Goal: Information Seeking & Learning: Learn about a topic

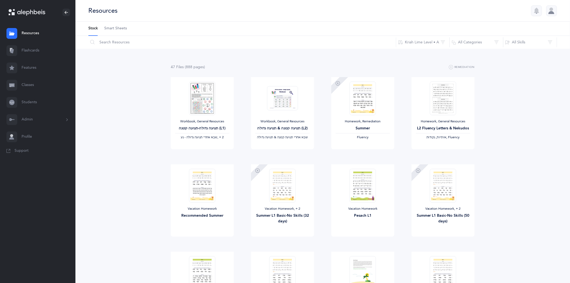
click at [31, 49] on link "Flashcards" at bounding box center [37, 50] width 75 height 17
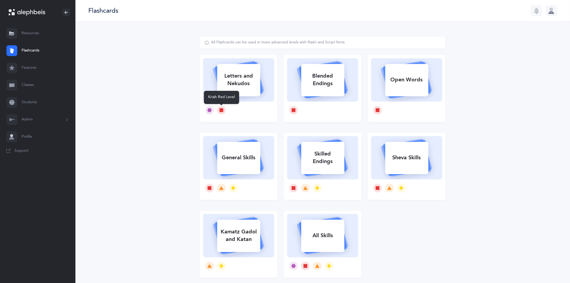
click at [222, 108] on icon at bounding box center [221, 110] width 4 height 4
select select
select select "single"
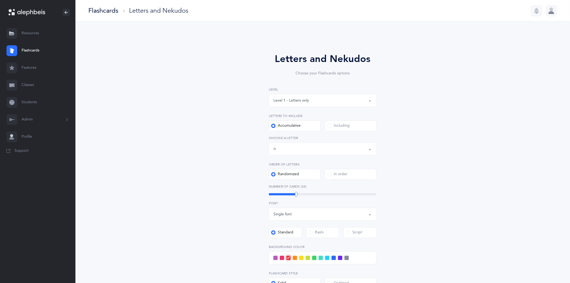
click at [373, 101] on button "Level 1 - Letters only" at bounding box center [323, 100] width 108 height 13
click at [304, 118] on span "Level 1 - Letters only" at bounding box center [295, 116] width 36 height 5
click at [373, 147] on button "Letters up until: ת" at bounding box center [323, 148] width 108 height 13
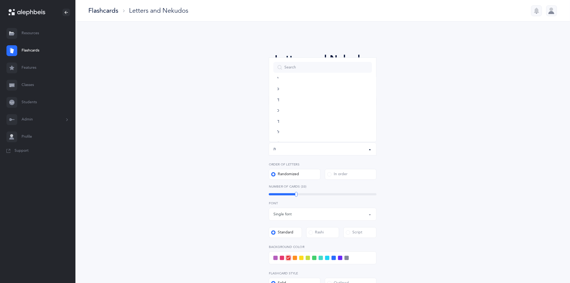
scroll to position [104, 0]
click at [273, 92] on ul "א בּ ב ג ד ה ו ז ח ט י כּ ךּ כ ך ל מ ם נ ן ס ע פּ פ ף צ ץ ק ר שׁ שׂ תּ ת" at bounding box center [322, 155] width 107 height 364
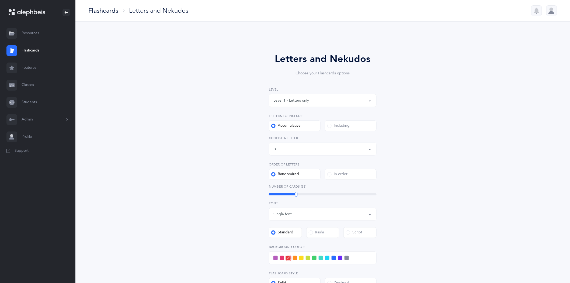
click at [493, 131] on div "Letters and Nekudos Choose your Flashcards options Level 1 - Letters only Level…" at bounding box center [322, 201] width 494 height 358
click at [370, 145] on div "Letters up until: ת" at bounding box center [322, 148] width 99 height 9
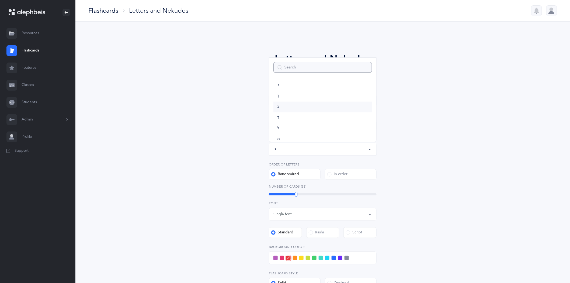
scroll to position [60, 0]
click at [274, 125] on link "ט" at bounding box center [322, 123] width 99 height 11
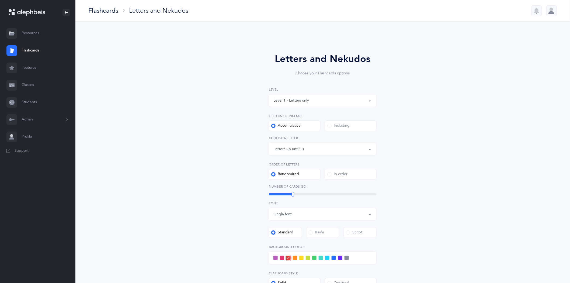
click at [370, 150] on button "Letters up until: ט" at bounding box center [323, 148] width 108 height 13
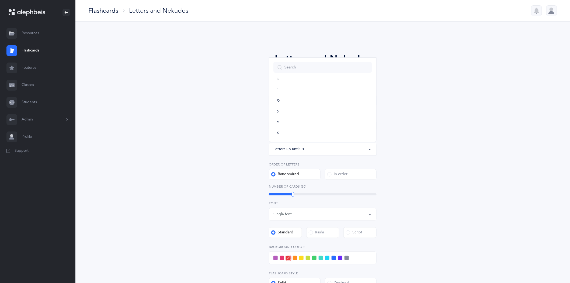
scroll to position [213, 0]
click at [274, 131] on link "ף" at bounding box center [322, 131] width 99 height 11
select select "20"
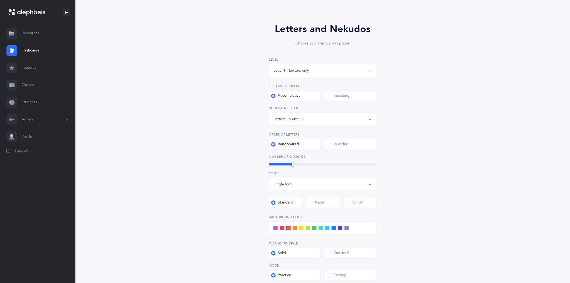
scroll to position [0, 0]
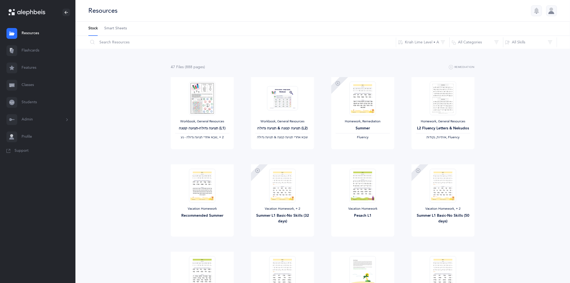
click at [25, 84] on link "Classes" at bounding box center [37, 84] width 75 height 17
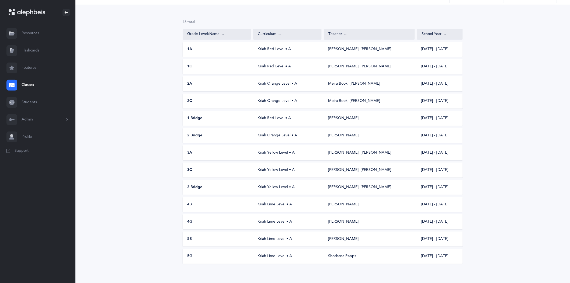
scroll to position [34, 0]
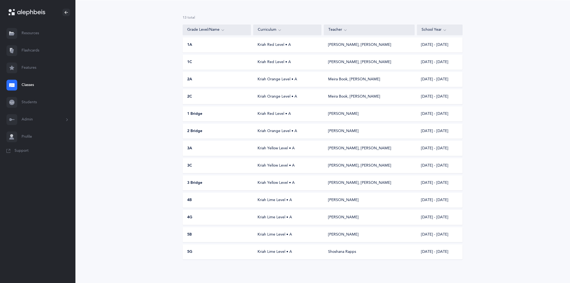
click at [268, 149] on div "Kriah Yellow Level • A" at bounding box center [287, 148] width 68 height 5
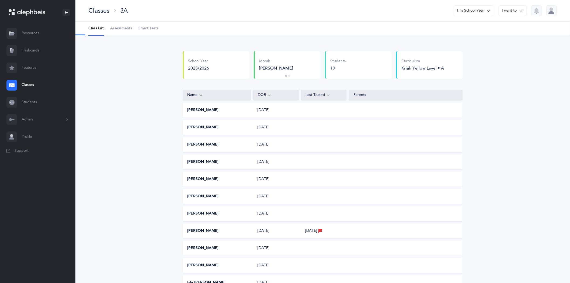
select select "2"
click at [125, 29] on span "Assessments" at bounding box center [121, 28] width 22 height 5
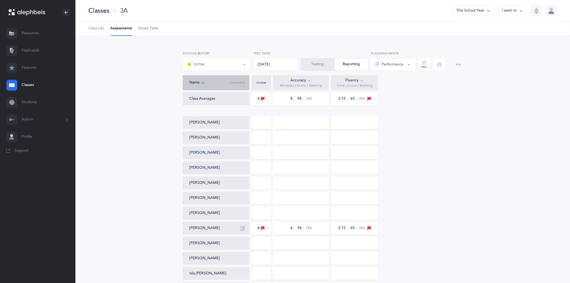
click at [315, 66] on button "Testing" at bounding box center [318, 64] width 34 height 12
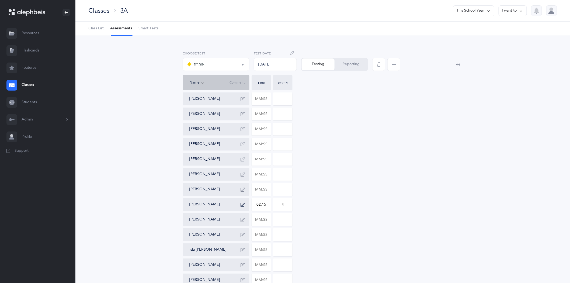
click at [395, 66] on icon "button" at bounding box center [393, 64] width 4 height 4
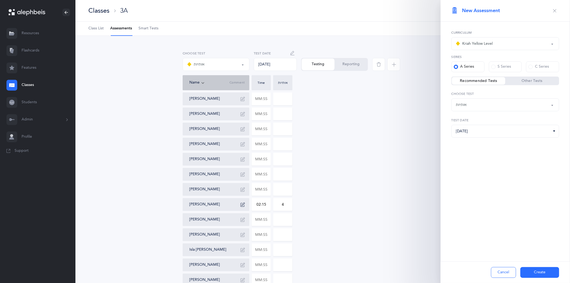
click at [553, 103] on button "אותיות" at bounding box center [505, 104] width 108 height 13
click at [481, 130] on span "אותיות ונקודות L2" at bounding box center [473, 131] width 28 height 5
select select "9"
click at [541, 186] on button "Create" at bounding box center [539, 272] width 39 height 11
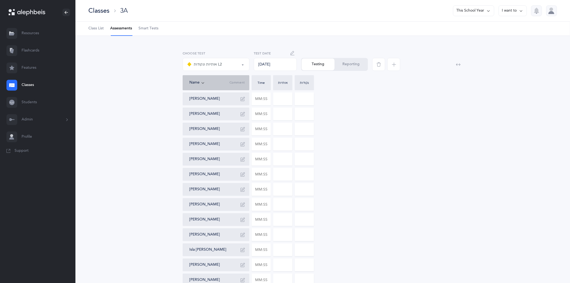
click at [291, 50] on button "button" at bounding box center [292, 53] width 9 height 9
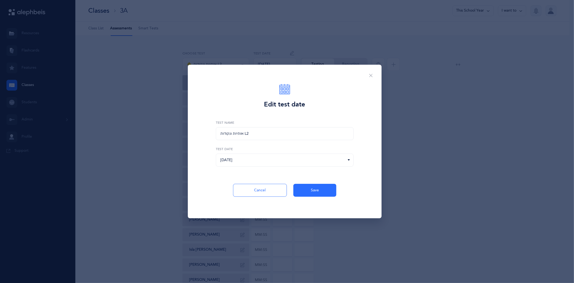
click at [348, 159] on icon at bounding box center [349, 159] width 4 height 5
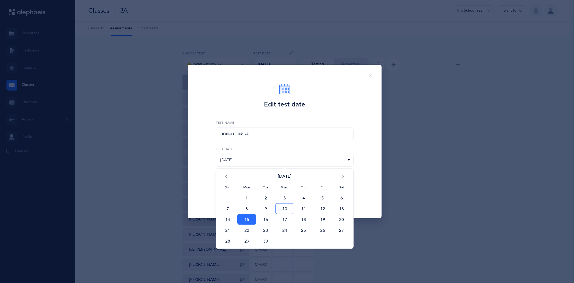
click at [291, 186] on span "10" at bounding box center [284, 208] width 19 height 11
type input "09/10/2025"
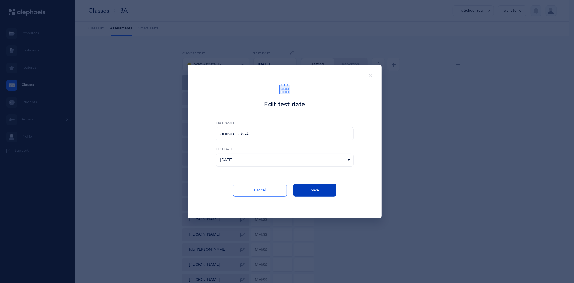
click at [305, 186] on button "Save" at bounding box center [314, 190] width 43 height 13
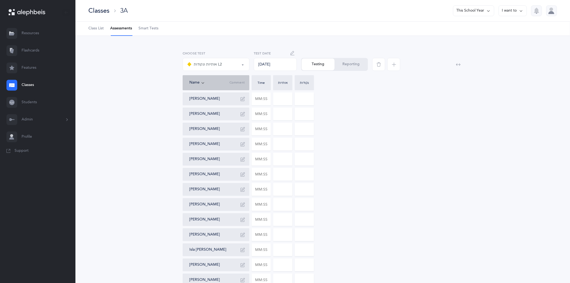
scroll to position [30, 0]
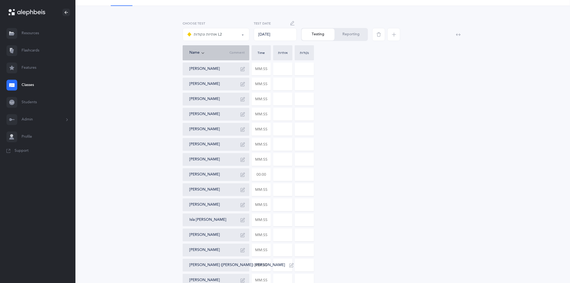
click at [270, 174] on input "text" at bounding box center [261, 174] width 19 height 12
drag, startPoint x: 268, startPoint y: 175, endPoint x: 252, endPoint y: 176, distance: 15.9
click at [252, 176] on input "text" at bounding box center [261, 174] width 19 height 12
type input "01:14"
type input "0"
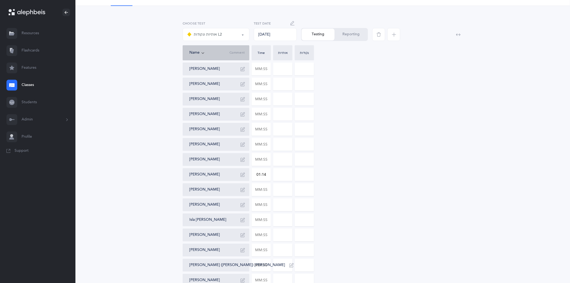
type input "0"
click at [284, 176] on input "0" at bounding box center [282, 174] width 19 height 12
drag, startPoint x: 284, startPoint y: 175, endPoint x: 267, endPoint y: 170, distance: 17.5
click at [267, 170] on div "Elisha Abehassera Joshua Behar David Bell Raphael Cherki Gideon Danziger Sara T…" at bounding box center [322, 204] width 280 height 284
type input "2"
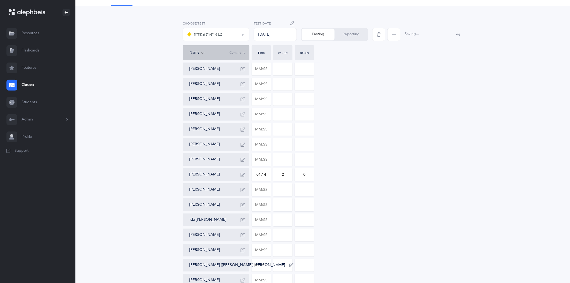
drag, startPoint x: 306, startPoint y: 174, endPoint x: 300, endPoint y: 174, distance: 5.7
click at [300, 174] on input "0" at bounding box center [304, 174] width 19 height 12
type input "3"
type input "5"
click at [339, 177] on div "Elisha Abehassera Joshua Behar David Bell Raphael Cherki Gideon Danziger Sara T…" at bounding box center [322, 204] width 280 height 284
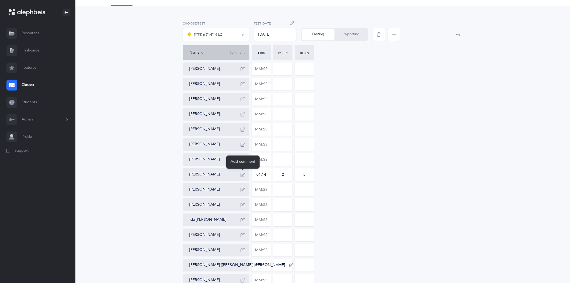
click at [244, 173] on icon "button" at bounding box center [242, 174] width 4 height 4
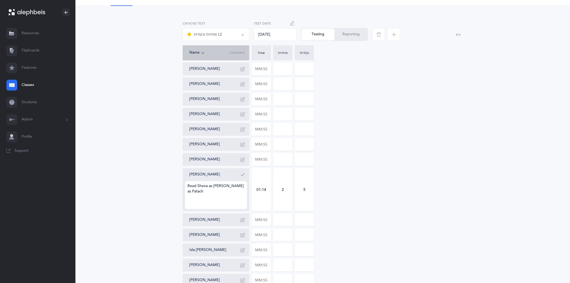
type textarea "Read Sheva as Segol Read Chataf Kamatz as Patach"
click at [241, 174] on icon "button" at bounding box center [242, 174] width 4 height 4
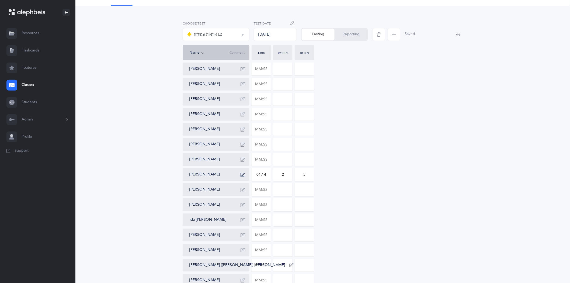
click at [348, 33] on button "Reporting" at bounding box center [350, 35] width 33 height 12
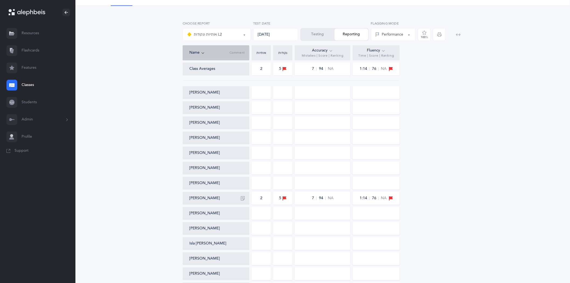
click at [30, 84] on link "Classes" at bounding box center [37, 84] width 75 height 17
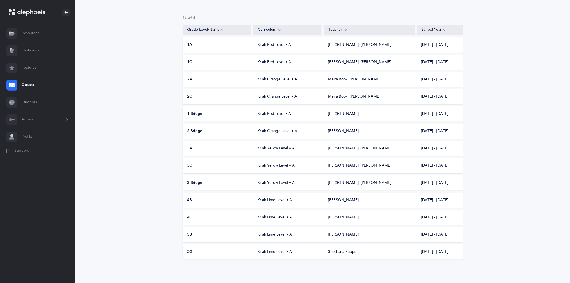
click at [276, 186] on div "Kriah Lime Level • A" at bounding box center [287, 234] width 68 height 5
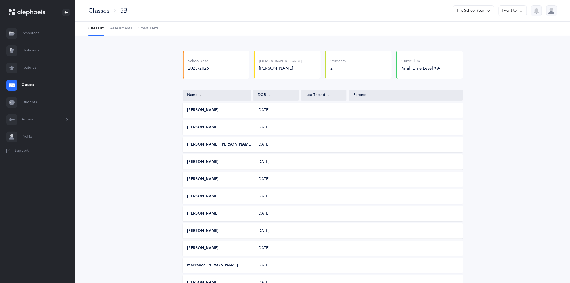
click at [119, 30] on span "Assessments" at bounding box center [121, 28] width 22 height 5
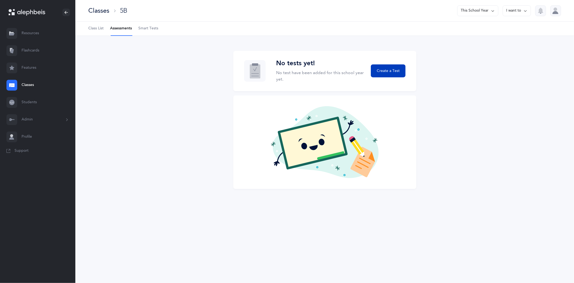
click at [400, 71] on button "Create a Test" at bounding box center [388, 70] width 34 height 13
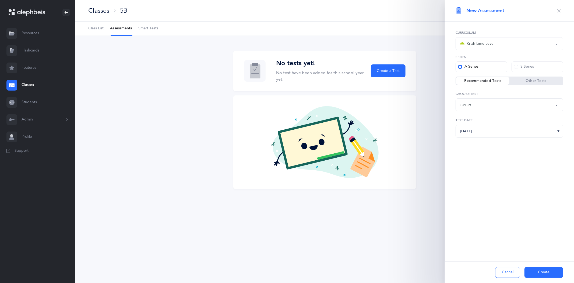
click at [556, 186] on div "Cancel Create" at bounding box center [509, 272] width 129 height 22
click at [548, 186] on button "Create" at bounding box center [544, 272] width 39 height 11
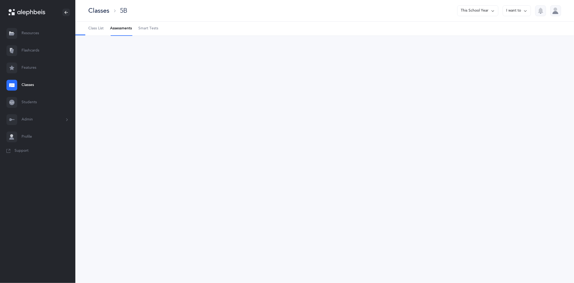
click at [548, 186] on div "Classes 5B This School Year I want to Class List Assessments Smart Tests School…" at bounding box center [324, 141] width 499 height 283
select select "2"
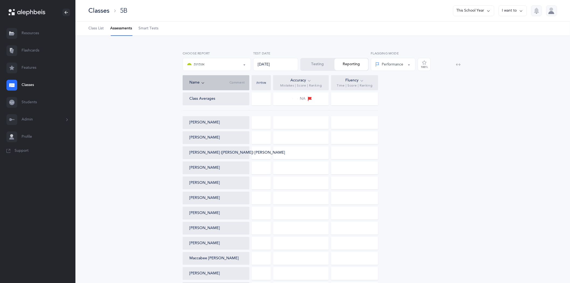
click at [314, 68] on button "Testing" at bounding box center [318, 64] width 34 height 12
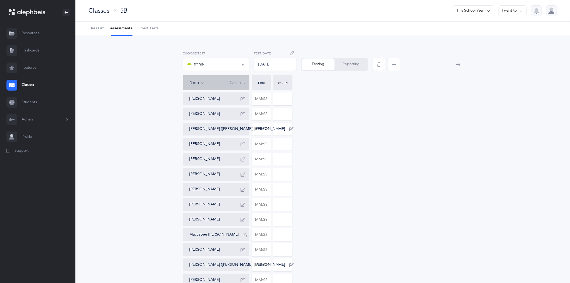
click at [294, 51] on icon "button" at bounding box center [292, 53] width 4 height 4
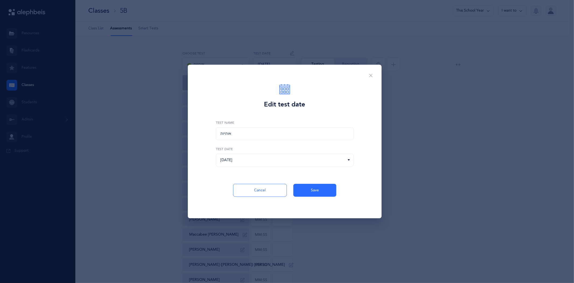
click at [350, 159] on icon at bounding box center [349, 159] width 4 height 5
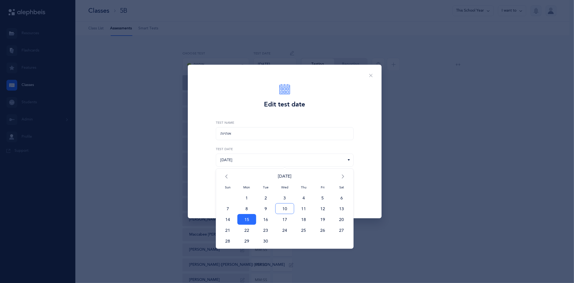
click at [285, 186] on span "10" at bounding box center [284, 208] width 19 height 11
type input "09/10/2025"
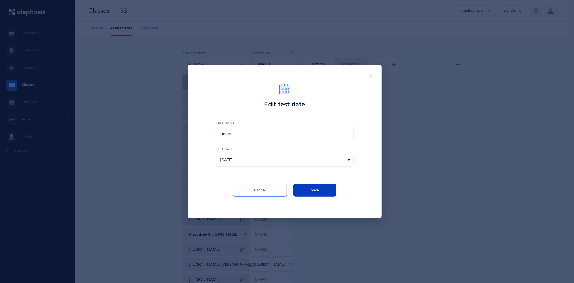
click at [311, 186] on span "Save" at bounding box center [315, 190] width 8 height 6
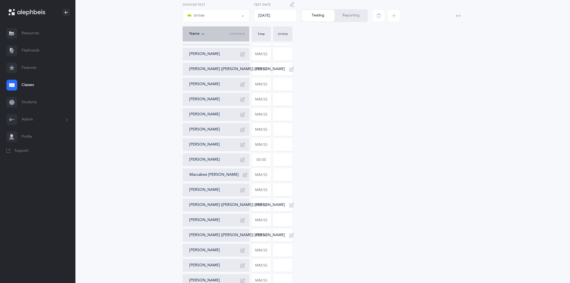
scroll to position [90, 0]
click at [264, 161] on input "text" at bounding box center [261, 160] width 19 height 12
type input "02:09"
type input "0"
click at [276, 161] on input "0" at bounding box center [282, 160] width 19 height 12
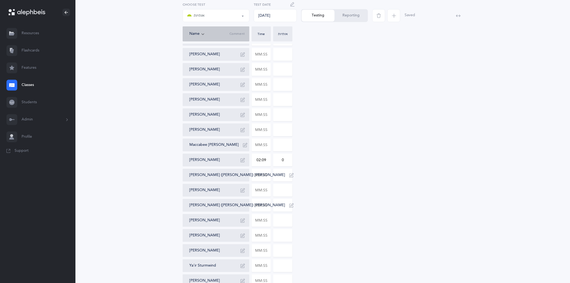
drag, startPoint x: 319, startPoint y: 164, endPoint x: 303, endPoint y: 162, distance: 16.8
click at [303, 162] on div "Joseph Azeroual Shneur Brum Charles (Charlie) Gibber Isaac Gibber Julian Grafst…" at bounding box center [322, 160] width 280 height 314
drag, startPoint x: 283, startPoint y: 159, endPoint x: 275, endPoint y: 159, distance: 7.5
click at [276, 159] on input "0" at bounding box center [282, 160] width 19 height 12
type input "5"
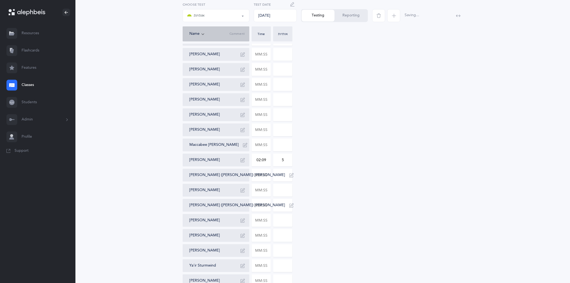
click at [364, 120] on div "Joseph Azeroual Shneur Brum Charles (Charlie) Gibber Isaac Gibber Julian Grafst…" at bounding box center [322, 160] width 280 height 314
click at [313, 17] on div "Testing Reporting" at bounding box center [334, 15] width 67 height 13
click at [395, 15] on icon "button" at bounding box center [393, 15] width 4 height 4
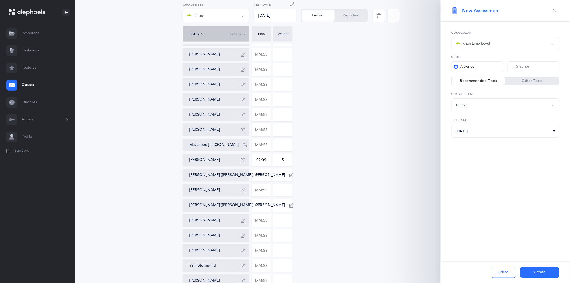
click at [552, 105] on button "אותיות" at bounding box center [505, 104] width 108 height 13
click at [479, 131] on span "אותיות ונקודות L2" at bounding box center [473, 131] width 28 height 5
select select "9"
click at [539, 186] on button "Create" at bounding box center [539, 272] width 39 height 11
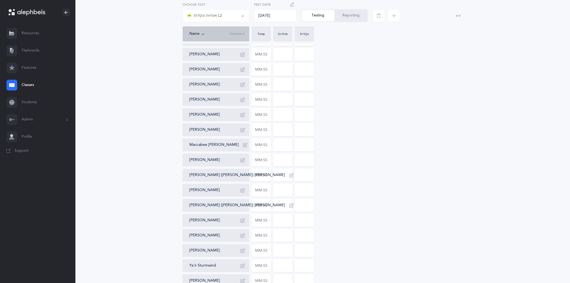
click at [292, 5] on icon "button" at bounding box center [292, 4] width 4 height 4
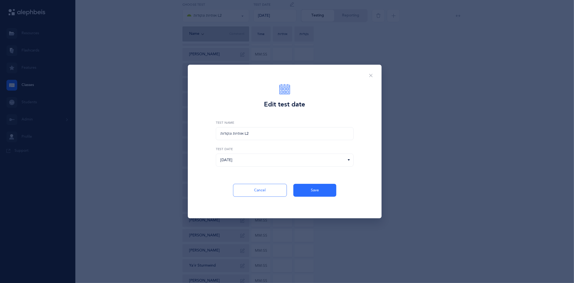
click at [348, 160] on icon at bounding box center [349, 159] width 4 height 5
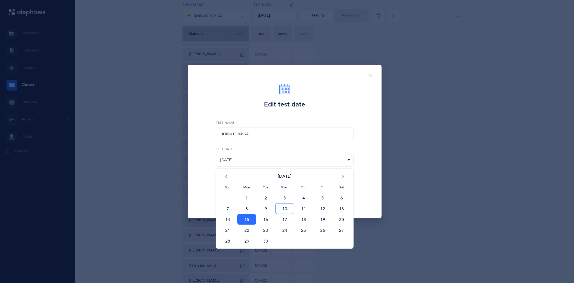
click at [283, 186] on span "10" at bounding box center [284, 208] width 19 height 11
type input "[DATE]"
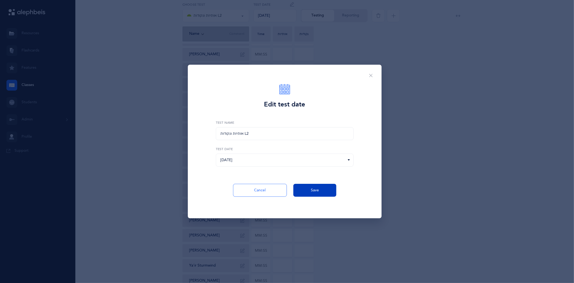
click at [324, 186] on button "Save" at bounding box center [314, 190] width 43 height 13
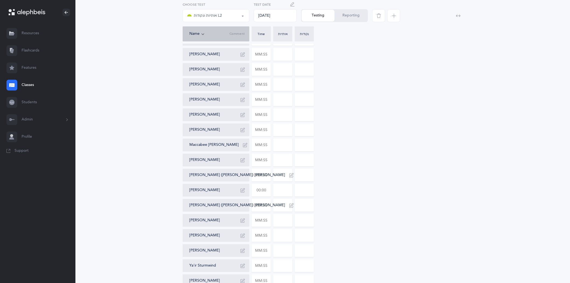
scroll to position [120, 0]
click at [265, 129] on input "text" at bounding box center [261, 130] width 19 height 12
type input "01:01"
type input "0"
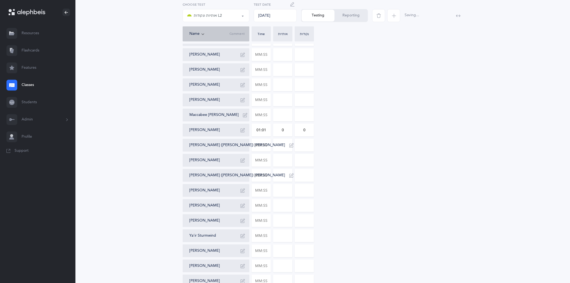
click at [282, 128] on input "0" at bounding box center [282, 130] width 19 height 12
drag, startPoint x: 288, startPoint y: 130, endPoint x: 271, endPoint y: 130, distance: 17.5
click at [271, 130] on div "Joseph Azeroual Shneur Brum Charles (Charlie) Gibber Isaac Gibber Julian Grafst…" at bounding box center [322, 130] width 280 height 314
type input "1"
click at [370, 124] on div "Joseph Azeroual Shneur Brum Charles (Charlie) Gibber Isaac Gibber Julian Grafst…" at bounding box center [322, 130] width 280 height 314
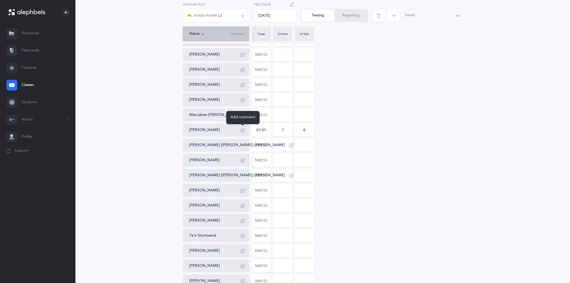
click at [243, 127] on button "button" at bounding box center [242, 130] width 9 height 9
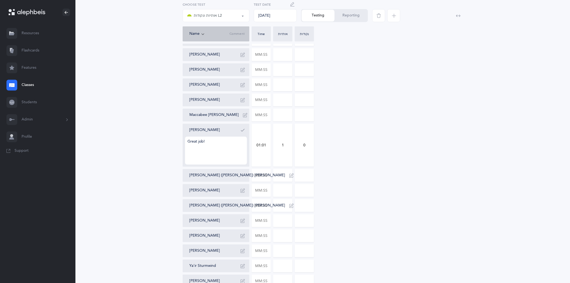
type textarea "Great job!"
click at [358, 19] on button "Reporting" at bounding box center [350, 16] width 33 height 12
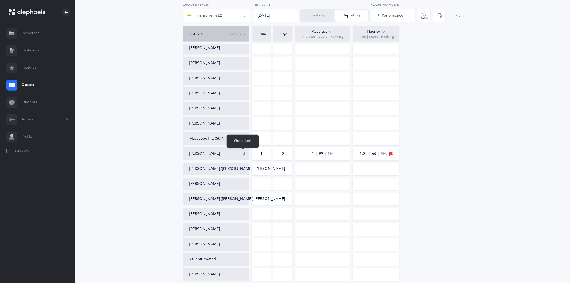
click at [242, 152] on icon "button" at bounding box center [242, 154] width 4 height 4
click at [315, 15] on button "Testing" at bounding box center [318, 16] width 34 height 12
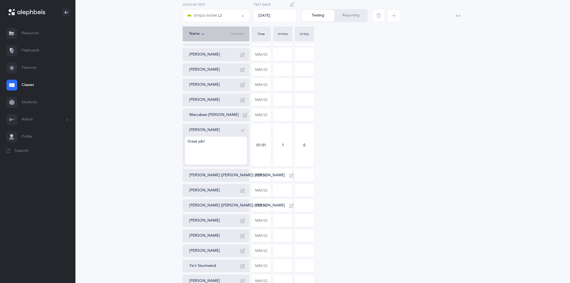
drag, startPoint x: 205, startPoint y: 141, endPoint x: 159, endPoint y: 142, distance: 46.6
click at [159, 142] on div "אותיות אותיות ונקודות L2 אותיות ונקודות L2 אותיות אותיות ונקודות L2 Choose test…" at bounding box center [322, 125] width 464 height 392
click at [244, 130] on icon "button" at bounding box center [242, 130] width 4 height 4
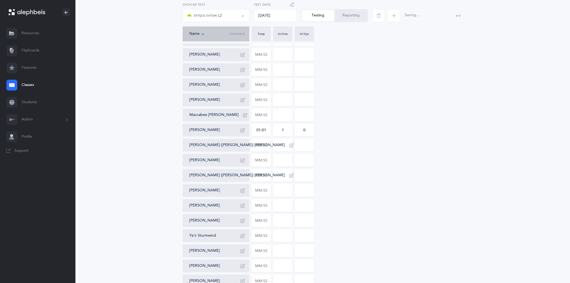
click at [548, 182] on div "אותיות אותיות ונקודות L2 אותיות ונקודות L2 אותיות אותיות ונקודות L2 Choose test…" at bounding box center [322, 110] width 464 height 362
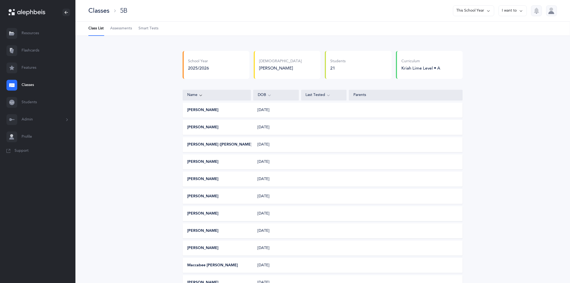
click at [118, 30] on span "Assessments" at bounding box center [121, 28] width 22 height 5
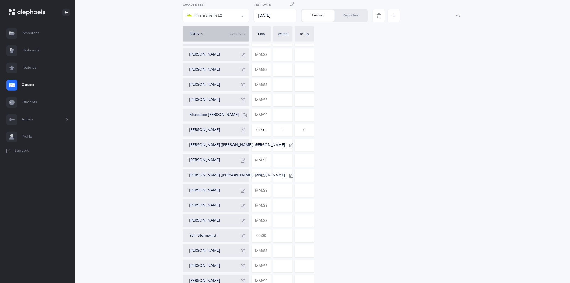
scroll to position [149, 0]
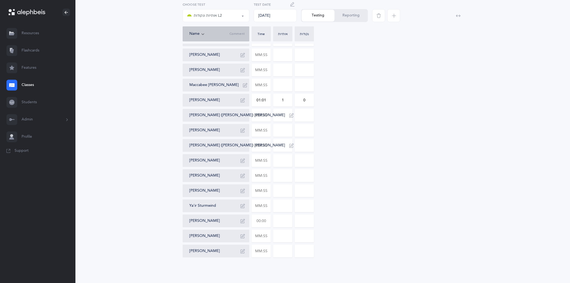
click at [264, 186] on input "text" at bounding box center [261, 221] width 19 height 12
type input "00:58"
type input "0"
click at [299, 186] on input "0" at bounding box center [304, 221] width 19 height 12
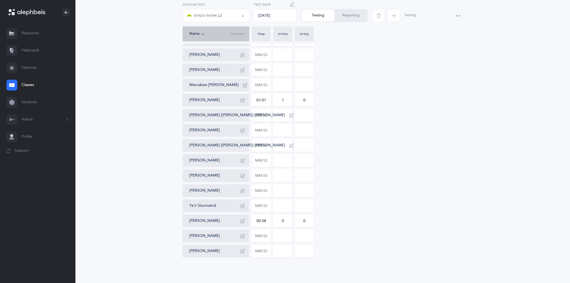
drag, startPoint x: 286, startPoint y: 219, endPoint x: 277, endPoint y: 219, distance: 9.2
click at [277, 186] on input "0" at bounding box center [282, 221] width 19 height 12
type input "3"
click at [246, 186] on button "button" at bounding box center [242, 220] width 9 height 9
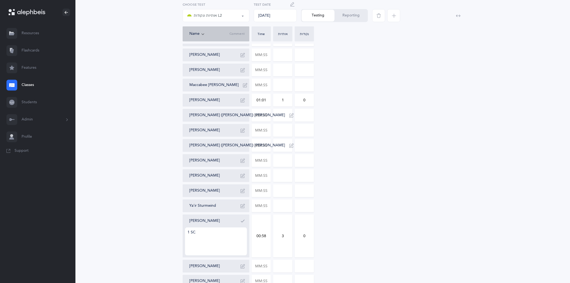
type textarea "1 SC"
click at [242, 186] on icon "button" at bounding box center [242, 221] width 4 height 4
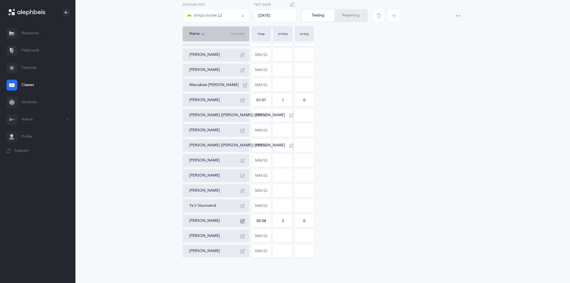
click at [361, 17] on button "Reporting" at bounding box center [350, 16] width 33 height 12
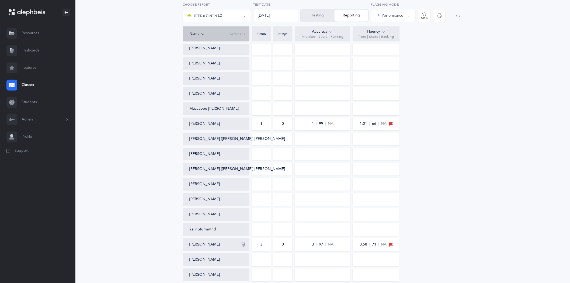
scroll to position [173, 0]
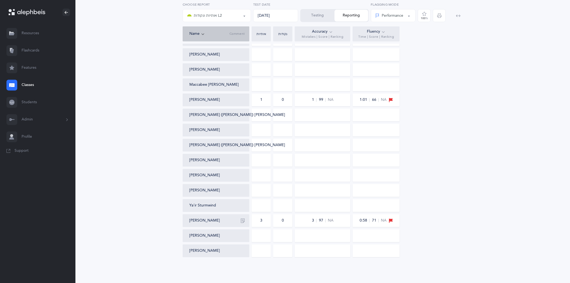
click at [306, 17] on button "Testing" at bounding box center [318, 16] width 34 height 12
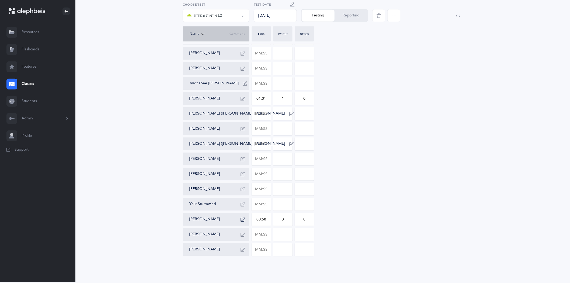
scroll to position [150, 0]
click at [241, 13] on div "אותיות ונקודות L2" at bounding box center [216, 15] width 58 height 9
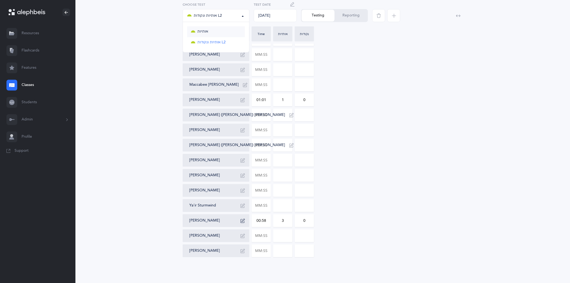
click at [200, 33] on span "אותיות" at bounding box center [202, 31] width 11 height 5
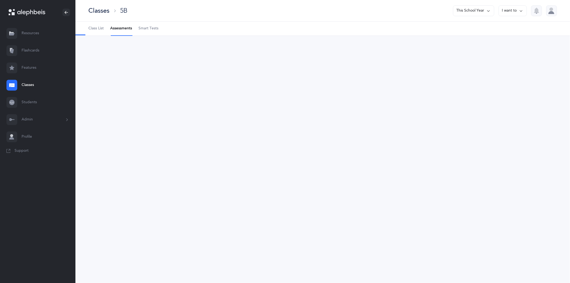
scroll to position [0, 0]
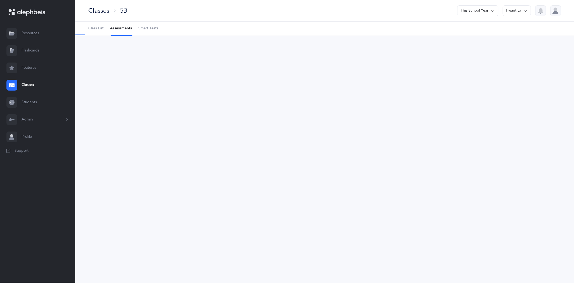
select select "2"
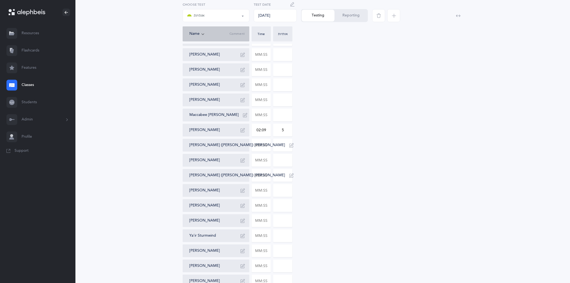
scroll to position [149, 0]
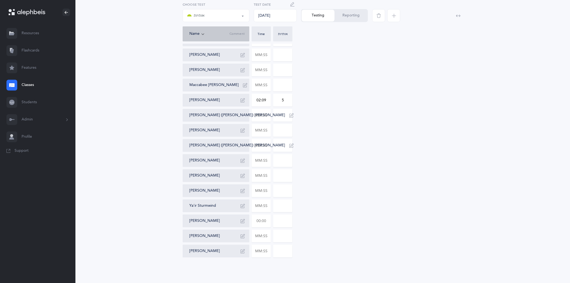
click at [267, 186] on input "text" at bounding box center [261, 221] width 19 height 12
type input "01:15"
type input "0"
click at [289, 186] on input "0" at bounding box center [282, 221] width 19 height 12
drag, startPoint x: 286, startPoint y: 218, endPoint x: 275, endPoint y: 219, distance: 10.5
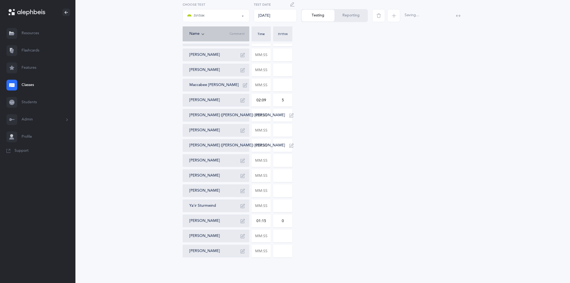
click at [275, 186] on input "0" at bounding box center [282, 221] width 19 height 12
type input "2"
click at [240, 186] on button "button" at bounding box center [242, 220] width 9 height 9
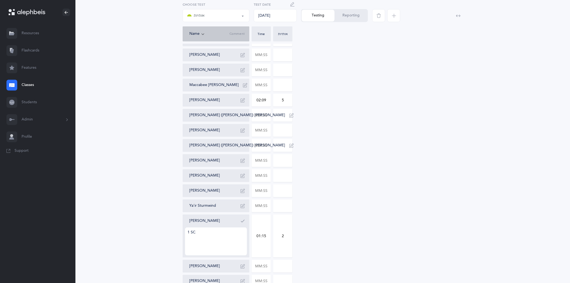
type textarea "1 SC"
click at [243, 186] on icon "button" at bounding box center [242, 221] width 4 height 4
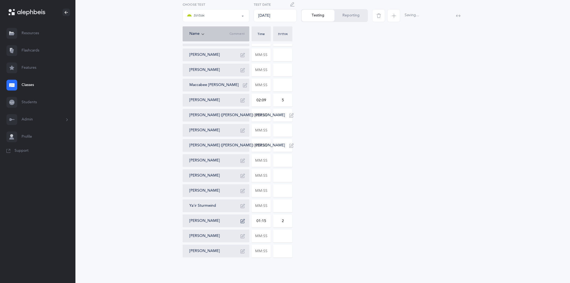
click at [339, 186] on div "Joseph Azeroual Shneur Brum Charles (Charlie) Gibber Isaac Gibber Julian Grafst…" at bounding box center [322, 100] width 280 height 314
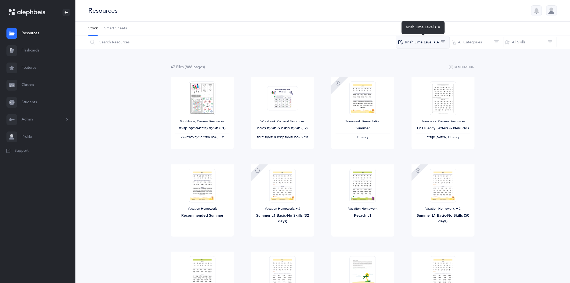
click at [443, 41] on button "Kriah Lime Level • A" at bounding box center [423, 42] width 54 height 13
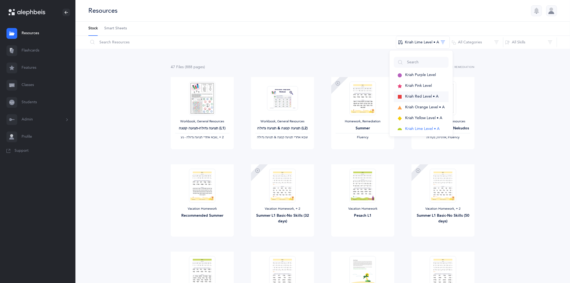
click at [425, 94] on span "Kriah Red Level • A" at bounding box center [421, 96] width 33 height 4
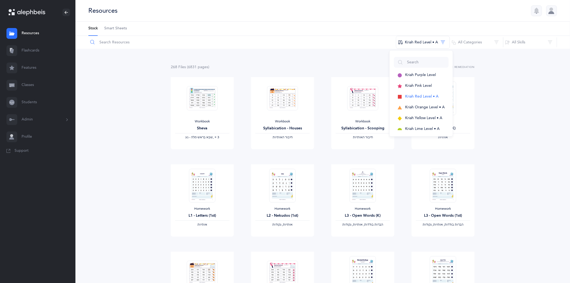
click at [135, 41] on input "text" at bounding box center [242, 42] width 308 height 13
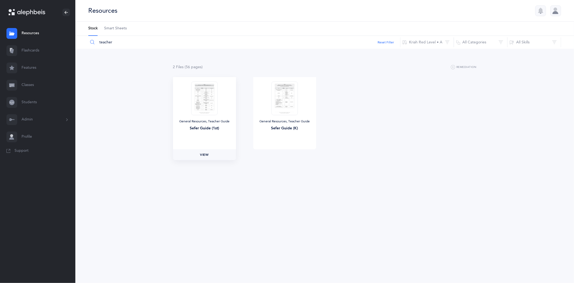
type input "teacher"
click at [204, 153] on span "View" at bounding box center [204, 154] width 9 height 5
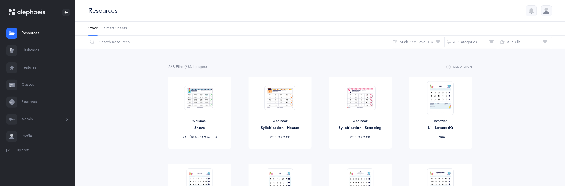
click at [30, 83] on link "Classes" at bounding box center [37, 84] width 75 height 17
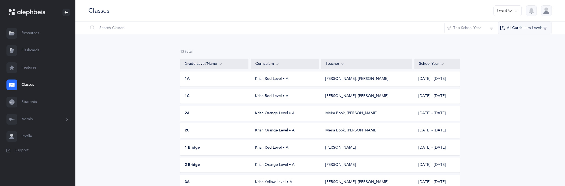
drag, startPoint x: 544, startPoint y: 0, endPoint x: 555, endPoint y: 27, distance: 29.2
click at [552, 27] on button "All Curriculum Levels" at bounding box center [525, 28] width 54 height 13
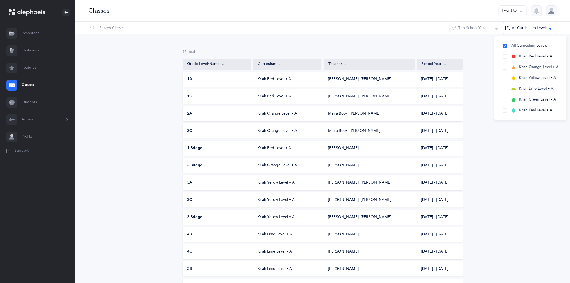
scroll to position [30, 0]
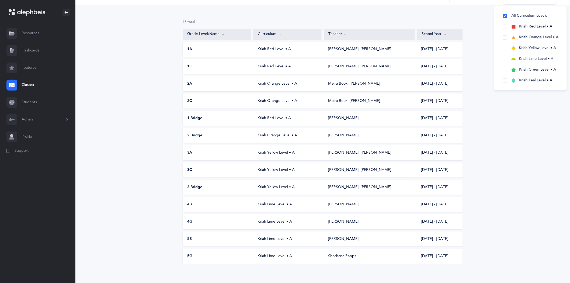
click at [270, 154] on div "Kriah Yellow Level • A" at bounding box center [287, 152] width 68 height 5
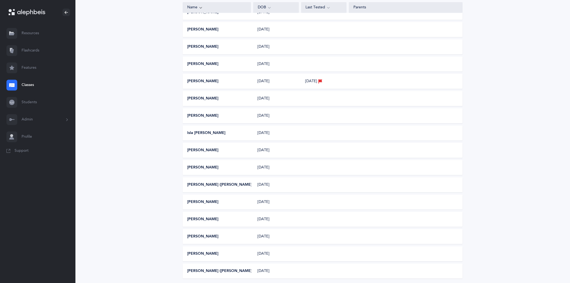
scroll to position [168, 0]
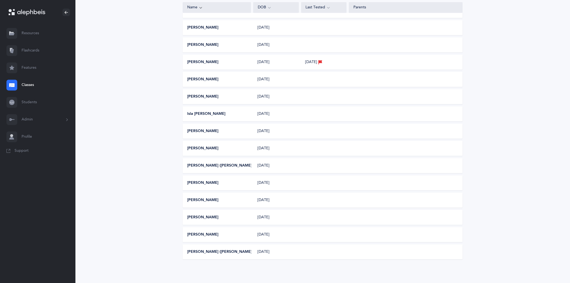
scroll to position [30, 0]
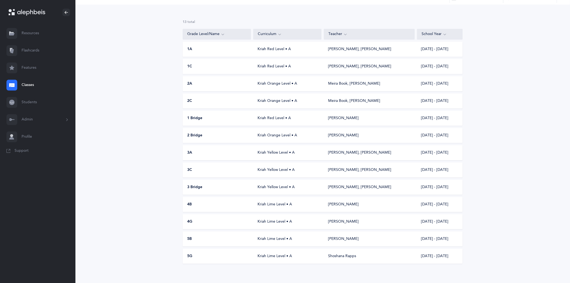
click at [279, 167] on div "Kriah Yellow Level • A" at bounding box center [287, 169] width 68 height 5
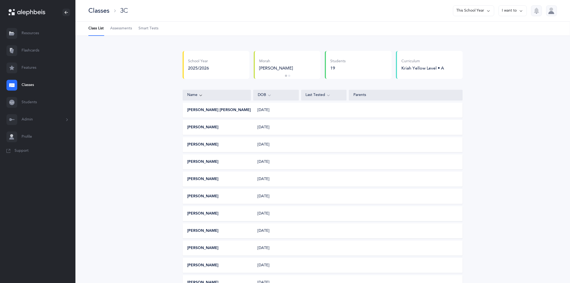
click at [34, 86] on link "Classes" at bounding box center [37, 84] width 75 height 17
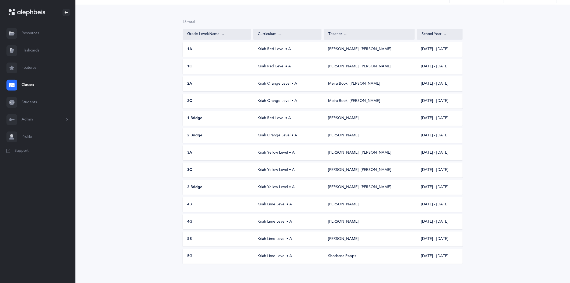
scroll to position [34, 0]
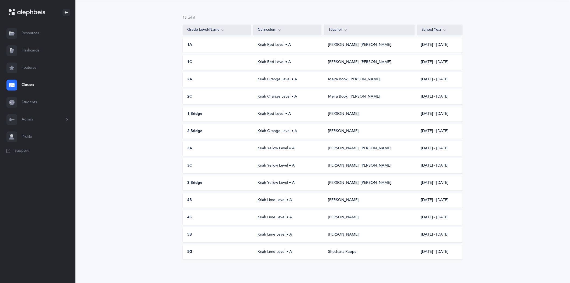
click at [278, 186] on div "Kriah Lime Level • A" at bounding box center [287, 199] width 68 height 5
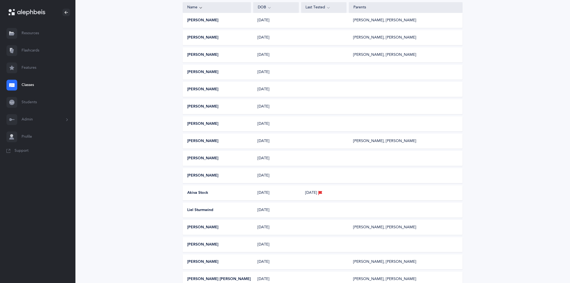
scroll to position [117, 0]
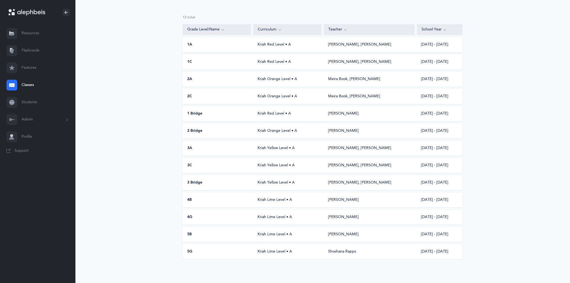
scroll to position [34, 0]
click at [264, 186] on div "Kriah Lime Level • A" at bounding box center [287, 217] width 68 height 5
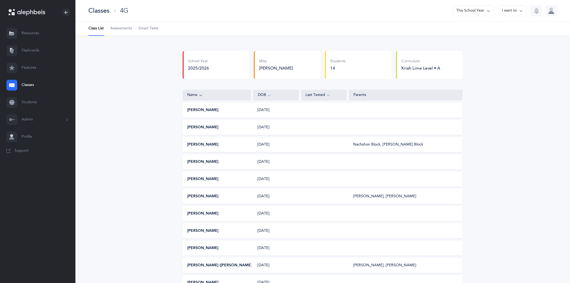
scroll to position [82, 0]
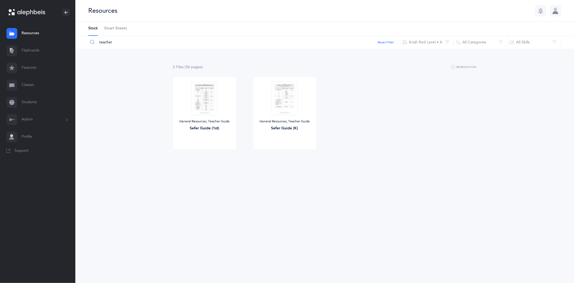
click at [33, 54] on link "Flashcards" at bounding box center [37, 50] width 75 height 17
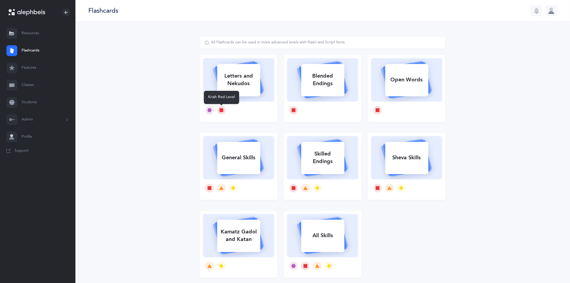
click at [224, 110] on div at bounding box center [221, 110] width 9 height 9
select select
select select "single"
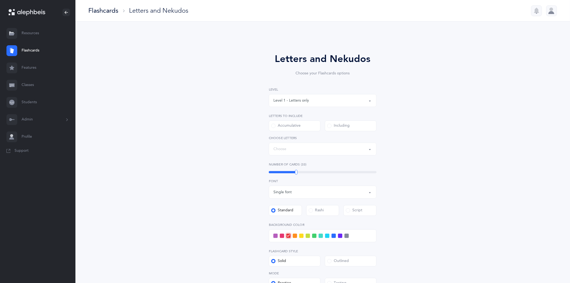
select select "27"
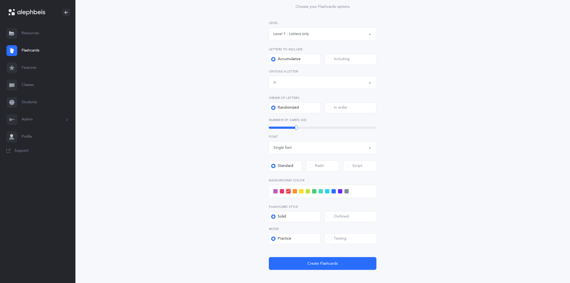
scroll to position [96, 0]
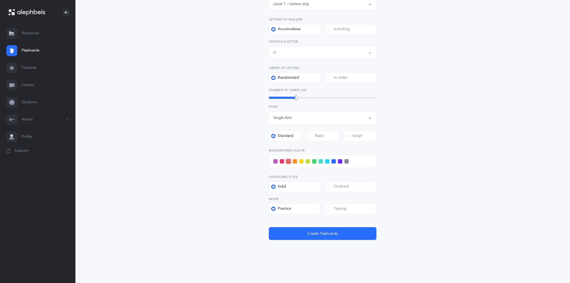
click at [330, 208] on span at bounding box center [329, 208] width 4 height 4
click at [0, 0] on input "Testing" at bounding box center [0, 0] width 0 height 0
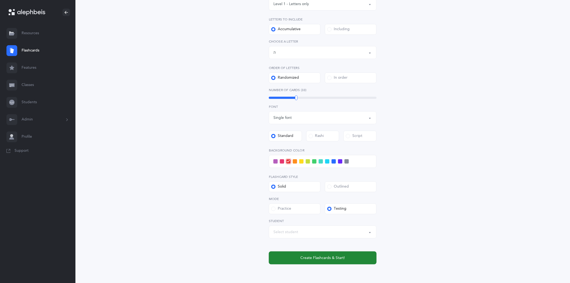
scroll to position [121, 0]
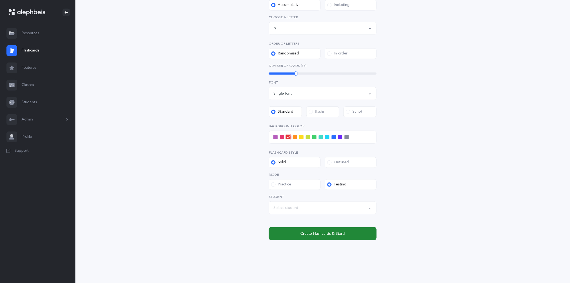
click at [326, 237] on button "Create Flashcards & Start!" at bounding box center [323, 233] width 108 height 13
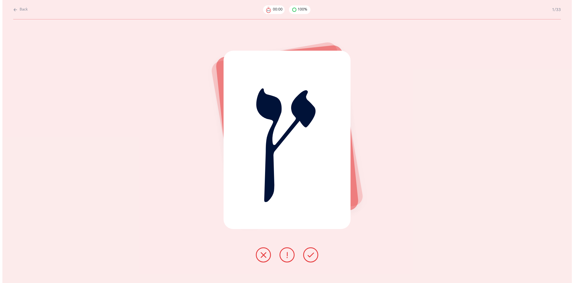
scroll to position [0, 0]
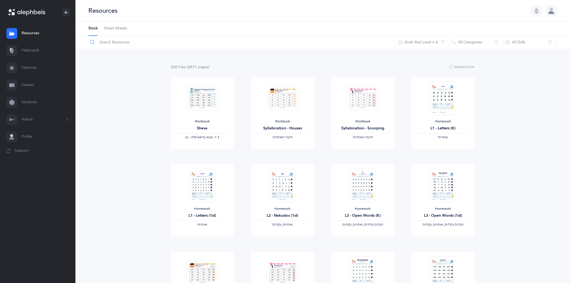
click at [110, 42] on input "text" at bounding box center [242, 42] width 308 height 13
click at [24, 34] on link "Resources" at bounding box center [37, 33] width 75 height 17
click at [133, 42] on input "text" at bounding box center [242, 42] width 308 height 13
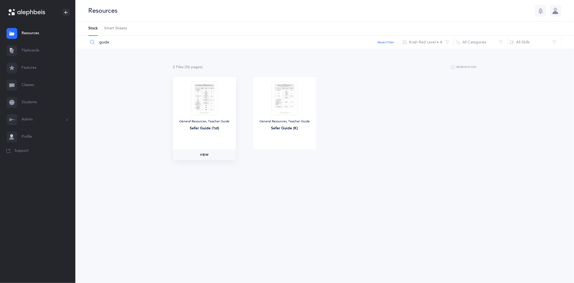
type input "guide"
click at [206, 154] on span "View" at bounding box center [204, 154] width 9 height 5
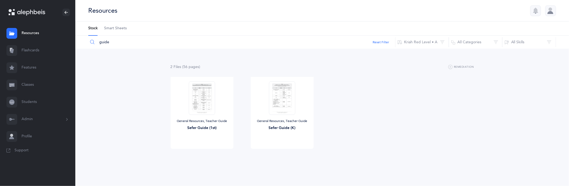
click at [29, 50] on link "Flashcards" at bounding box center [37, 50] width 75 height 17
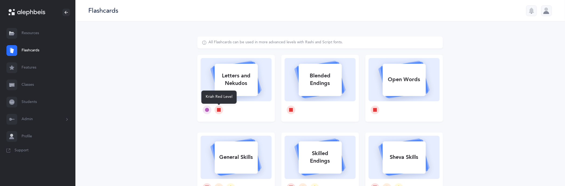
click at [220, 109] on icon at bounding box center [219, 110] width 4 height 4
select select
select select "single"
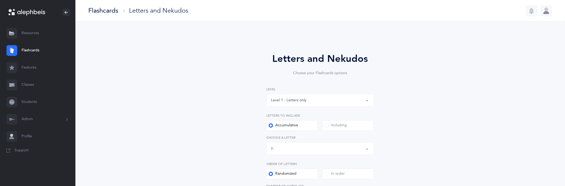
click at [368, 149] on button "Letters up until: ת" at bounding box center [320, 148] width 108 height 13
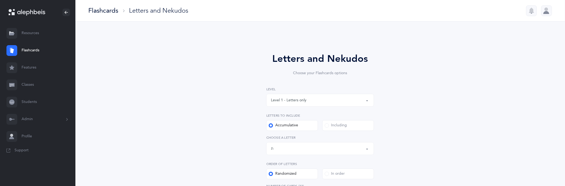
click at [366, 149] on button "Letters up until: ת" at bounding box center [320, 148] width 108 height 13
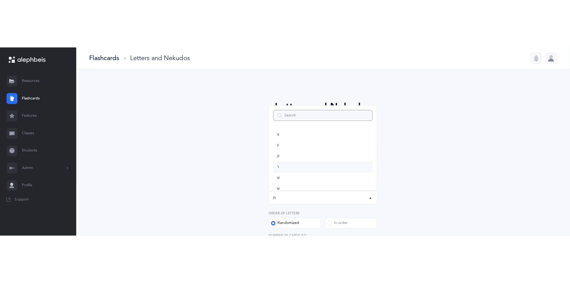
scroll to position [240, 0]
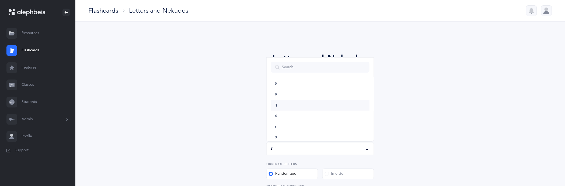
click at [271, 106] on link "ף" at bounding box center [320, 105] width 99 height 11
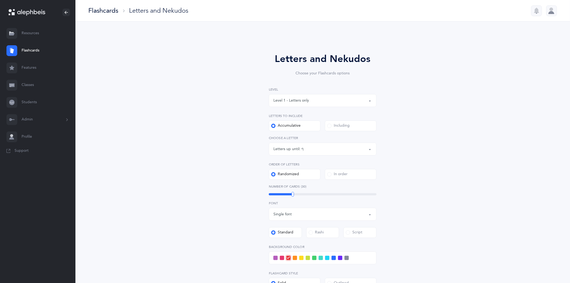
scroll to position [30, 0]
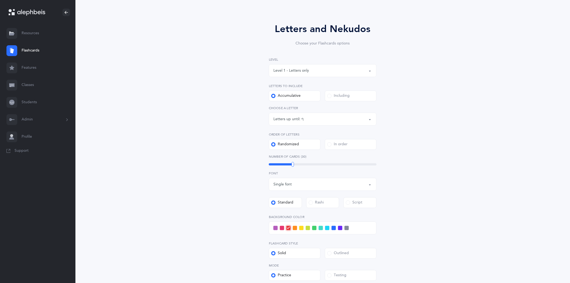
click at [332, 277] on div "Testing" at bounding box center [336, 274] width 19 height 5
click at [0, 0] on input "Testing" at bounding box center [0, 0] width 0 height 0
click at [370, 118] on button "Letters up until: ף" at bounding box center [323, 119] width 108 height 13
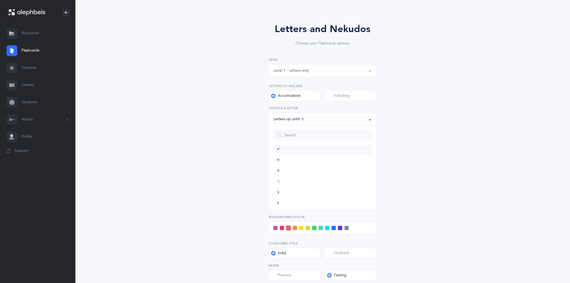
click at [274, 149] on link "ע" at bounding box center [322, 149] width 99 height 11
select select "19"
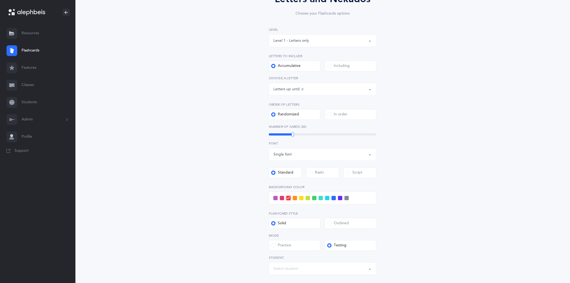
scroll to position [30, 0]
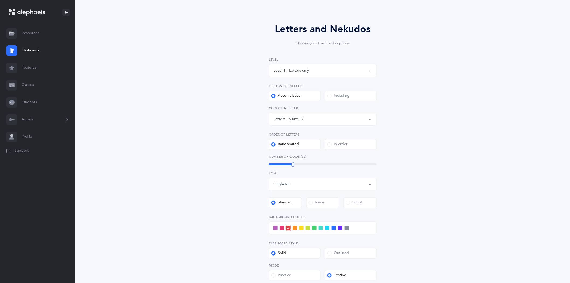
click at [282, 226] on span at bounding box center [282, 228] width 4 height 4
click at [0, 0] on input "checkbox" at bounding box center [0, 0] width 0 height 0
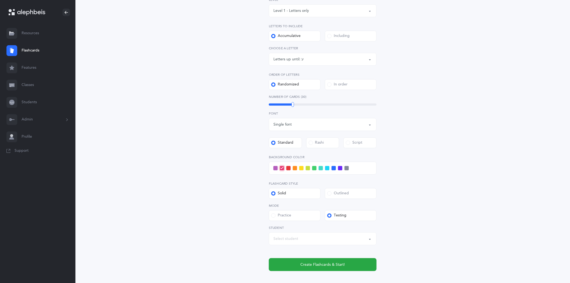
scroll to position [120, 0]
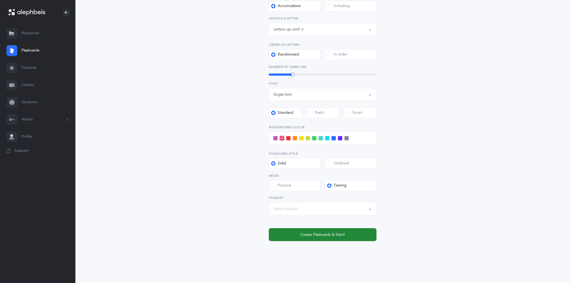
click at [322, 232] on span "Create Flashcards & Start!" at bounding box center [322, 235] width 44 height 6
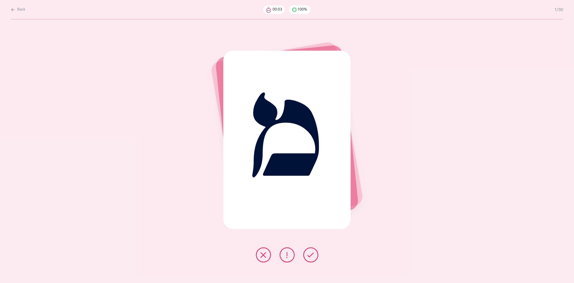
click at [310, 255] on icon at bounding box center [311, 254] width 6 height 6
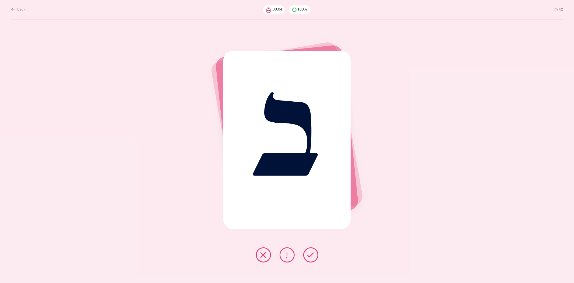
click at [310, 253] on icon at bounding box center [311, 254] width 6 height 6
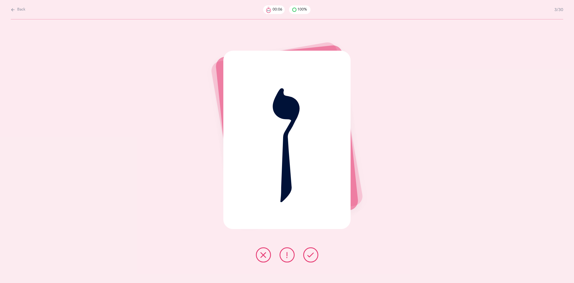
click at [308, 254] on icon at bounding box center [311, 254] width 6 height 6
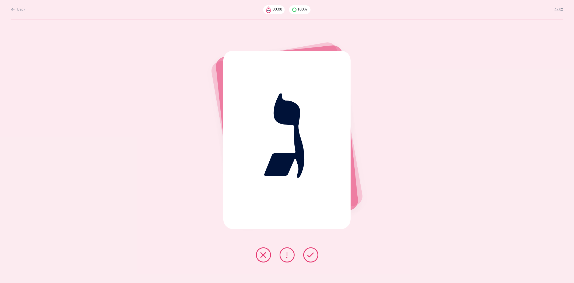
click at [306, 254] on button at bounding box center [310, 254] width 15 height 15
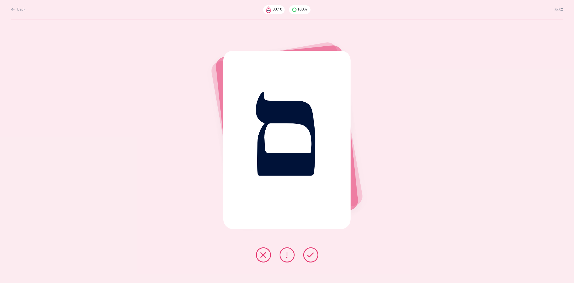
click at [306, 254] on button at bounding box center [310, 254] width 15 height 15
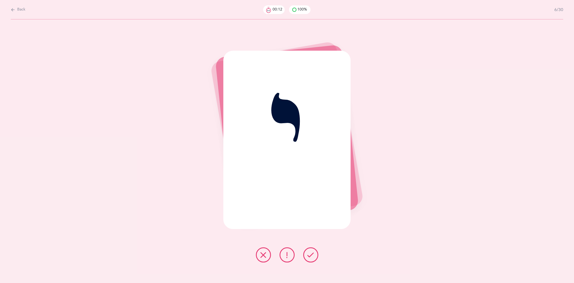
click at [306, 254] on button at bounding box center [310, 254] width 15 height 15
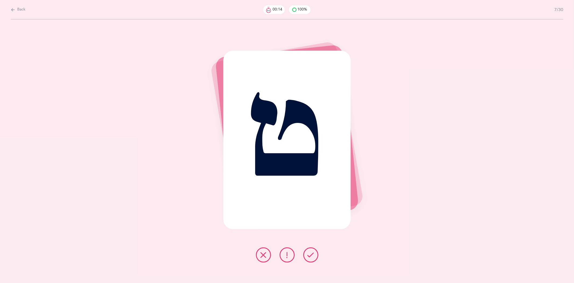
click at [305, 256] on button at bounding box center [310, 254] width 15 height 15
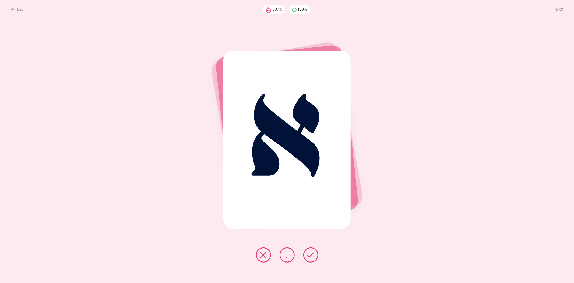
click at [312, 255] on icon at bounding box center [311, 254] width 6 height 6
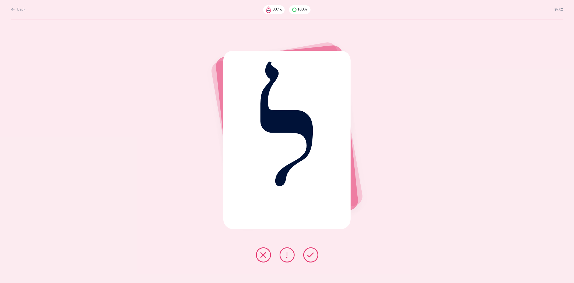
click at [312, 255] on icon at bounding box center [311, 254] width 6 height 6
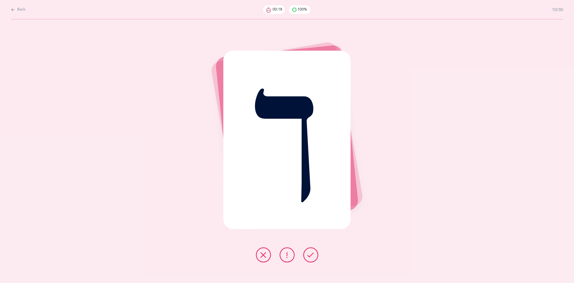
click at [312, 255] on icon at bounding box center [311, 254] width 6 height 6
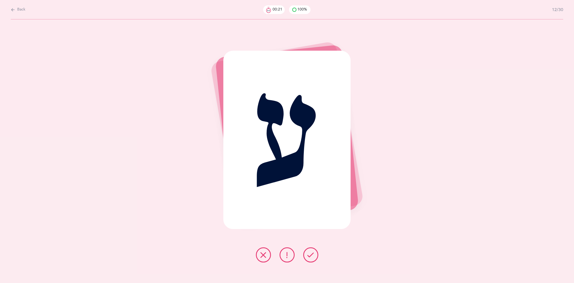
click at [312, 255] on icon at bounding box center [311, 254] width 6 height 6
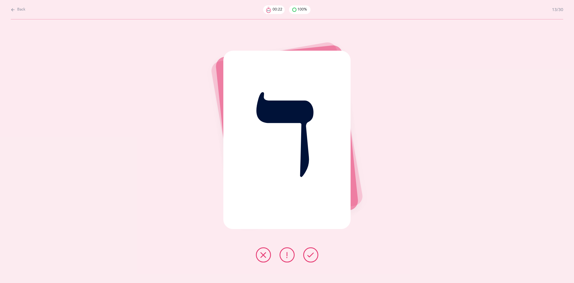
click at [312, 255] on icon at bounding box center [311, 254] width 6 height 6
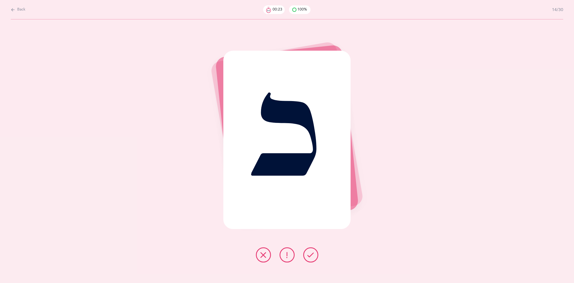
click at [312, 255] on icon at bounding box center [311, 254] width 6 height 6
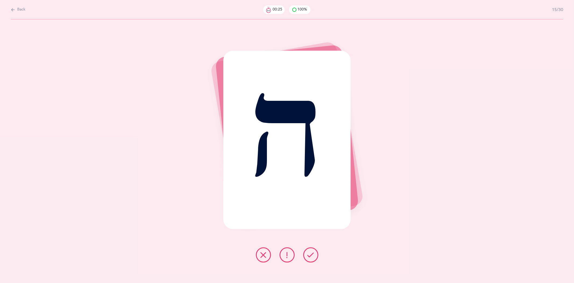
click at [312, 255] on icon at bounding box center [311, 254] width 6 height 6
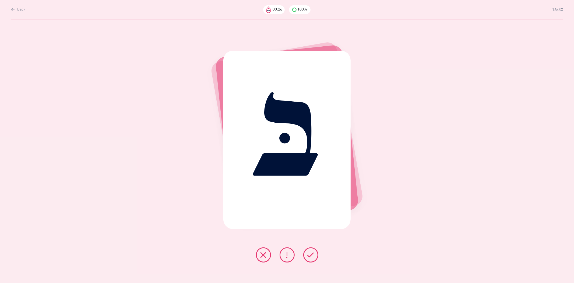
click at [312, 255] on icon at bounding box center [311, 254] width 6 height 6
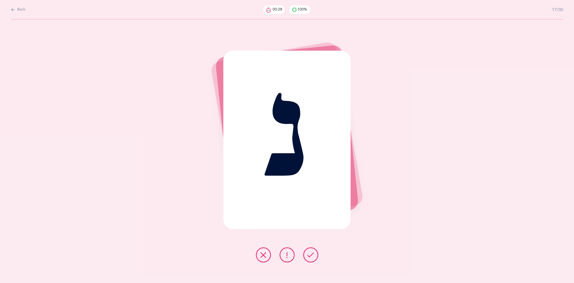
click at [312, 255] on icon at bounding box center [311, 254] width 6 height 6
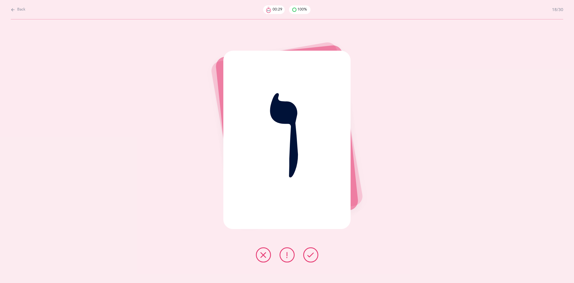
click at [312, 255] on icon at bounding box center [311, 254] width 6 height 6
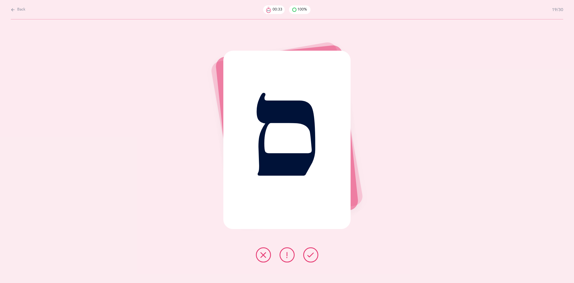
click at [314, 255] on icon at bounding box center [311, 254] width 6 height 6
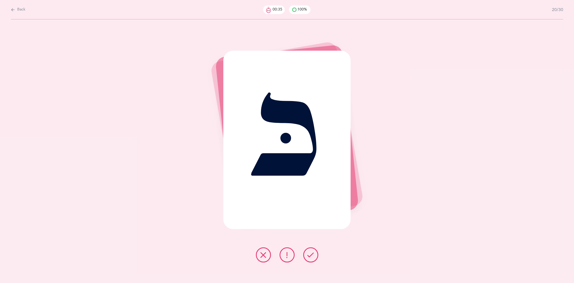
click at [314, 255] on icon at bounding box center [311, 254] width 6 height 6
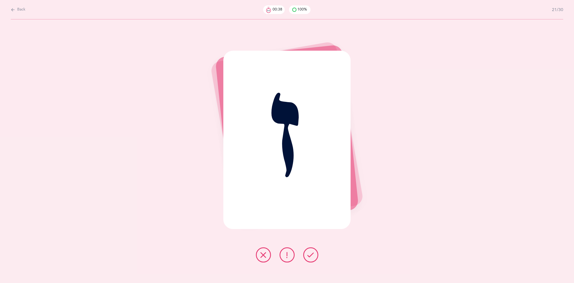
click at [314, 255] on icon at bounding box center [311, 254] width 6 height 6
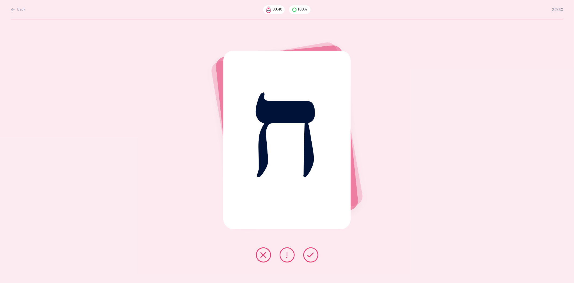
click at [314, 255] on icon at bounding box center [311, 254] width 6 height 6
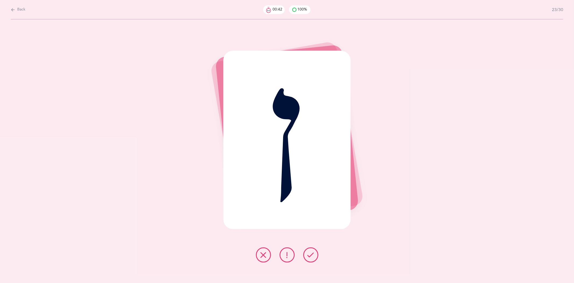
click at [314, 255] on icon at bounding box center [311, 254] width 6 height 6
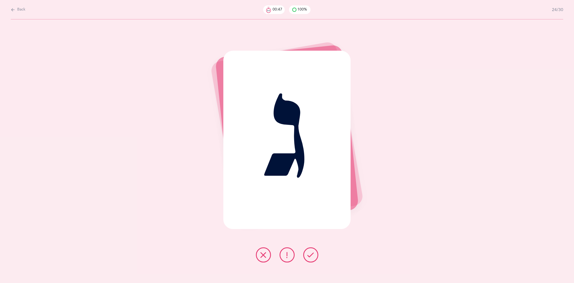
click at [314, 255] on icon at bounding box center [311, 254] width 6 height 6
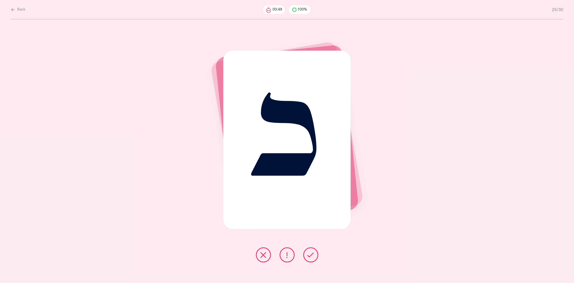
click at [314, 255] on icon at bounding box center [311, 254] width 6 height 6
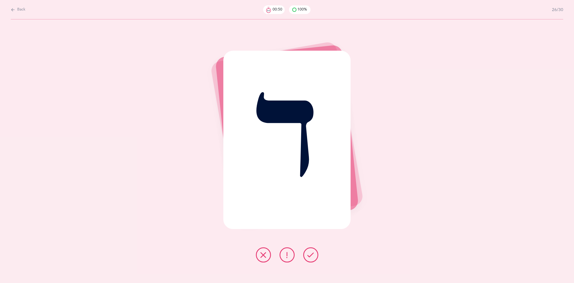
click at [314, 255] on icon at bounding box center [311, 254] width 6 height 6
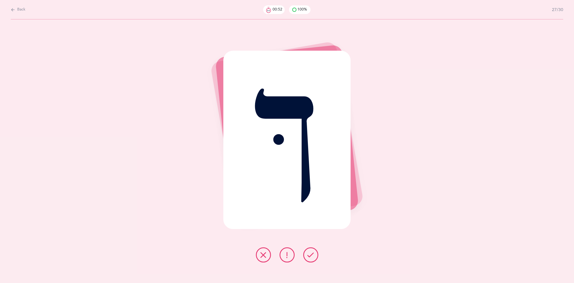
click at [314, 255] on icon at bounding box center [311, 254] width 6 height 6
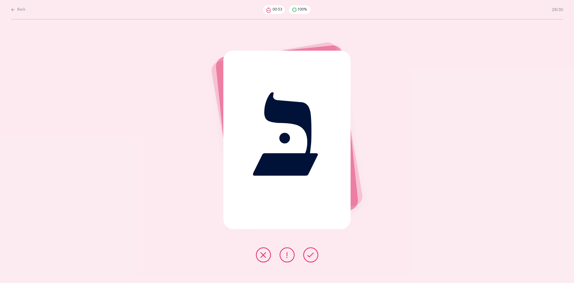
click at [314, 255] on icon at bounding box center [311, 254] width 6 height 6
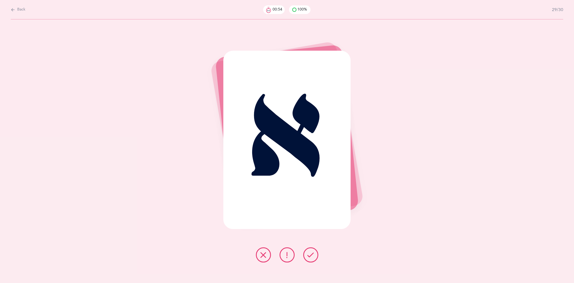
click at [314, 255] on icon at bounding box center [311, 254] width 6 height 6
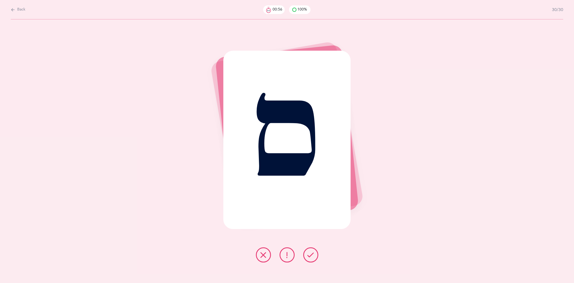
click at [314, 255] on icon at bounding box center [311, 254] width 6 height 6
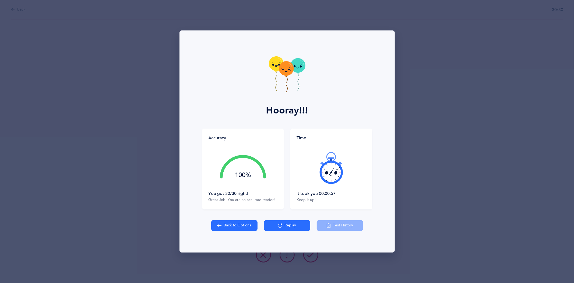
click at [250, 223] on button "Back to Options" at bounding box center [234, 225] width 46 height 11
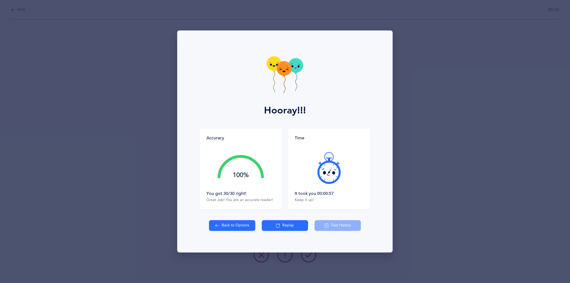
select select "19"
select select "single"
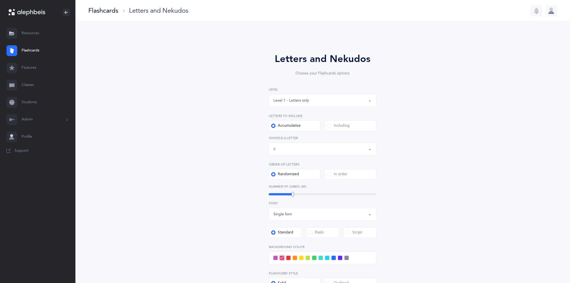
click at [370, 147] on button "Letters up until: ע" at bounding box center [323, 148] width 108 height 13
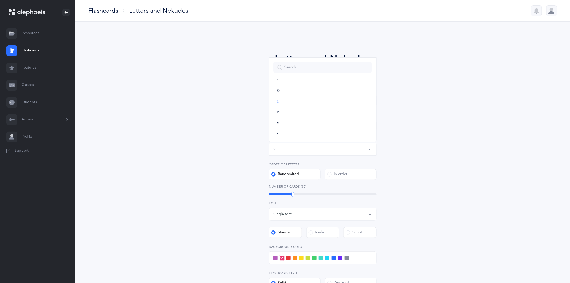
scroll to position [223, 0]
click at [275, 123] on link "ף" at bounding box center [322, 122] width 99 height 11
select select "20"
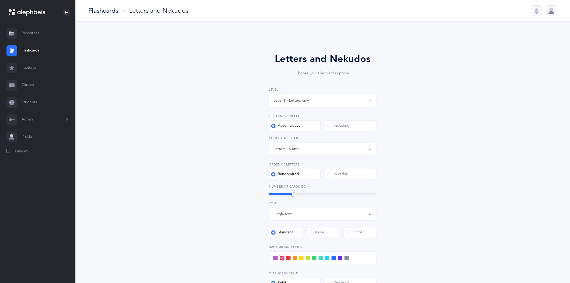
click at [489, 152] on div "Letters and Nekudos Choose your Flashcards options Level 1 - Letters only Level…" at bounding box center [322, 213] width 494 height 382
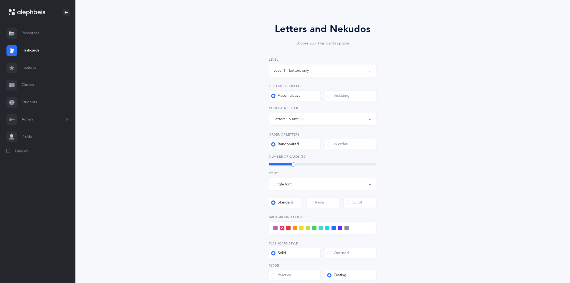
click at [316, 229] on div at bounding box center [323, 227] width 108 height 13
drag, startPoint x: 314, startPoint y: 225, endPoint x: 318, endPoint y: 232, distance: 8.8
click at [318, 231] on div at bounding box center [323, 227] width 108 height 13
click at [312, 226] on span at bounding box center [314, 228] width 4 height 4
click at [0, 0] on input "checkbox" at bounding box center [0, 0] width 0 height 0
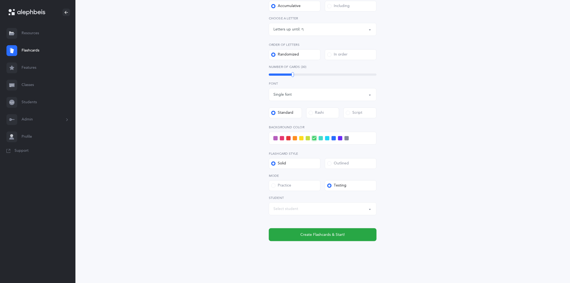
scroll to position [121, 0]
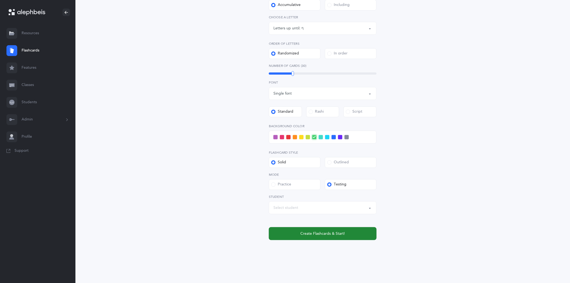
click at [318, 234] on span "Create Flashcards & Start!" at bounding box center [322, 234] width 44 height 6
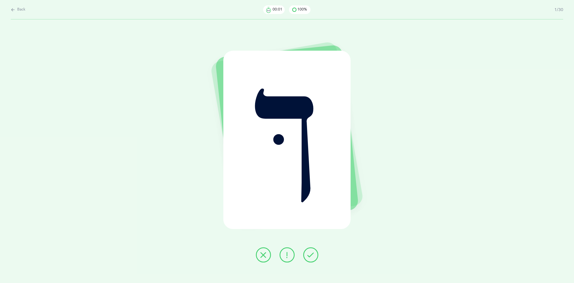
click at [308, 254] on icon at bounding box center [311, 254] width 6 height 6
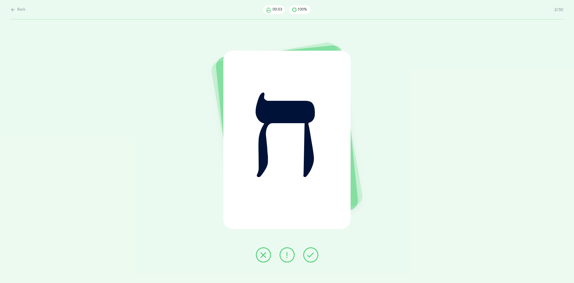
click at [310, 253] on icon at bounding box center [311, 254] width 6 height 6
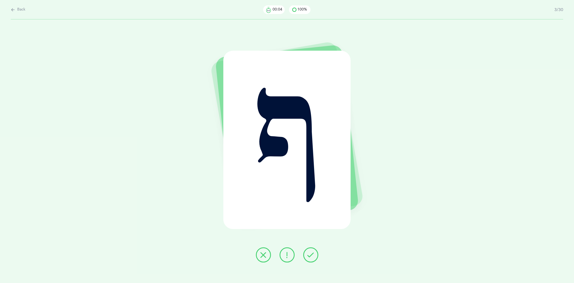
click at [310, 253] on icon at bounding box center [311, 254] width 6 height 6
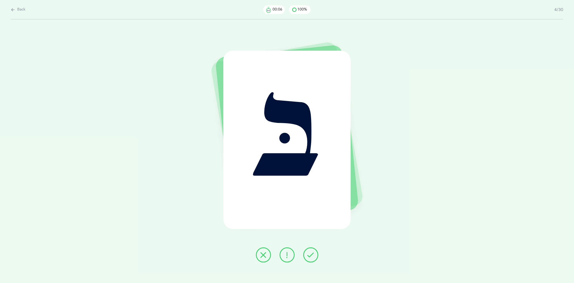
click at [310, 253] on icon at bounding box center [311, 254] width 6 height 6
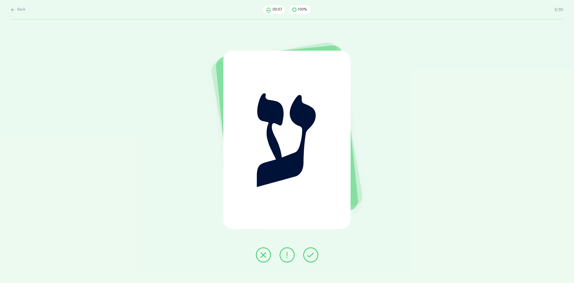
click at [310, 253] on icon at bounding box center [311, 254] width 6 height 6
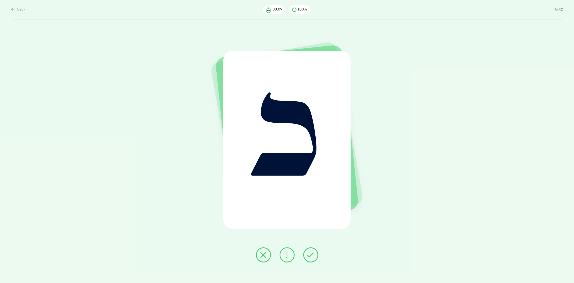
click at [310, 253] on icon at bounding box center [311, 254] width 6 height 6
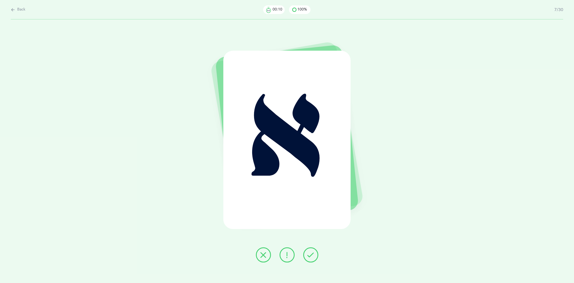
click at [310, 253] on icon at bounding box center [311, 254] width 6 height 6
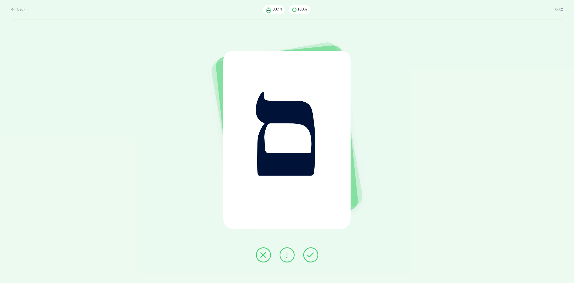
click at [310, 253] on icon at bounding box center [311, 254] width 6 height 6
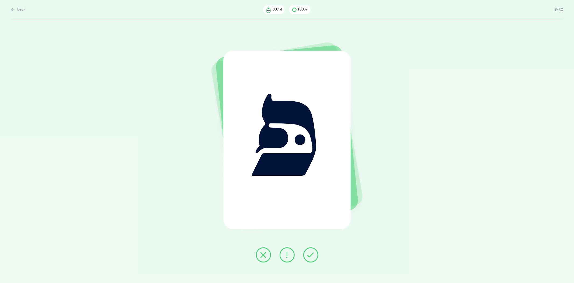
click at [310, 253] on icon at bounding box center [311, 254] width 6 height 6
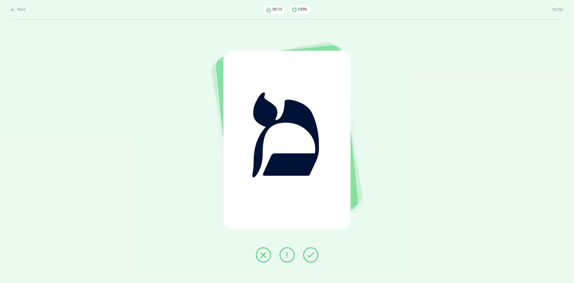
click at [310, 253] on icon at bounding box center [311, 254] width 6 height 6
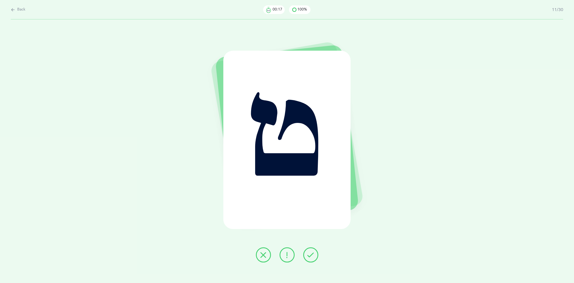
click at [310, 253] on icon at bounding box center [311, 254] width 6 height 6
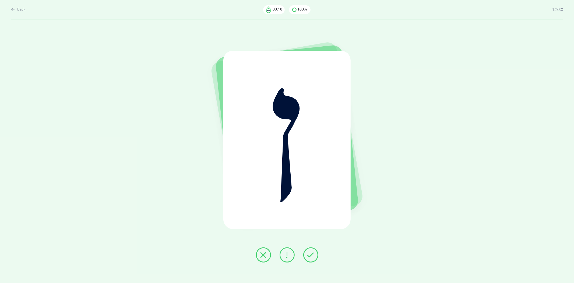
click at [310, 253] on icon at bounding box center [311, 254] width 6 height 6
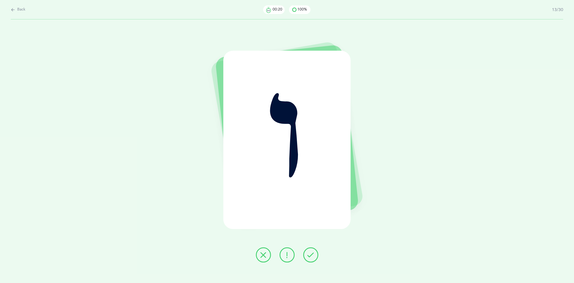
click at [310, 253] on icon at bounding box center [311, 254] width 6 height 6
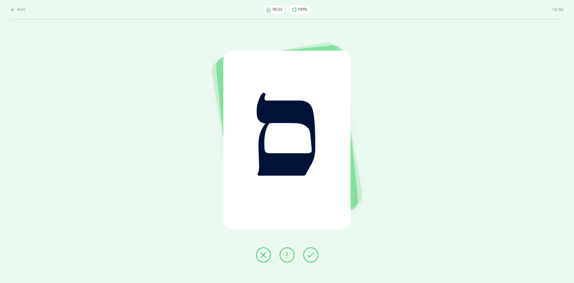
click at [310, 253] on icon at bounding box center [311, 254] width 6 height 6
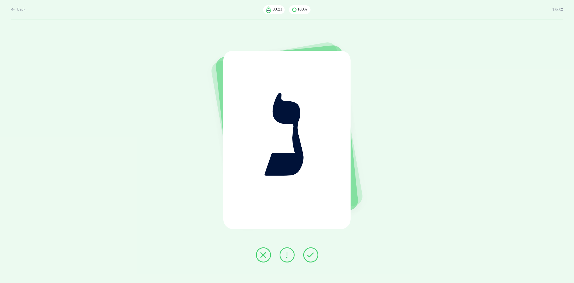
click at [310, 253] on icon at bounding box center [311, 254] width 6 height 6
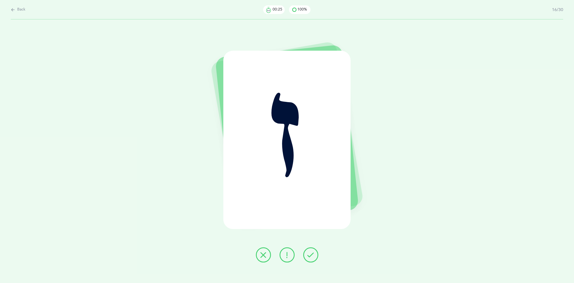
click at [310, 253] on icon at bounding box center [311, 254] width 6 height 6
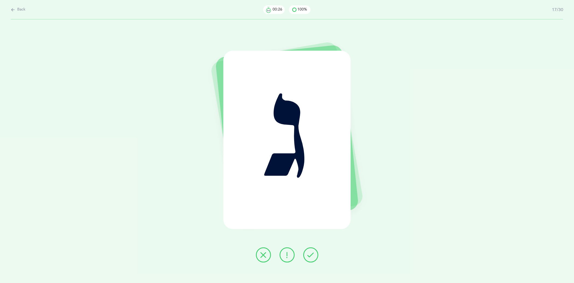
click at [308, 253] on icon at bounding box center [311, 254] width 6 height 6
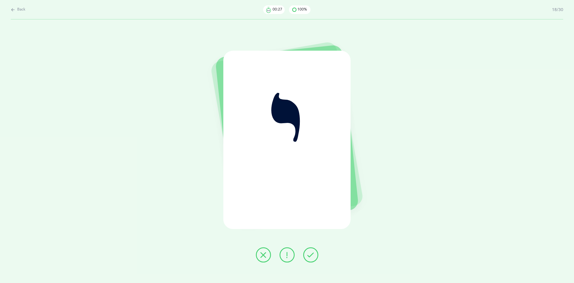
click at [308, 253] on icon at bounding box center [311, 254] width 6 height 6
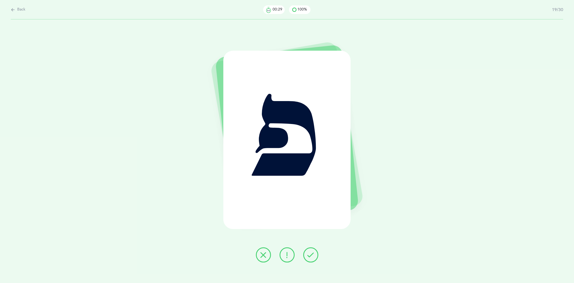
click at [308, 253] on icon at bounding box center [311, 254] width 6 height 6
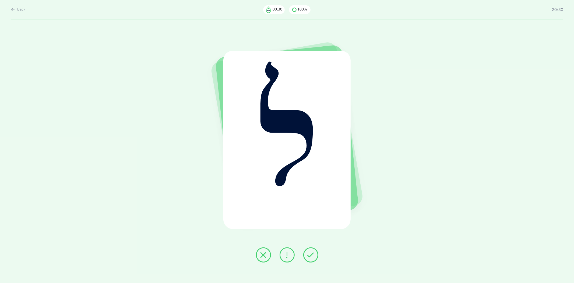
click at [308, 253] on icon at bounding box center [311, 254] width 6 height 6
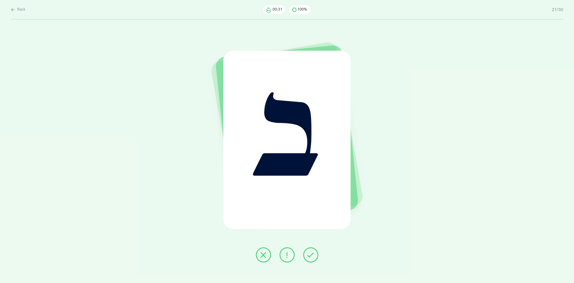
click at [308, 253] on icon at bounding box center [311, 254] width 6 height 6
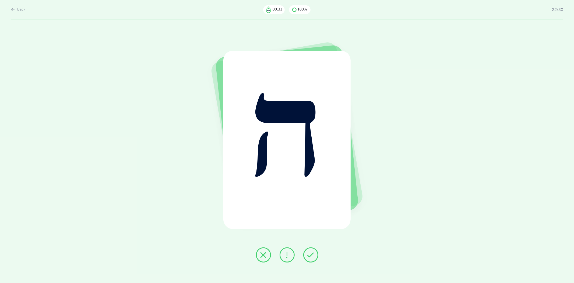
click at [308, 253] on icon at bounding box center [311, 254] width 6 height 6
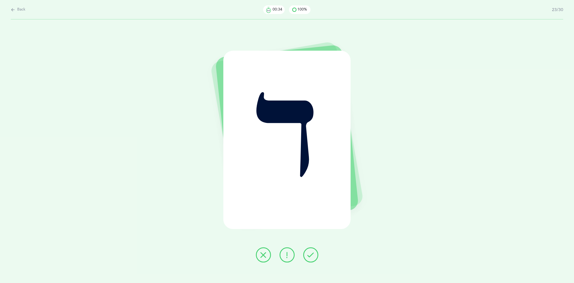
click at [308, 253] on icon at bounding box center [311, 254] width 6 height 6
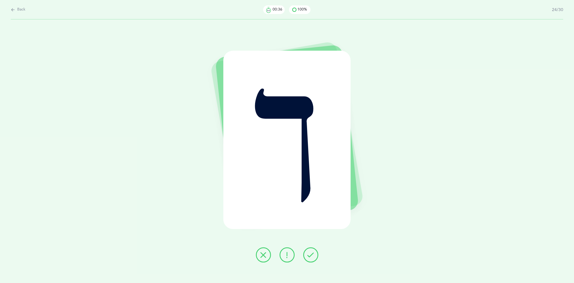
click at [308, 253] on icon at bounding box center [311, 254] width 6 height 6
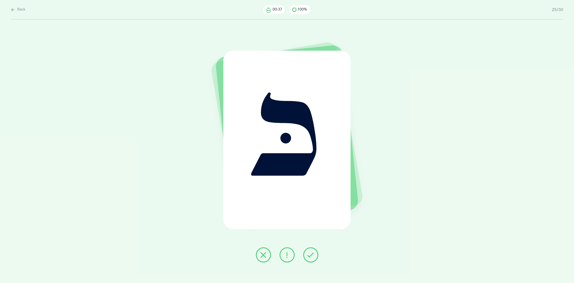
click at [308, 253] on icon at bounding box center [311, 254] width 6 height 6
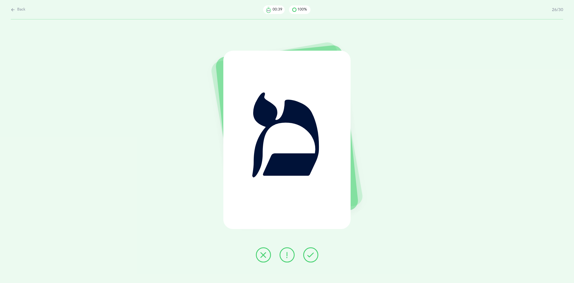
click at [308, 253] on icon at bounding box center [311, 254] width 6 height 6
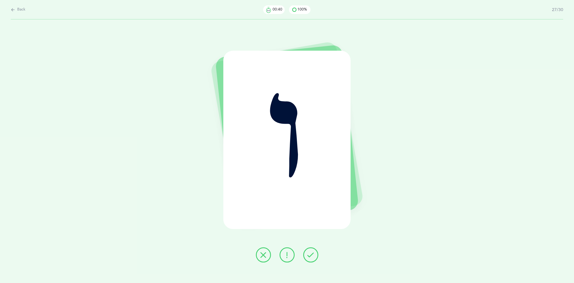
click at [308, 253] on icon at bounding box center [311, 254] width 6 height 6
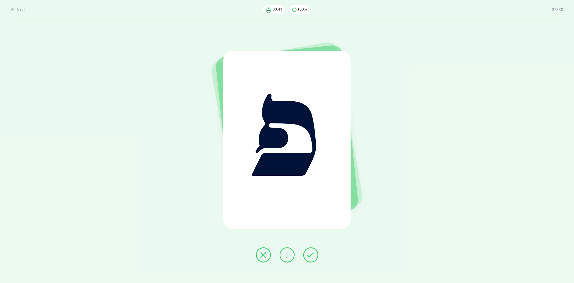
click at [308, 253] on icon at bounding box center [311, 254] width 6 height 6
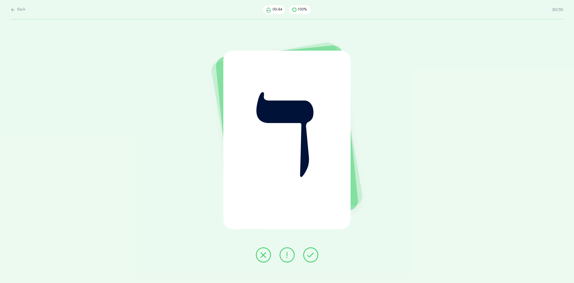
click at [308, 255] on icon at bounding box center [311, 254] width 6 height 6
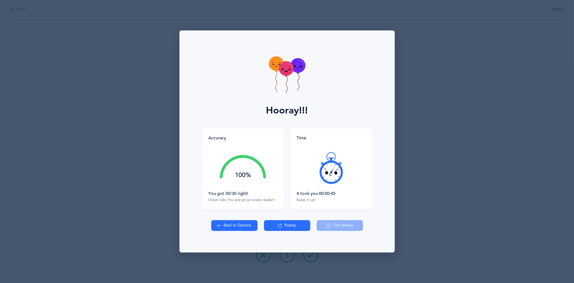
click at [216, 226] on button "Back to Options" at bounding box center [234, 225] width 46 height 11
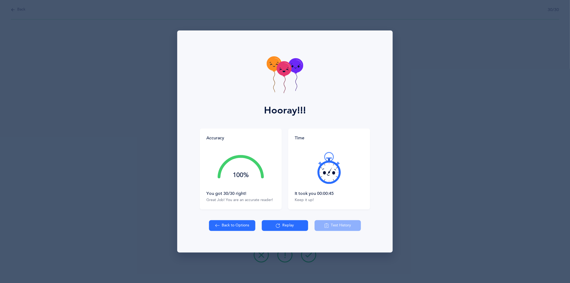
select select "20"
select select "single"
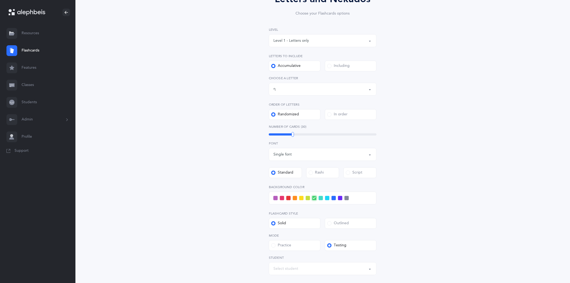
scroll to position [90, 0]
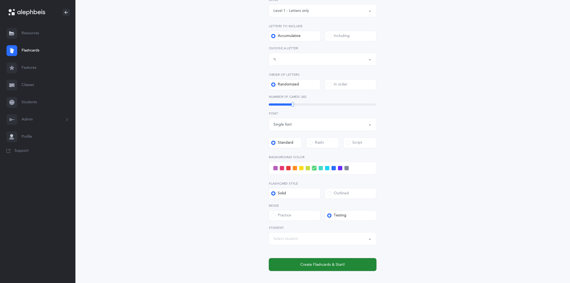
click at [329, 265] on span "Create Flashcards & Start!" at bounding box center [322, 265] width 44 height 6
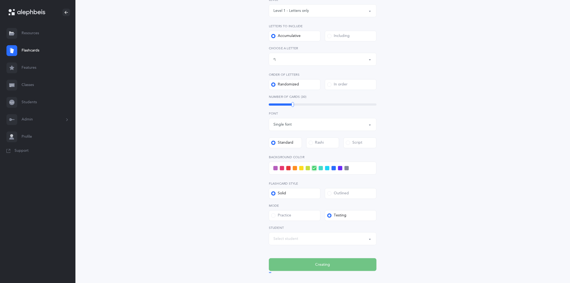
scroll to position [0, 0]
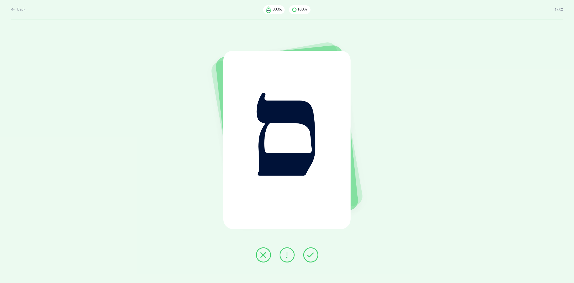
click at [311, 250] on button at bounding box center [310, 254] width 15 height 15
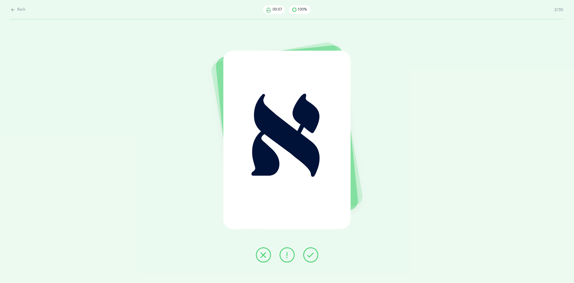
click at [311, 256] on icon at bounding box center [311, 254] width 6 height 6
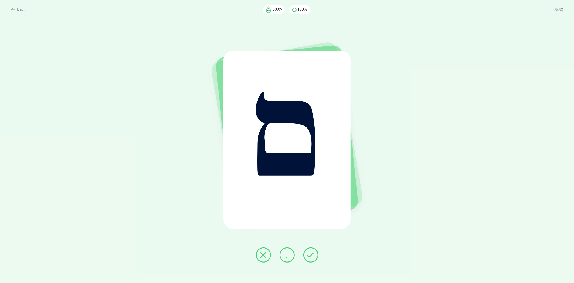
click at [311, 256] on icon at bounding box center [311, 254] width 6 height 6
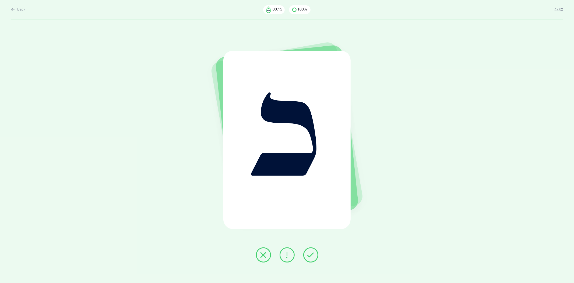
click at [311, 254] on icon at bounding box center [311, 254] width 6 height 6
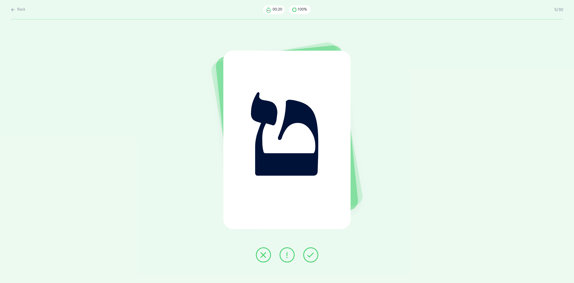
click at [311, 254] on icon at bounding box center [311, 254] width 6 height 6
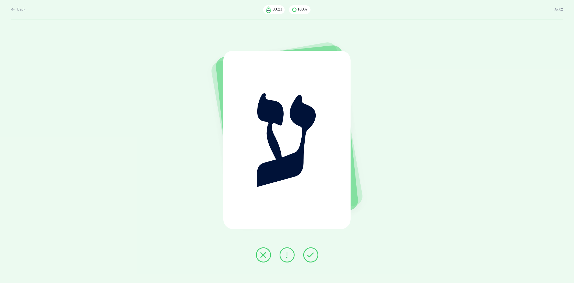
click at [311, 254] on icon at bounding box center [311, 254] width 6 height 6
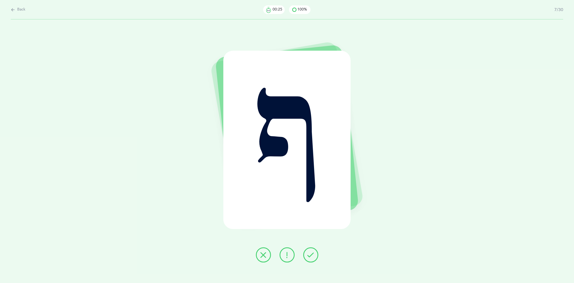
click at [311, 254] on icon at bounding box center [311, 254] width 6 height 6
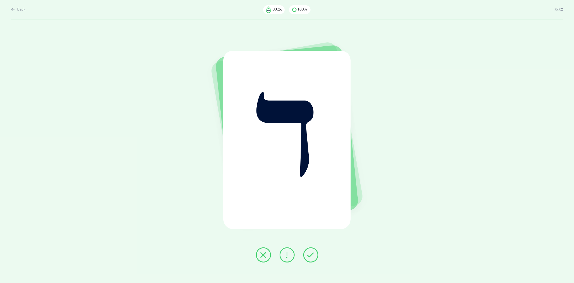
click at [311, 254] on icon at bounding box center [311, 254] width 6 height 6
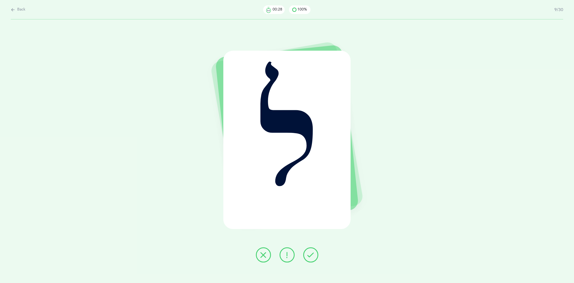
click at [311, 254] on icon at bounding box center [311, 254] width 6 height 6
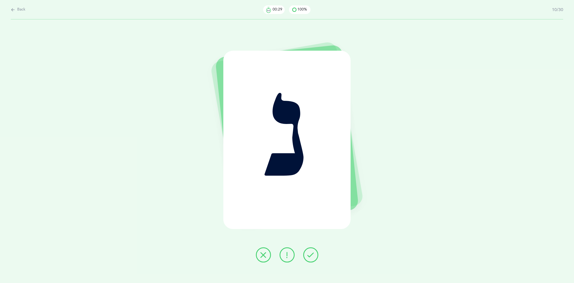
click at [311, 254] on icon at bounding box center [311, 254] width 6 height 6
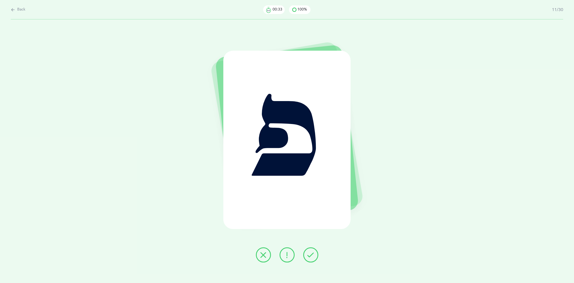
click at [311, 254] on icon at bounding box center [311, 254] width 6 height 6
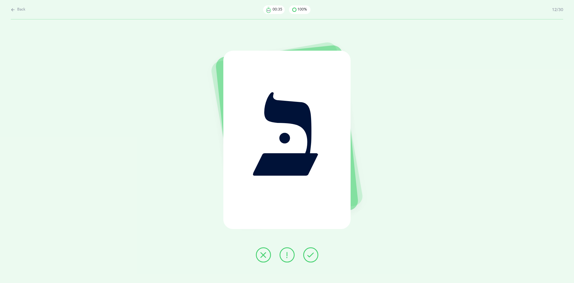
click at [311, 254] on icon at bounding box center [311, 254] width 6 height 6
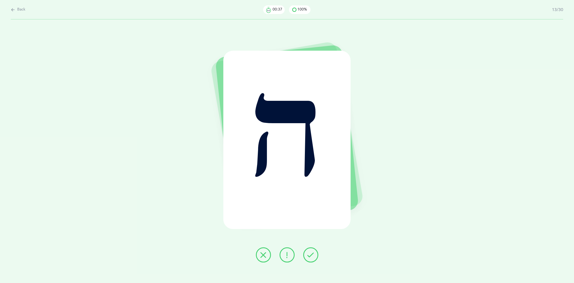
click at [311, 254] on icon at bounding box center [311, 254] width 6 height 6
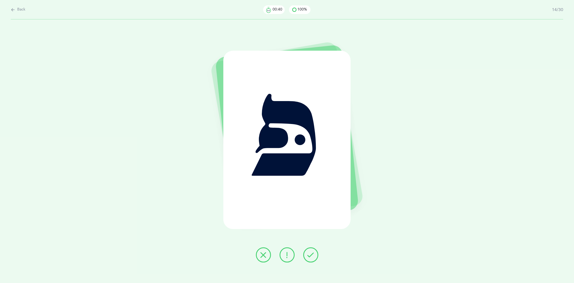
click at [311, 254] on icon at bounding box center [311, 254] width 6 height 6
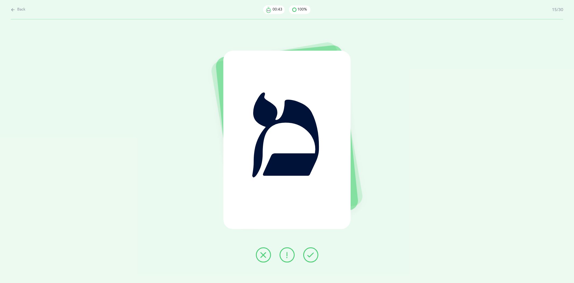
click at [311, 254] on icon at bounding box center [311, 254] width 6 height 6
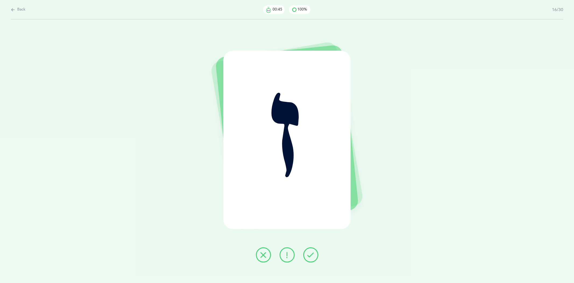
click at [311, 254] on icon at bounding box center [311, 254] width 6 height 6
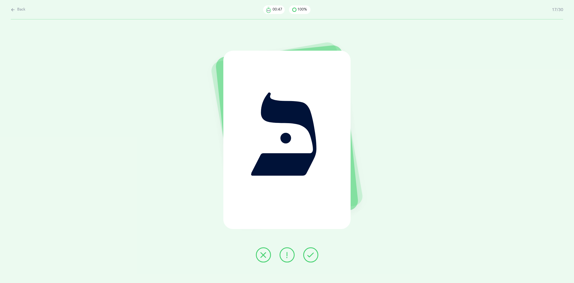
click at [311, 254] on icon at bounding box center [311, 254] width 6 height 6
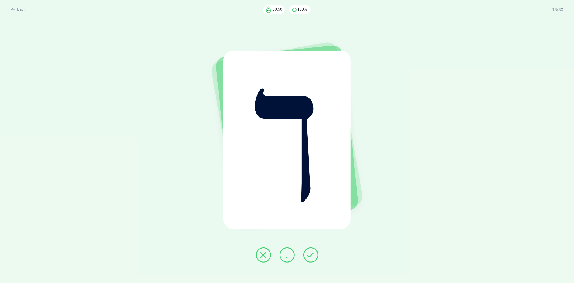
click at [311, 254] on icon at bounding box center [311, 254] width 6 height 6
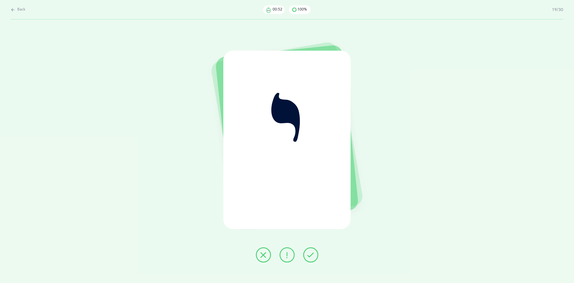
click at [311, 254] on icon at bounding box center [311, 254] width 6 height 6
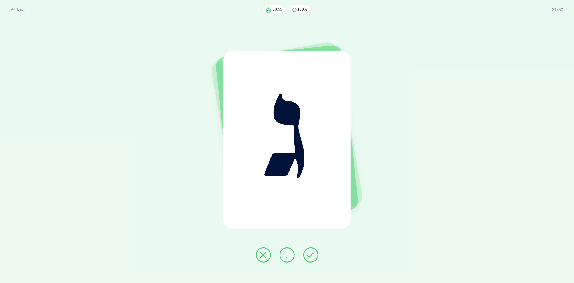
click at [311, 254] on icon at bounding box center [311, 254] width 6 height 6
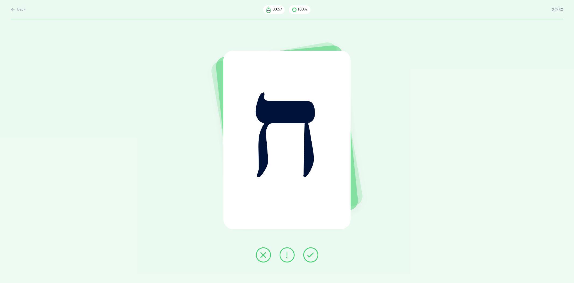
click at [311, 254] on icon at bounding box center [311, 254] width 6 height 6
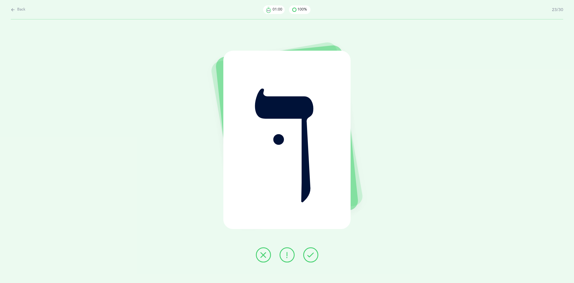
click at [311, 254] on icon at bounding box center [311, 254] width 6 height 6
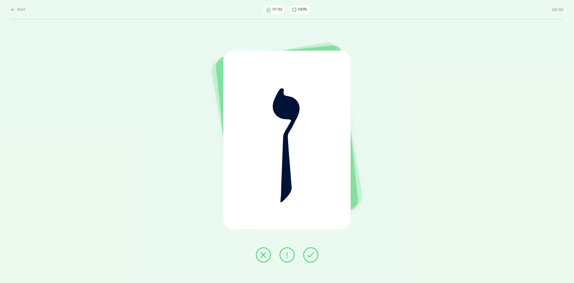
click at [311, 254] on icon at bounding box center [311, 254] width 6 height 6
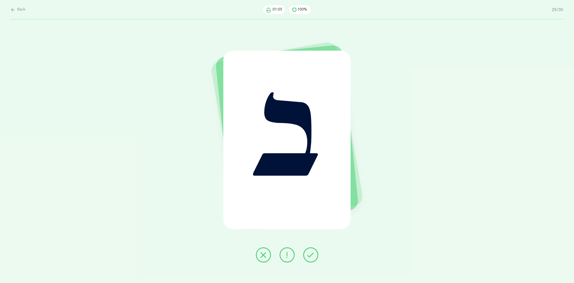
click at [311, 254] on icon at bounding box center [311, 254] width 6 height 6
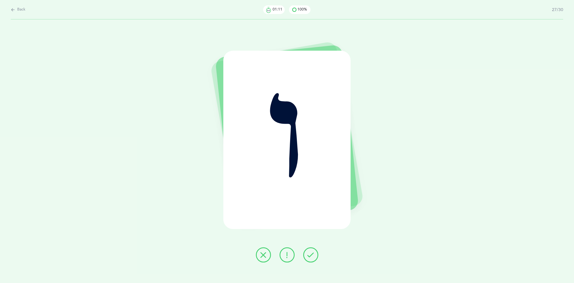
click at [311, 254] on icon at bounding box center [311, 254] width 6 height 6
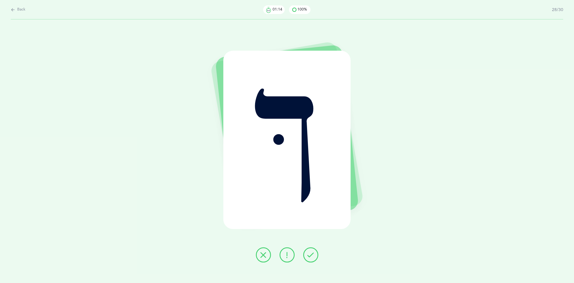
click at [311, 254] on icon at bounding box center [311, 254] width 6 height 6
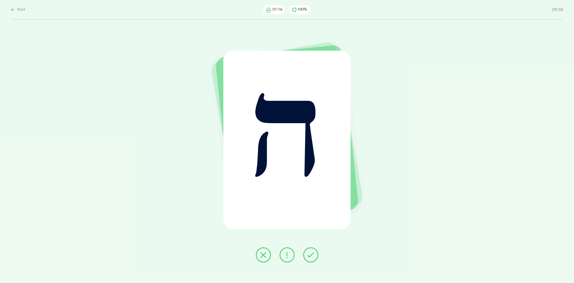
click at [311, 254] on icon at bounding box center [311, 254] width 6 height 6
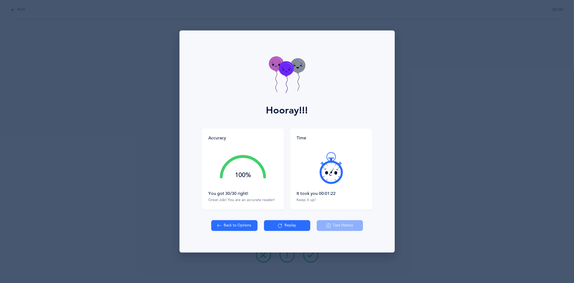
click at [216, 224] on button "Back to Options" at bounding box center [234, 225] width 46 height 11
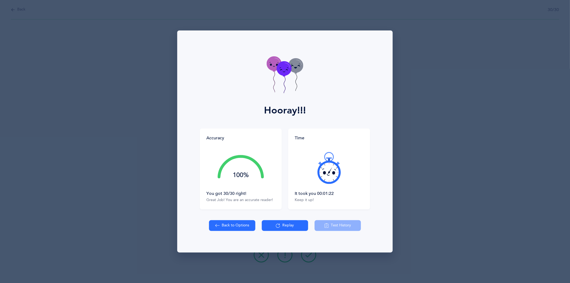
select select "20"
select select "single"
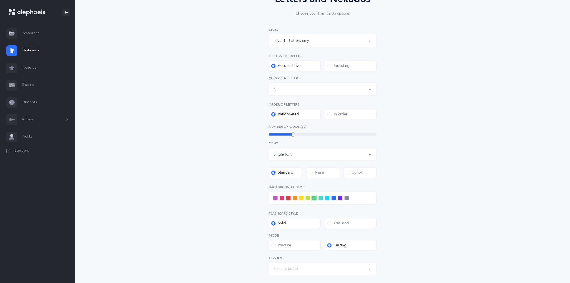
scroll to position [120, 0]
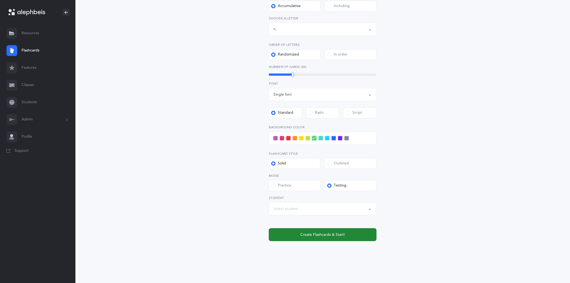
click at [322, 237] on button "Create Flashcards & Start!" at bounding box center [323, 234] width 108 height 13
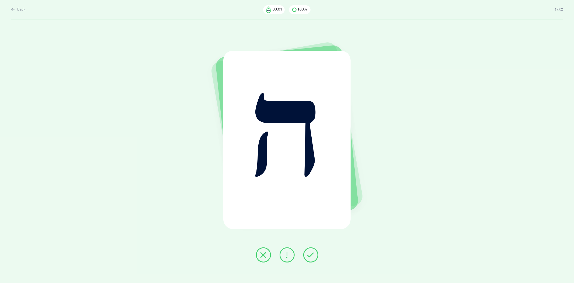
click at [307, 255] on button at bounding box center [310, 254] width 15 height 15
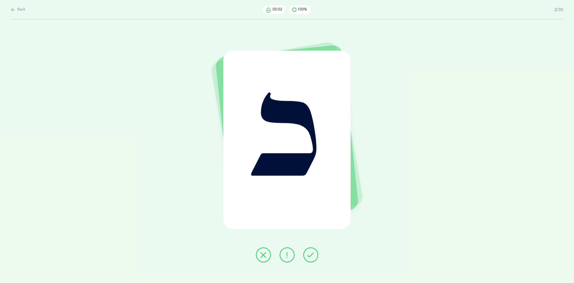
click at [308, 254] on icon at bounding box center [311, 254] width 6 height 6
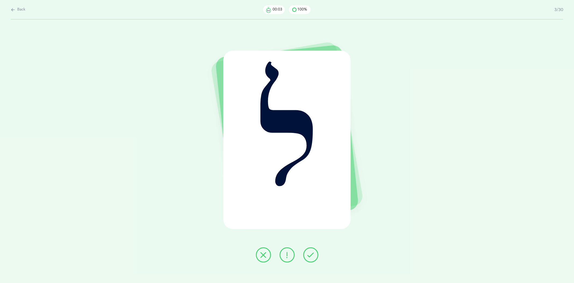
click at [308, 254] on icon at bounding box center [311, 254] width 6 height 6
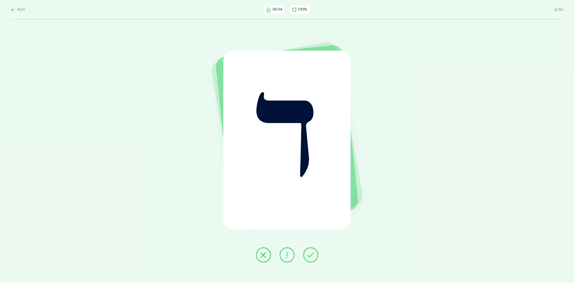
click at [308, 254] on icon at bounding box center [311, 254] width 6 height 6
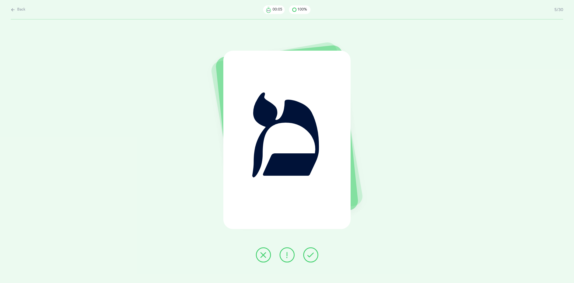
click at [308, 254] on icon at bounding box center [311, 254] width 6 height 6
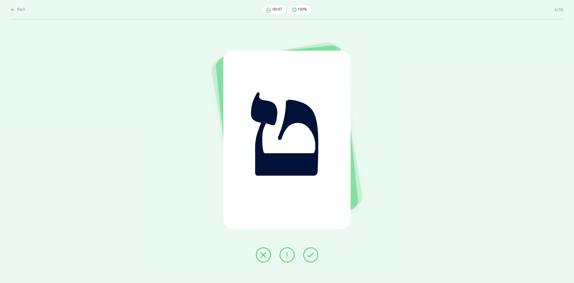
click at [308, 254] on icon at bounding box center [311, 254] width 6 height 6
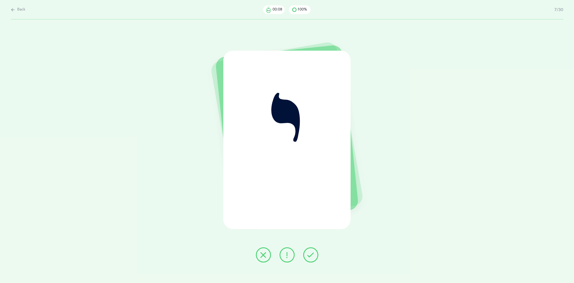
click at [308, 254] on icon at bounding box center [311, 254] width 6 height 6
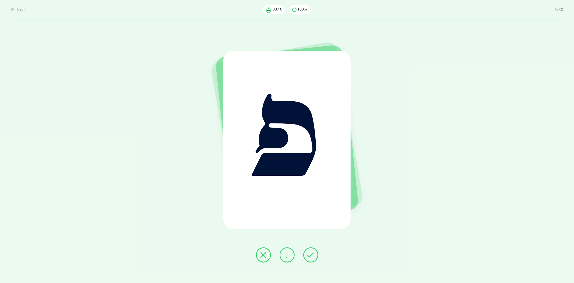
click at [308, 254] on icon at bounding box center [311, 254] width 6 height 6
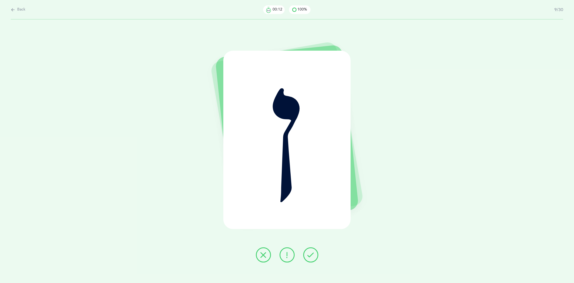
click at [308, 254] on icon at bounding box center [311, 254] width 6 height 6
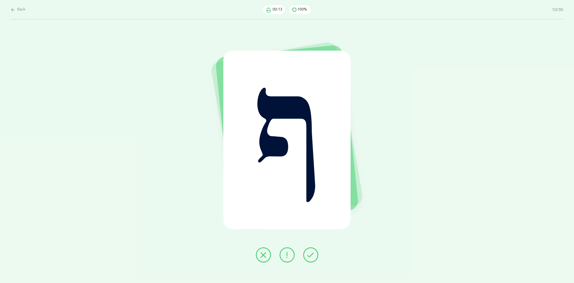
click at [308, 254] on icon at bounding box center [311, 254] width 6 height 6
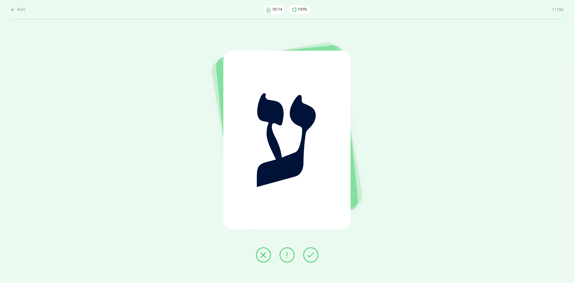
click at [308, 254] on icon at bounding box center [311, 254] width 6 height 6
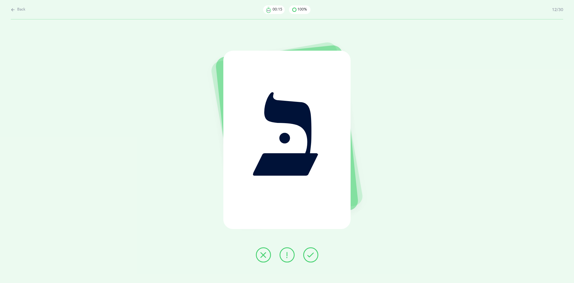
click at [309, 254] on icon at bounding box center [311, 254] width 6 height 6
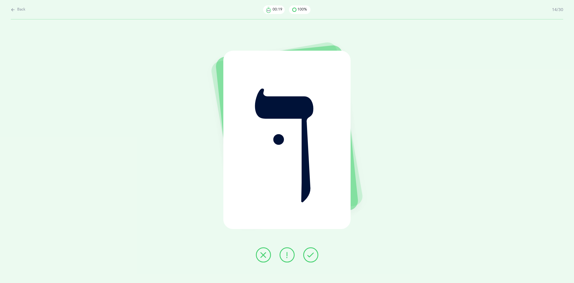
click at [309, 254] on icon at bounding box center [311, 254] width 6 height 6
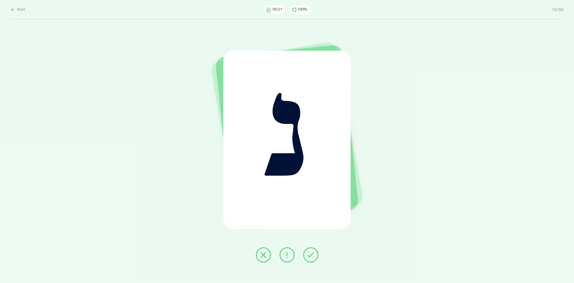
click at [309, 254] on icon at bounding box center [311, 254] width 6 height 6
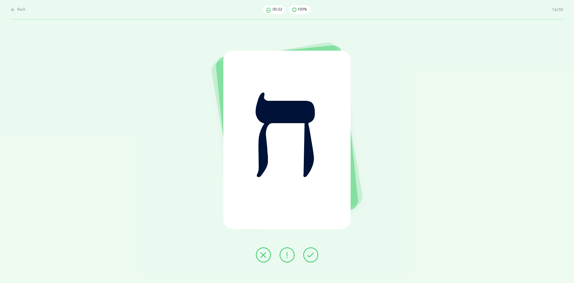
click at [309, 254] on icon at bounding box center [311, 254] width 6 height 6
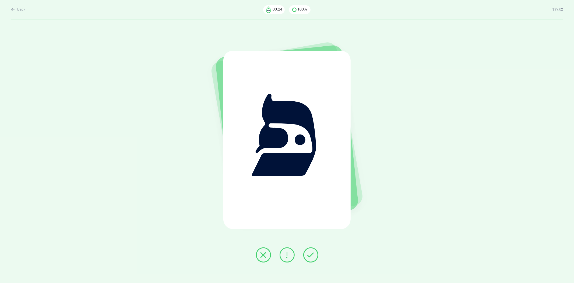
click at [309, 254] on icon at bounding box center [311, 254] width 6 height 6
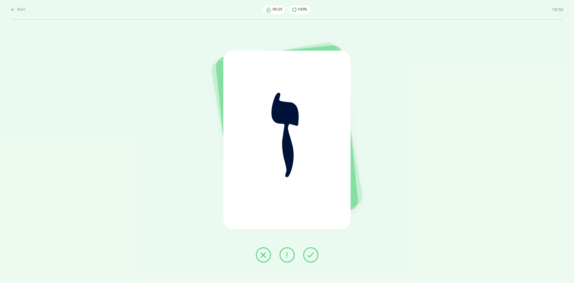
click at [309, 254] on icon at bounding box center [311, 254] width 6 height 6
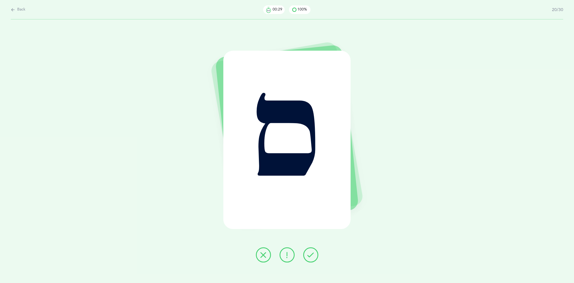
click at [309, 254] on icon at bounding box center [311, 254] width 6 height 6
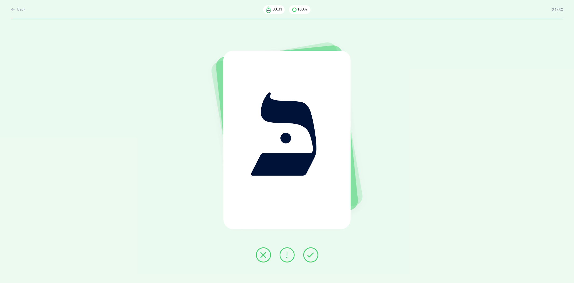
click at [309, 254] on icon at bounding box center [311, 254] width 6 height 6
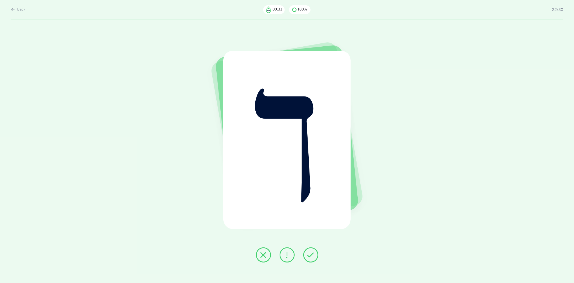
click at [309, 254] on icon at bounding box center [311, 254] width 6 height 6
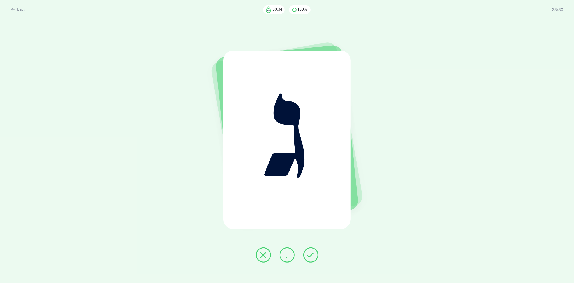
click at [309, 254] on icon at bounding box center [311, 254] width 6 height 6
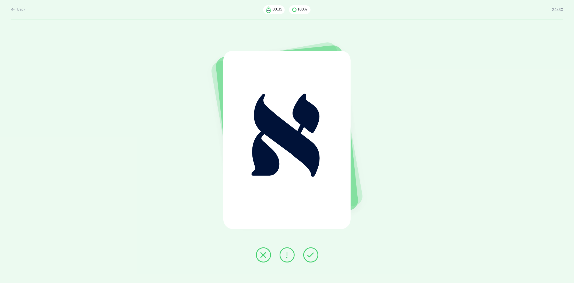
click at [309, 254] on icon at bounding box center [311, 254] width 6 height 6
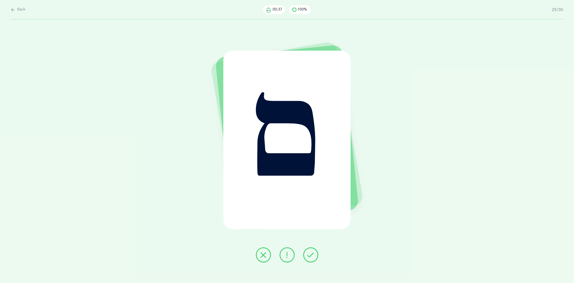
click at [309, 254] on icon at bounding box center [311, 254] width 6 height 6
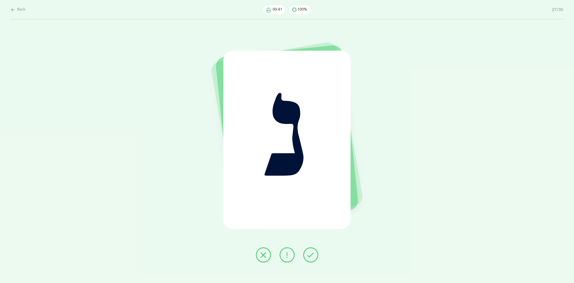
click at [309, 254] on icon at bounding box center [311, 254] width 6 height 6
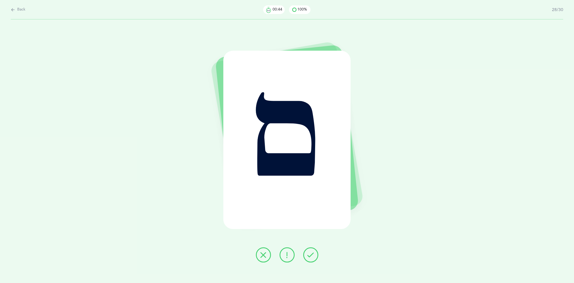
click at [309, 254] on icon at bounding box center [311, 254] width 6 height 6
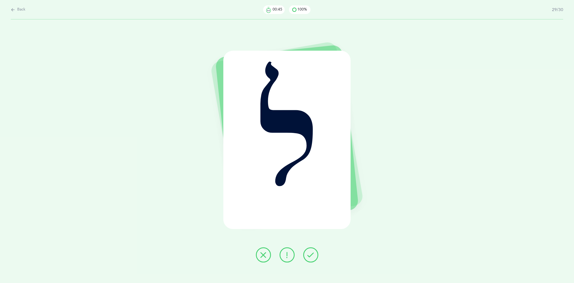
click at [309, 254] on icon at bounding box center [311, 254] width 6 height 6
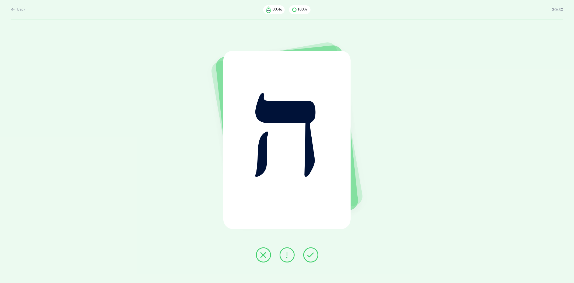
click at [309, 254] on icon at bounding box center [311, 254] width 6 height 6
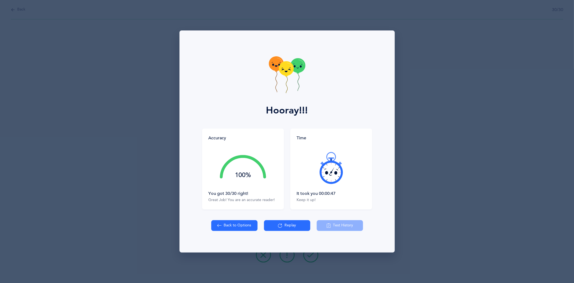
click at [218, 223] on icon at bounding box center [219, 225] width 4 height 6
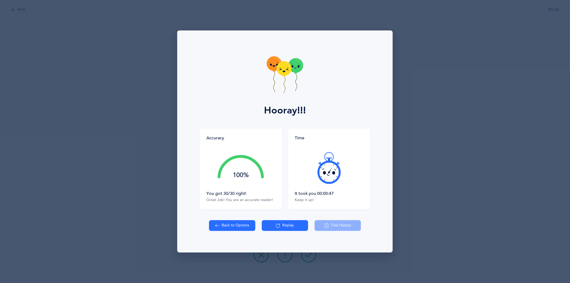
select select "20"
select select "single"
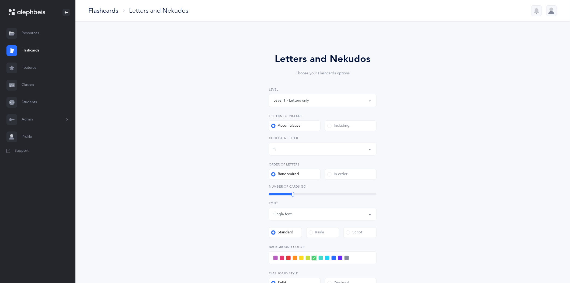
click at [370, 154] on button "Letters up until: ף" at bounding box center [323, 148] width 108 height 13
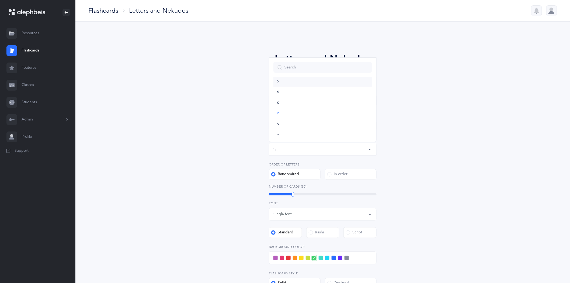
click at [273, 82] on link "ע" at bounding box center [322, 81] width 99 height 11
select select "19"
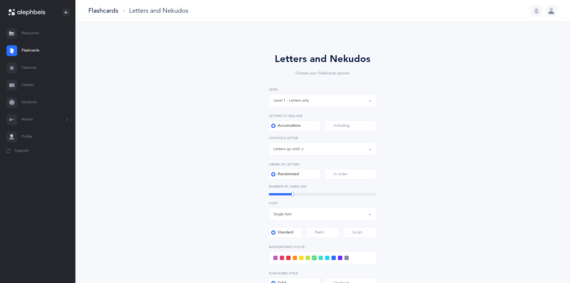
click at [409, 138] on div "Letters and Nekudos Choose your Flashcards options Level 1 - Letters only Level…" at bounding box center [322, 209] width 245 height 345
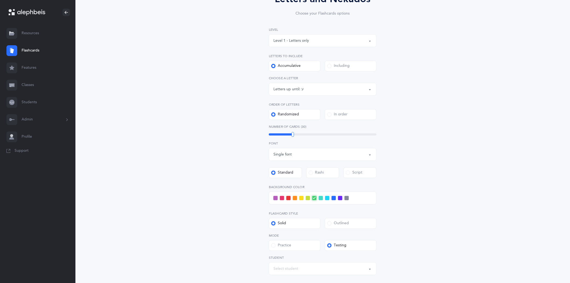
scroll to position [30, 0]
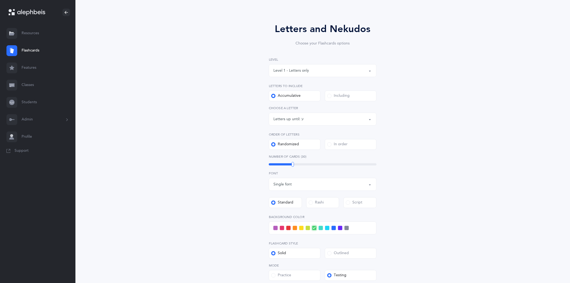
click at [280, 226] on span at bounding box center [282, 228] width 4 height 4
click at [0, 0] on input "checkbox" at bounding box center [0, 0] width 0 height 0
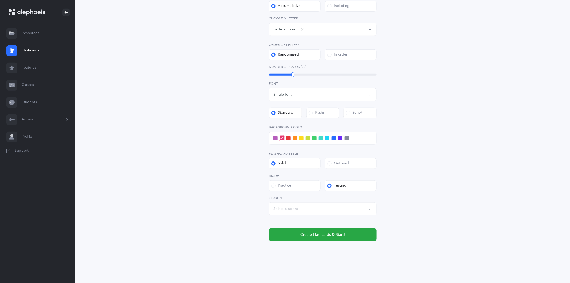
scroll to position [121, 0]
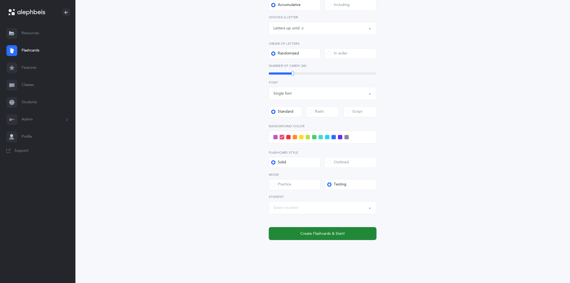
click at [318, 235] on span "Create Flashcards & Start!" at bounding box center [322, 234] width 44 height 6
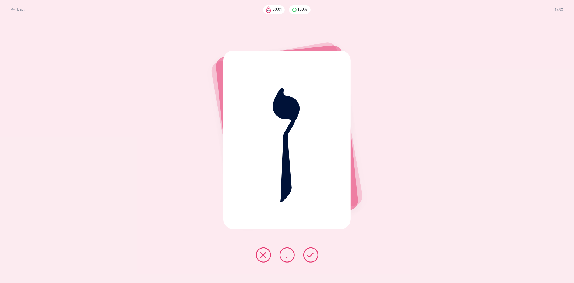
click at [311, 260] on button at bounding box center [310, 254] width 15 height 15
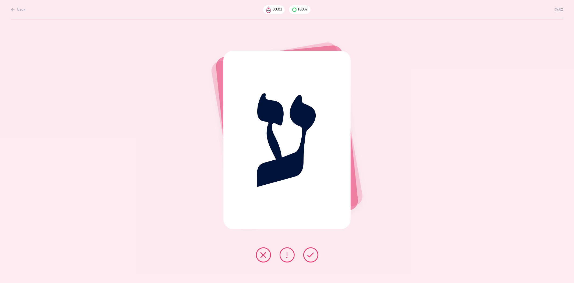
click at [311, 260] on button at bounding box center [310, 254] width 15 height 15
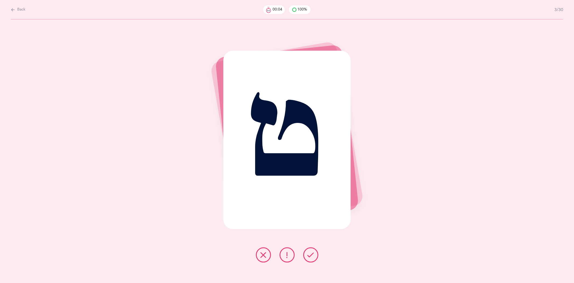
click at [311, 260] on button at bounding box center [310, 254] width 15 height 15
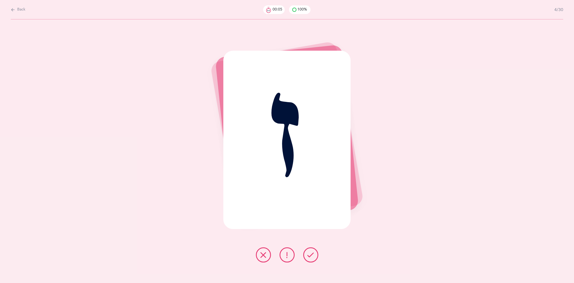
click at [311, 259] on button at bounding box center [310, 254] width 15 height 15
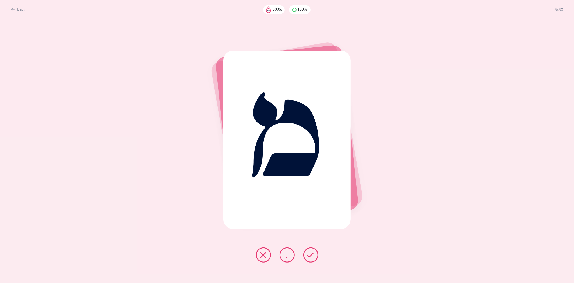
click at [311, 259] on button at bounding box center [310, 254] width 15 height 15
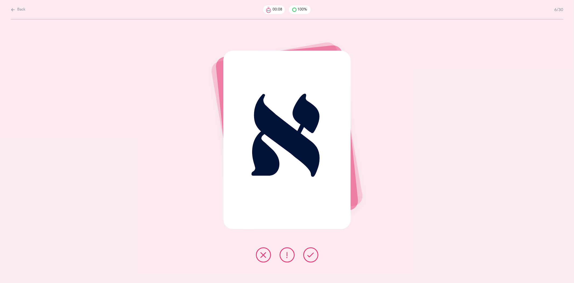
click at [311, 259] on button at bounding box center [310, 254] width 15 height 15
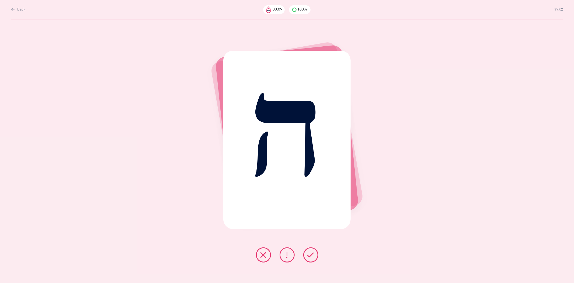
click at [311, 259] on button at bounding box center [310, 254] width 15 height 15
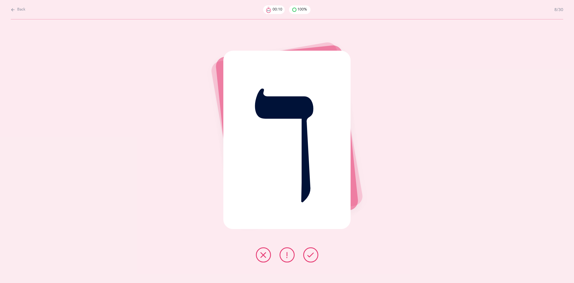
click at [311, 259] on button at bounding box center [310, 254] width 15 height 15
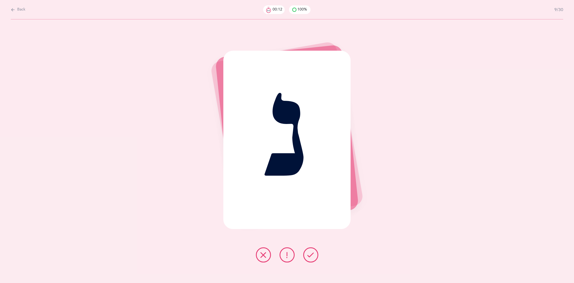
click at [311, 259] on button at bounding box center [310, 254] width 15 height 15
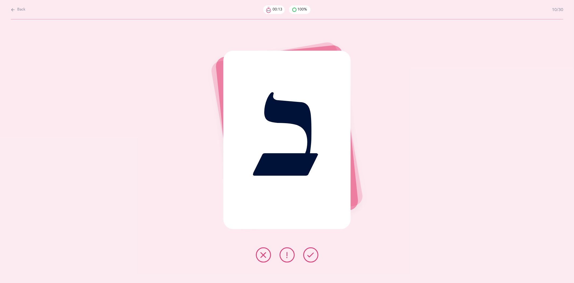
click at [311, 259] on button at bounding box center [310, 254] width 15 height 15
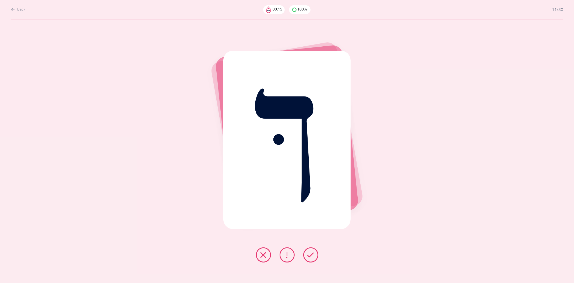
click at [311, 259] on button at bounding box center [310, 254] width 15 height 15
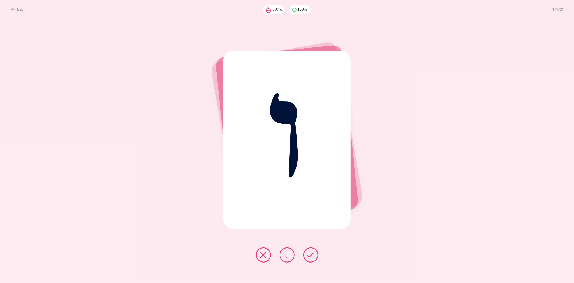
click at [311, 259] on button at bounding box center [310, 254] width 15 height 15
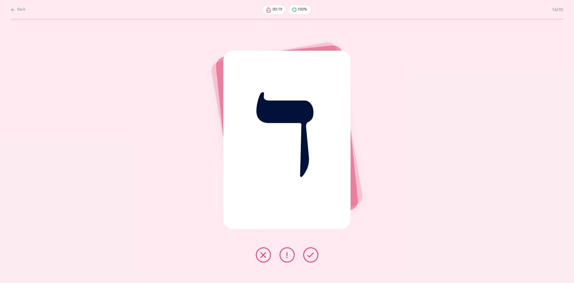
click at [311, 259] on button at bounding box center [310, 254] width 15 height 15
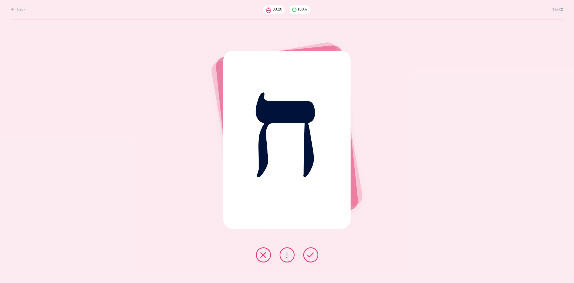
click at [311, 259] on button at bounding box center [310, 254] width 15 height 15
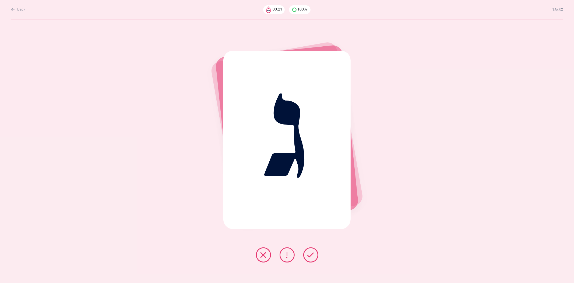
click at [311, 259] on button at bounding box center [310, 254] width 15 height 15
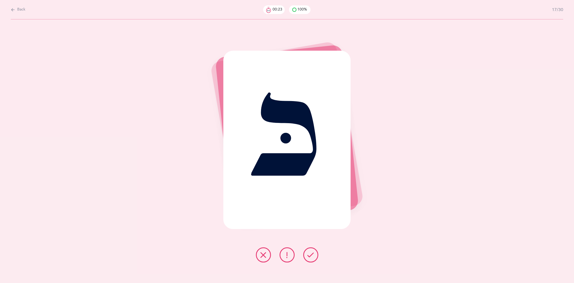
click at [311, 259] on button at bounding box center [310, 254] width 15 height 15
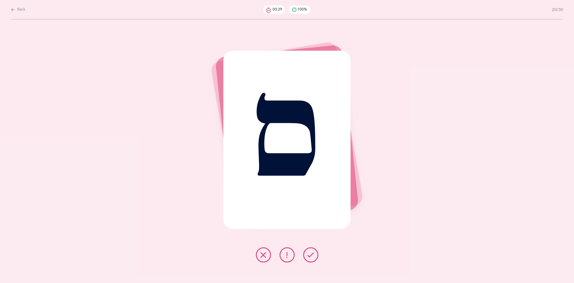
click at [311, 259] on button at bounding box center [310, 254] width 15 height 15
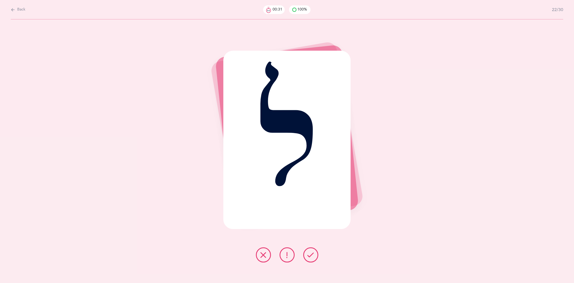
click at [311, 259] on button at bounding box center [310, 254] width 15 height 15
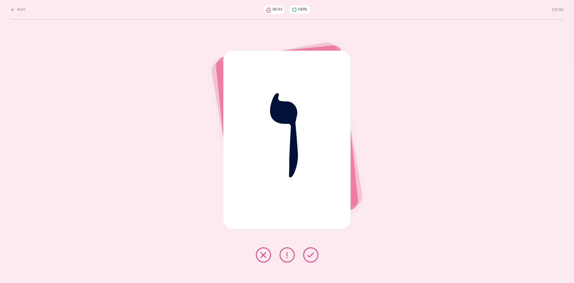
click at [311, 259] on button at bounding box center [310, 254] width 15 height 15
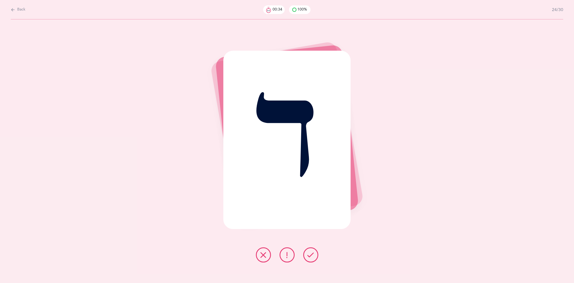
click at [311, 259] on button at bounding box center [310, 254] width 15 height 15
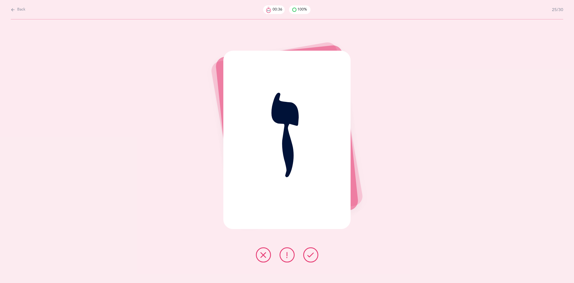
click at [311, 259] on button at bounding box center [310, 254] width 15 height 15
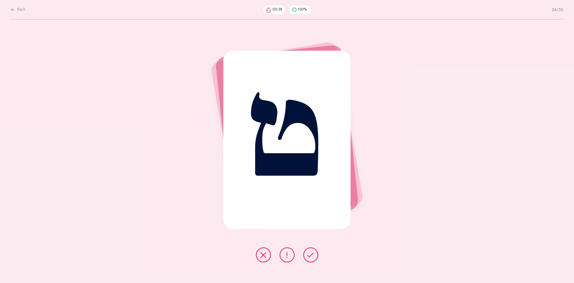
click at [311, 259] on button at bounding box center [310, 254] width 15 height 15
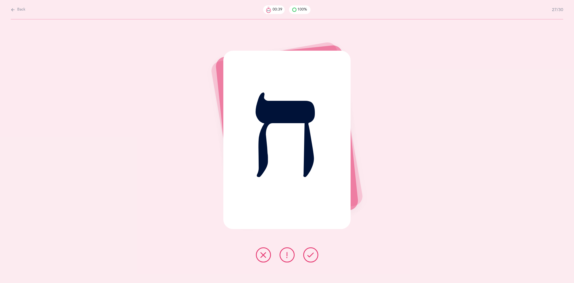
click at [311, 259] on button at bounding box center [310, 254] width 15 height 15
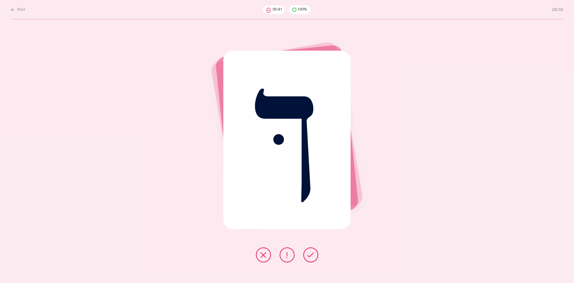
click at [311, 259] on button at bounding box center [310, 254] width 15 height 15
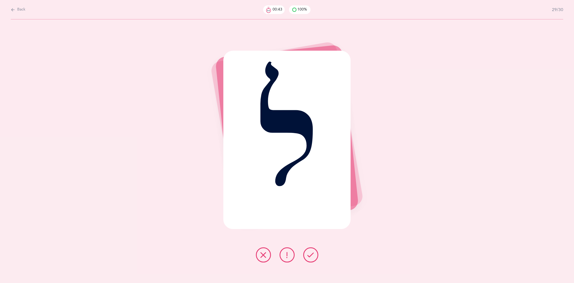
click at [311, 259] on button at bounding box center [310, 254] width 15 height 15
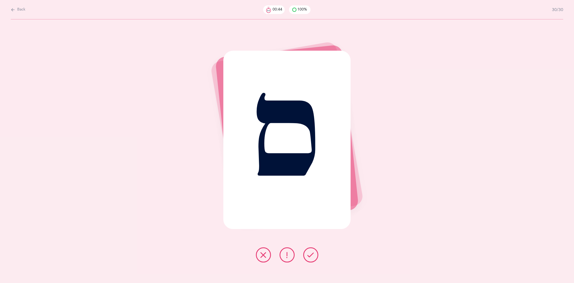
click at [311, 259] on button at bounding box center [310, 254] width 15 height 15
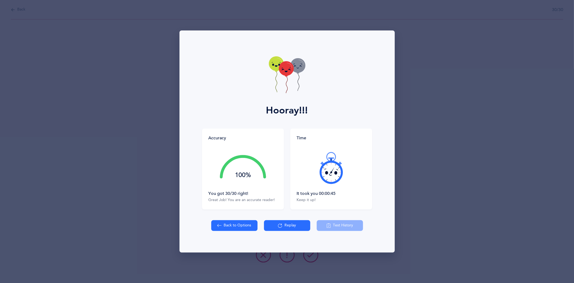
click at [284, 74] on icon at bounding box center [286, 68] width 15 height 15
click at [290, 72] on icon at bounding box center [286, 69] width 15 height 15
click at [296, 70] on icon at bounding box center [297, 66] width 15 height 15
click at [288, 68] on icon at bounding box center [286, 68] width 15 height 15
click at [285, 68] on icon at bounding box center [286, 68] width 15 height 15
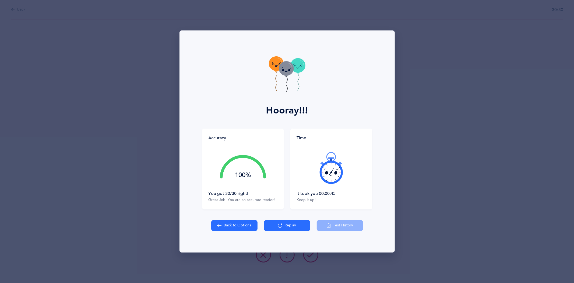
click at [285, 68] on icon at bounding box center [286, 68] width 15 height 15
drag, startPoint x: 285, startPoint y: 68, endPoint x: 357, endPoint y: 79, distance: 72.4
click at [286, 70] on icon at bounding box center [286, 68] width 15 height 15
click at [357, 79] on div "Hooray!!!" at bounding box center [287, 79] width 209 height 98
click at [354, 78] on div "Hooray!!!" at bounding box center [287, 79] width 209 height 98
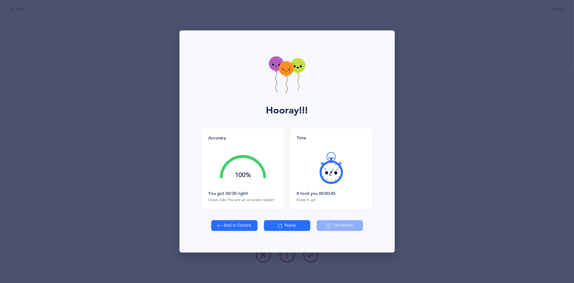
click at [236, 224] on button "Back to Options" at bounding box center [234, 225] width 46 height 11
select select "19"
select select "single"
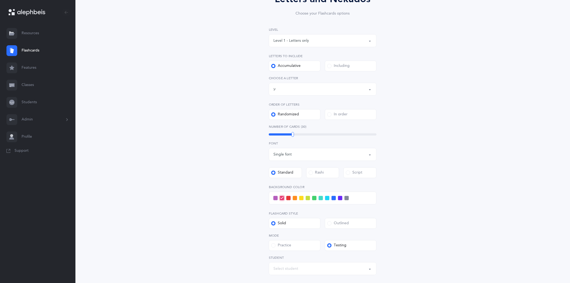
scroll to position [90, 0]
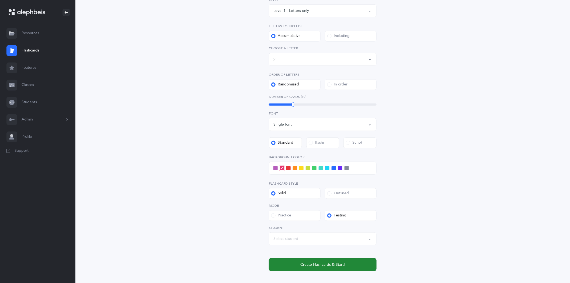
click at [298, 259] on button "Create Flashcards & Start!" at bounding box center [323, 264] width 108 height 13
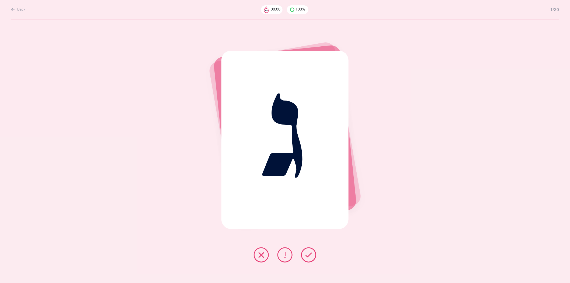
scroll to position [0, 0]
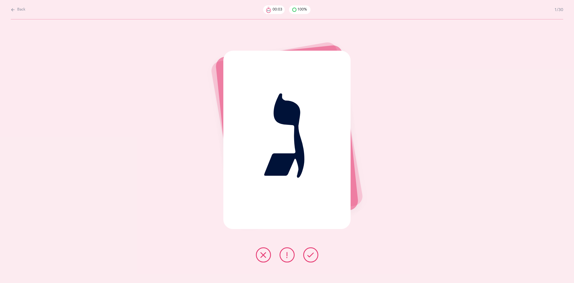
click at [13, 9] on icon at bounding box center [13, 10] width 4 height 6
select select "19"
select select "single"
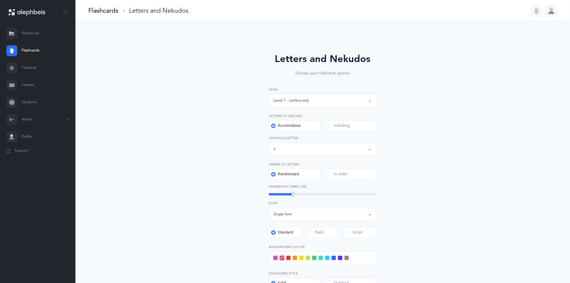
scroll to position [90, 0]
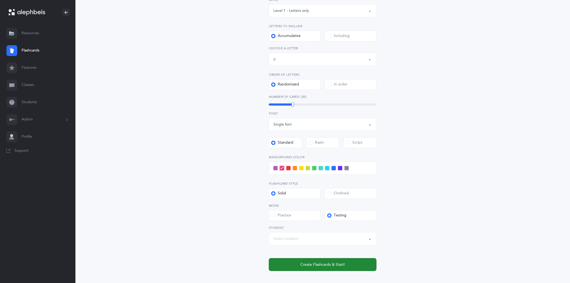
click at [309, 262] on span "Create Flashcards & Start!" at bounding box center [322, 265] width 44 height 6
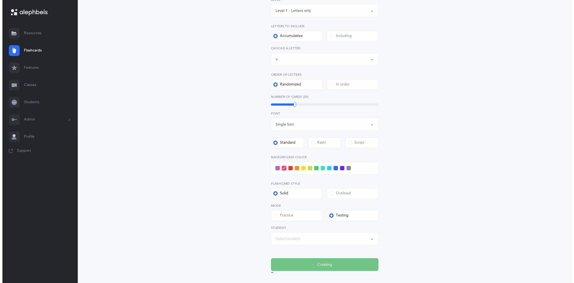
scroll to position [0, 0]
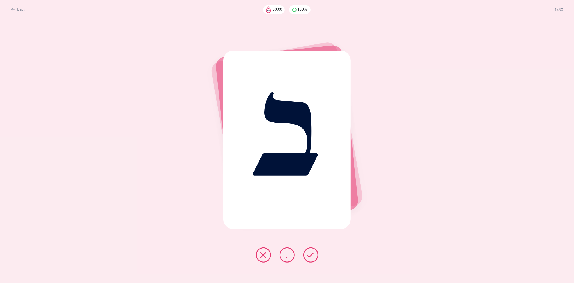
click at [310, 252] on icon at bounding box center [311, 254] width 6 height 6
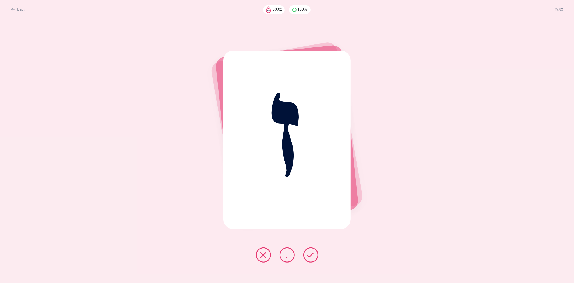
click at [311, 251] on icon at bounding box center [311, 254] width 6 height 6
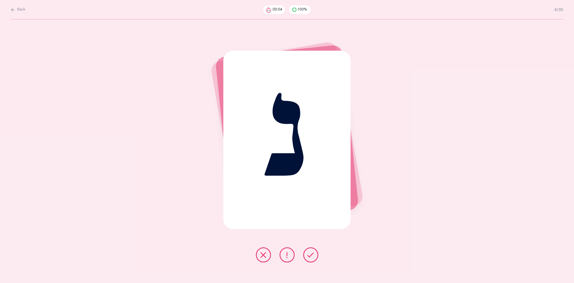
click at [311, 251] on icon at bounding box center [311, 254] width 6 height 6
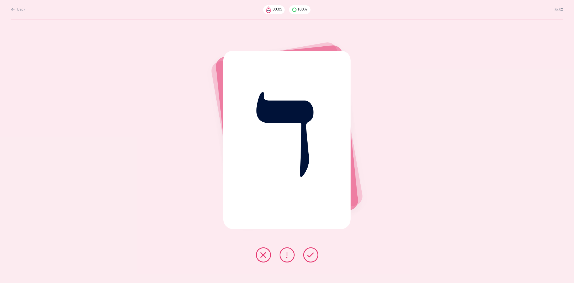
click at [311, 251] on icon at bounding box center [311, 254] width 6 height 6
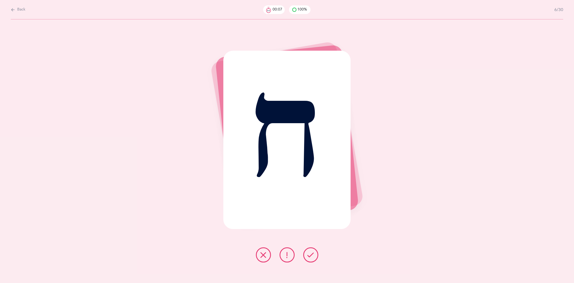
click at [311, 251] on icon at bounding box center [311, 254] width 6 height 6
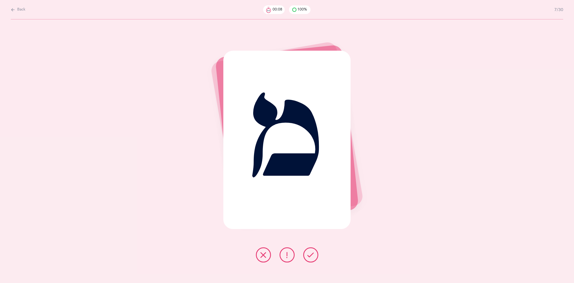
click at [311, 251] on icon at bounding box center [311, 254] width 6 height 6
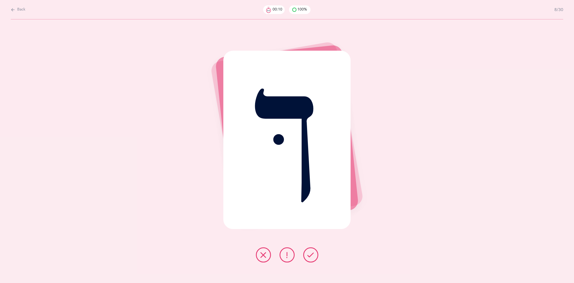
click at [311, 251] on icon at bounding box center [311, 254] width 6 height 6
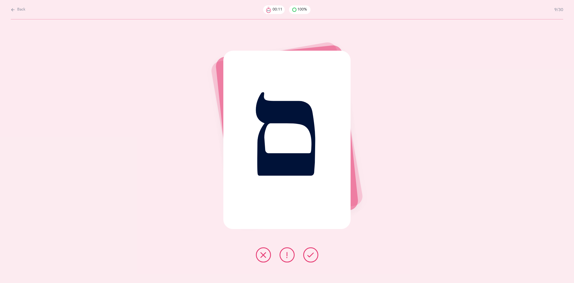
click at [311, 251] on icon at bounding box center [311, 254] width 6 height 6
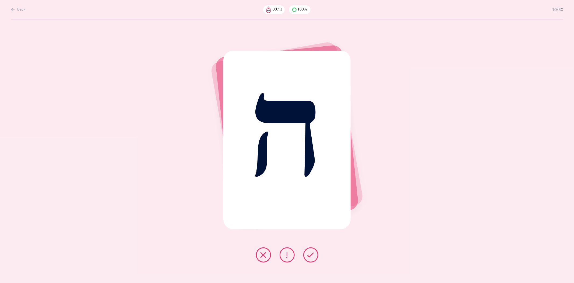
click at [311, 251] on icon at bounding box center [311, 254] width 6 height 6
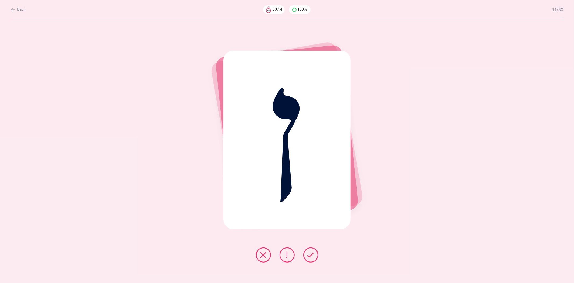
click at [311, 251] on icon at bounding box center [311, 254] width 6 height 6
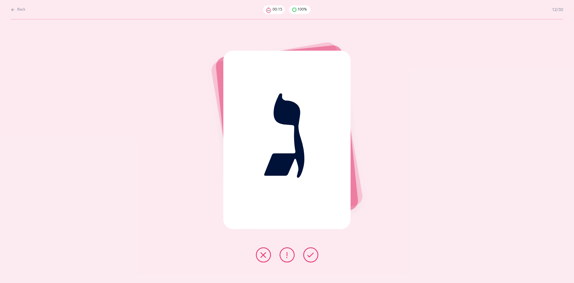
click at [311, 251] on icon at bounding box center [311, 254] width 6 height 6
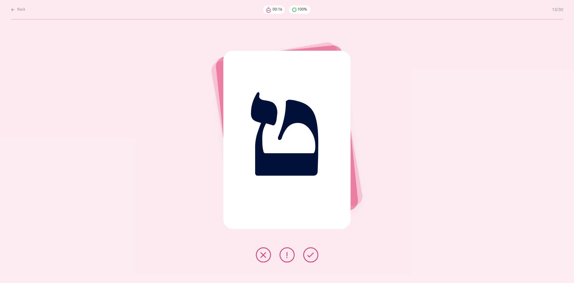
click at [311, 251] on icon at bounding box center [311, 254] width 6 height 6
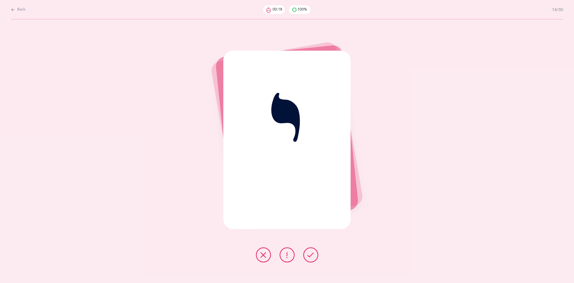
click at [311, 251] on icon at bounding box center [311, 254] width 6 height 6
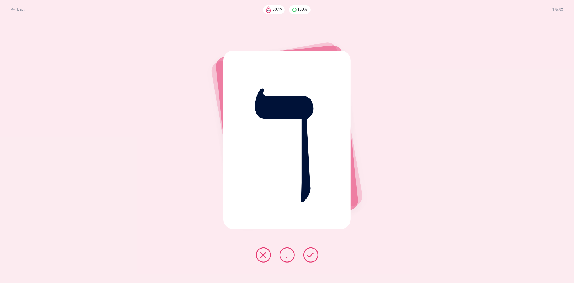
click at [311, 251] on icon at bounding box center [311, 254] width 6 height 6
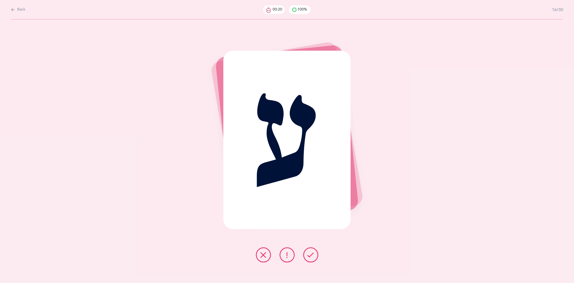
click at [311, 251] on icon at bounding box center [311, 254] width 6 height 6
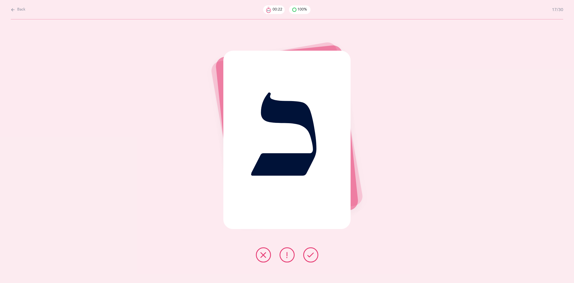
click at [311, 251] on icon at bounding box center [311, 254] width 6 height 6
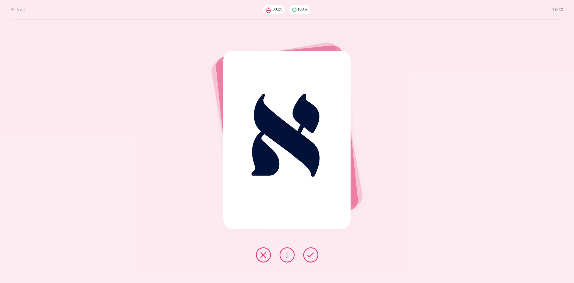
click at [311, 251] on icon at bounding box center [311, 254] width 6 height 6
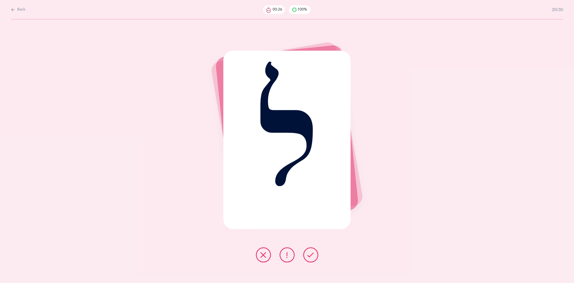
click at [311, 251] on icon at bounding box center [311, 254] width 6 height 6
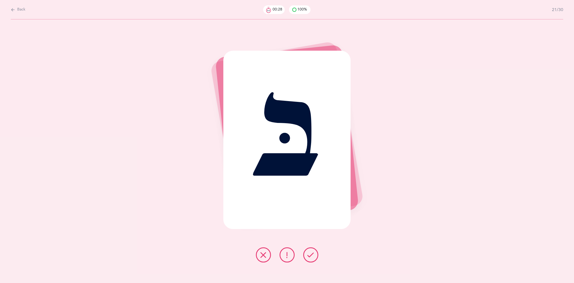
click at [311, 251] on icon at bounding box center [311, 254] width 6 height 6
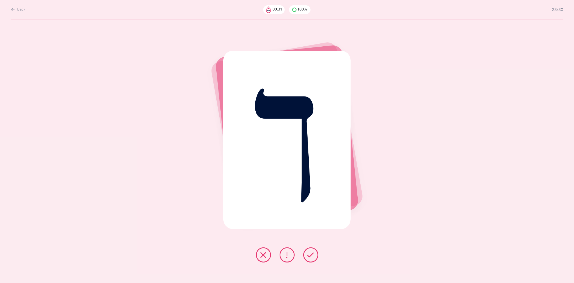
click at [311, 251] on icon at bounding box center [311, 254] width 6 height 6
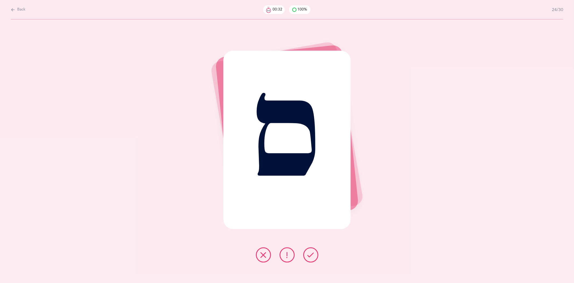
click at [311, 251] on icon at bounding box center [311, 254] width 6 height 6
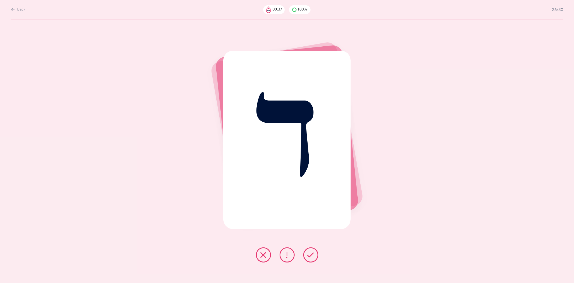
click at [311, 251] on icon at bounding box center [311, 254] width 6 height 6
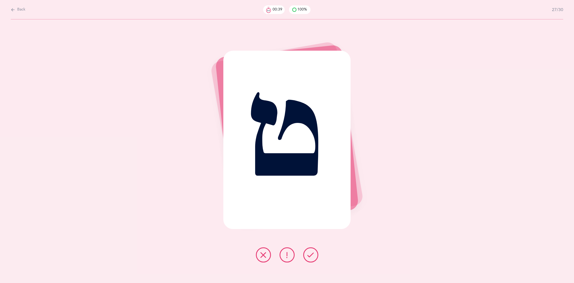
click at [311, 251] on icon at bounding box center [311, 254] width 6 height 6
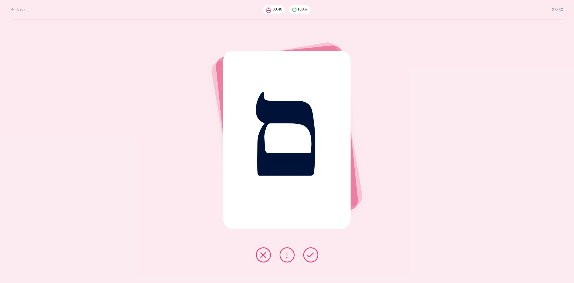
click at [311, 251] on icon at bounding box center [311, 254] width 6 height 6
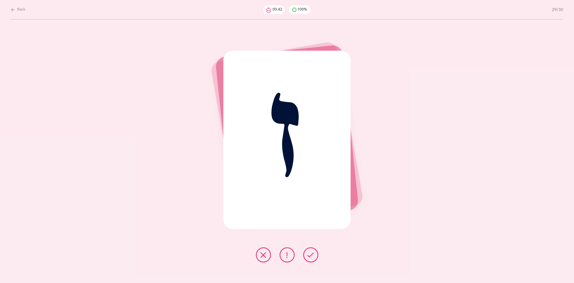
click at [311, 251] on icon at bounding box center [311, 254] width 6 height 6
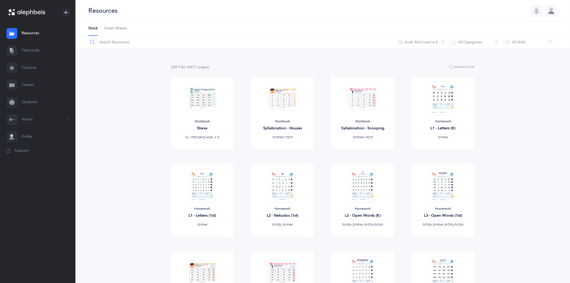
click at [127, 45] on input "text" at bounding box center [242, 42] width 308 height 13
click at [31, 84] on link "Classes" at bounding box center [37, 84] width 75 height 17
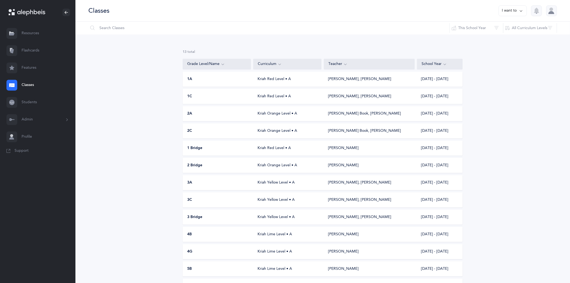
scroll to position [30, 0]
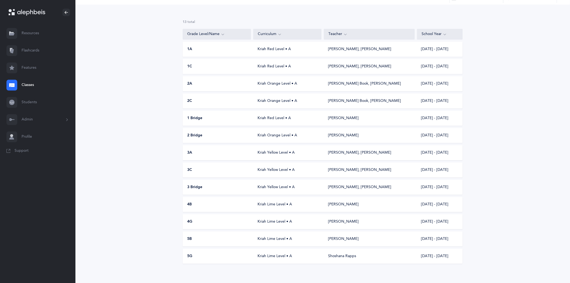
click at [263, 186] on div "Kriah Lime Level • A" at bounding box center [287, 255] width 68 height 5
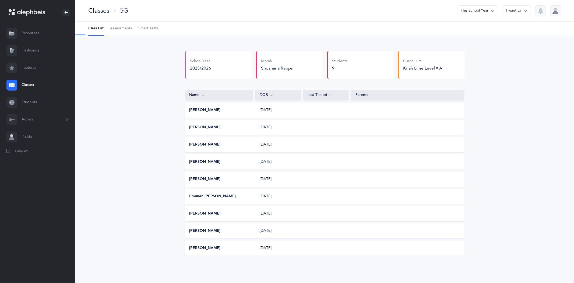
select select "9"
click at [122, 28] on span "Assessments" at bounding box center [121, 28] width 22 height 5
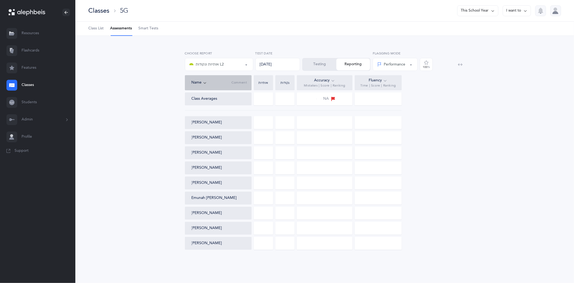
click at [491, 9] on icon at bounding box center [493, 11] width 4 height 6
click at [475, 38] on button "[DATE] - [DATE]" at bounding box center [476, 37] width 36 height 10
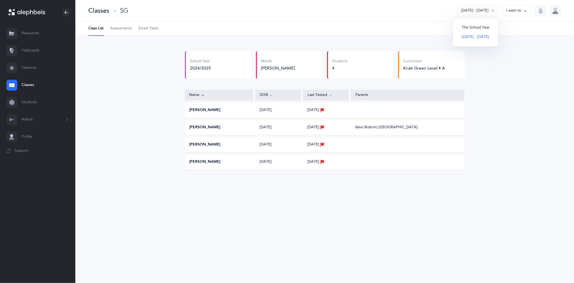
click at [123, 27] on span "Assessments" at bounding box center [121, 28] width 22 height 5
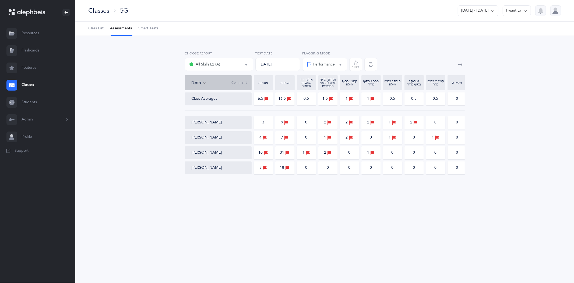
click at [494, 9] on icon at bounding box center [493, 11] width 4 height 6
click at [119, 124] on div "אותיות אותיות ונקודות L2 Blended Endings & Silent Letters All Skills L2 (A) All…" at bounding box center [324, 114] width 469 height 130
click at [29, 83] on link "Classes" at bounding box center [37, 84] width 75 height 17
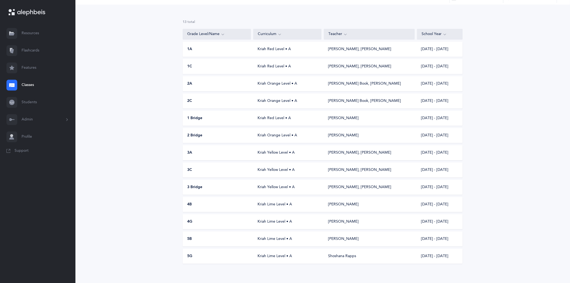
scroll to position [34, 0]
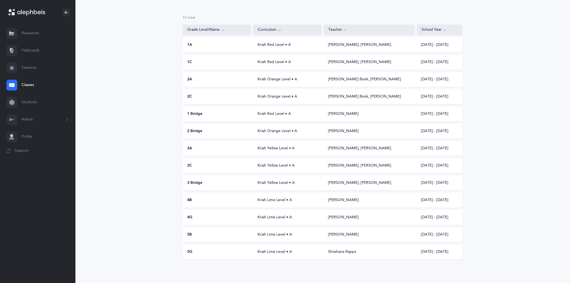
click at [260, 186] on div "Kriah Lime Level • A" at bounding box center [287, 251] width 68 height 5
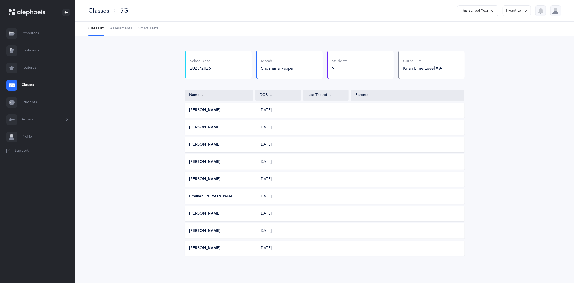
click at [492, 10] on icon at bounding box center [493, 11] width 4 height 6
click at [119, 28] on span "Assessments" at bounding box center [121, 28] width 22 height 5
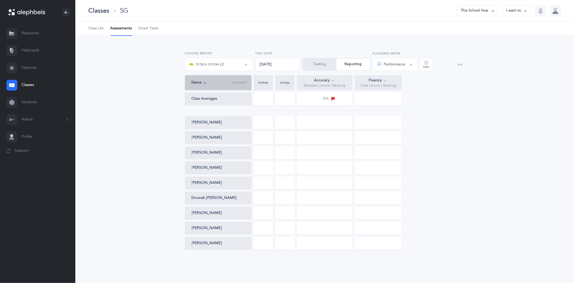
click at [494, 11] on icon at bounding box center [493, 11] width 4 height 6
click at [479, 36] on button "[DATE] - [DATE]" at bounding box center [476, 37] width 36 height 10
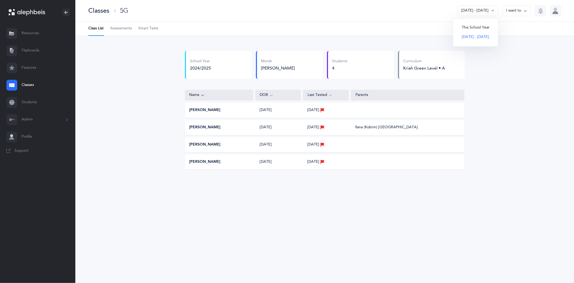
click at [479, 36] on button "[DATE] - [DATE]" at bounding box center [476, 37] width 36 height 10
click at [129, 26] on span "Assessments" at bounding box center [121, 28] width 22 height 5
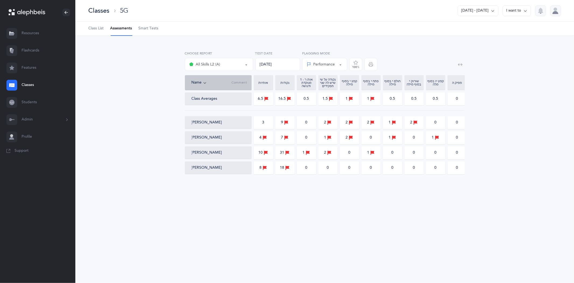
click at [96, 30] on span "Class List" at bounding box center [95, 28] width 15 height 5
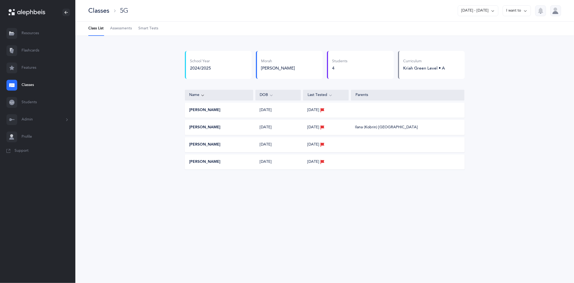
click at [23, 84] on link "Classes" at bounding box center [37, 84] width 75 height 17
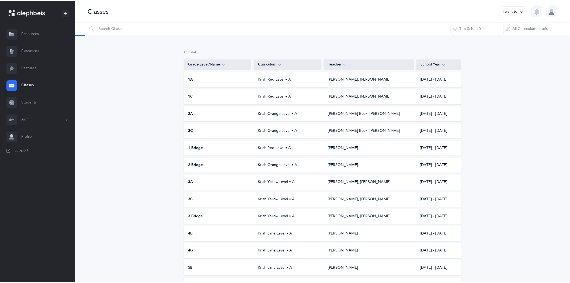
scroll to position [34, 0]
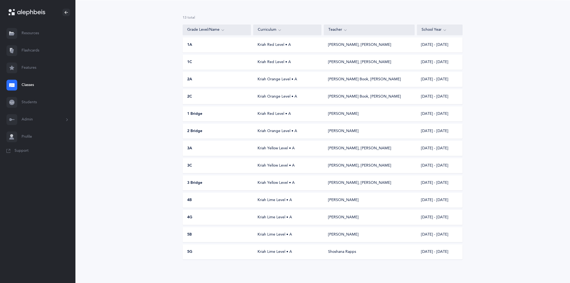
click at [277, 186] on div "Kriah Lime Level • A" at bounding box center [287, 251] width 68 height 5
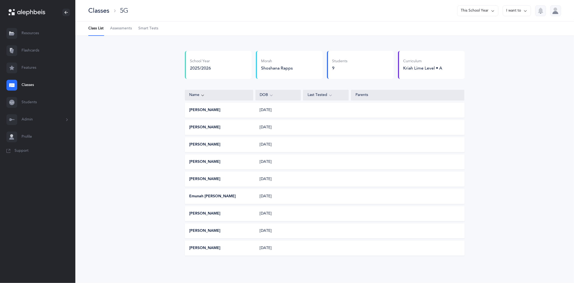
click at [203, 186] on button "[PERSON_NAME]" at bounding box center [204, 247] width 31 height 5
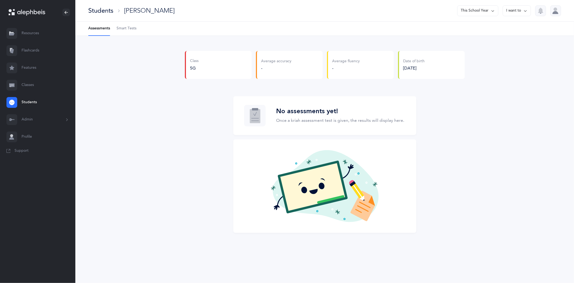
click at [524, 10] on icon at bounding box center [525, 11] width 4 height 6
click at [492, 9] on icon at bounding box center [493, 11] width 4 height 6
click at [475, 34] on button "[DATE] - [DATE]" at bounding box center [476, 37] width 36 height 10
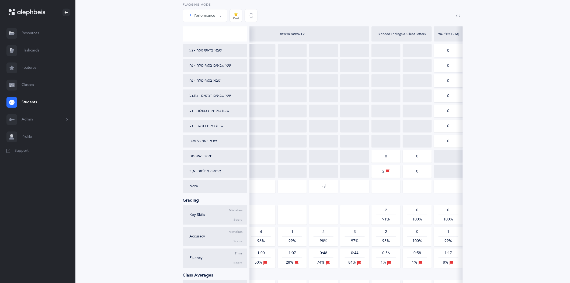
scroll to position [117, 0]
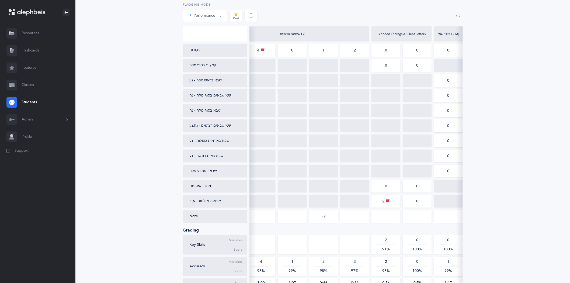
click at [545, 162] on div "Class 4G Average accuracy 92.56% Average fluency 29.67% Date of birth [DEMOGRAP…" at bounding box center [322, 158] width 494 height 480
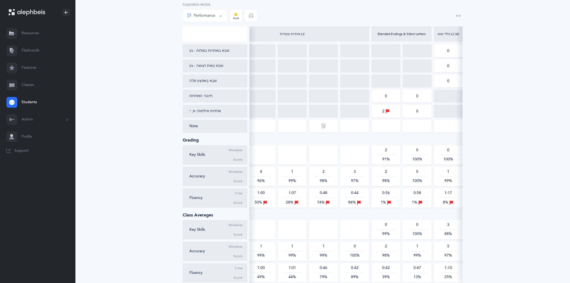
scroll to position [237, 0]
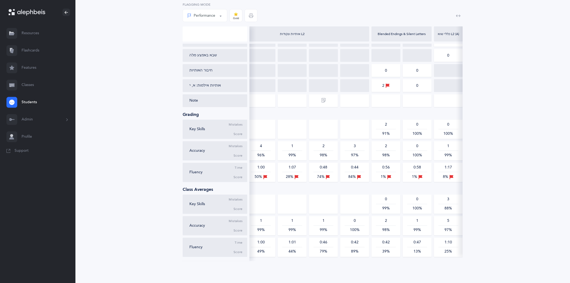
click at [34, 101] on link "Students" at bounding box center [37, 102] width 75 height 17
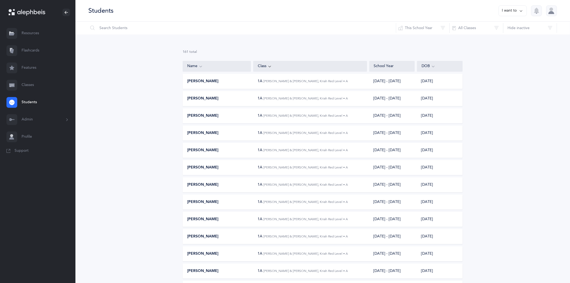
click at [31, 85] on link "Classes" at bounding box center [37, 84] width 75 height 17
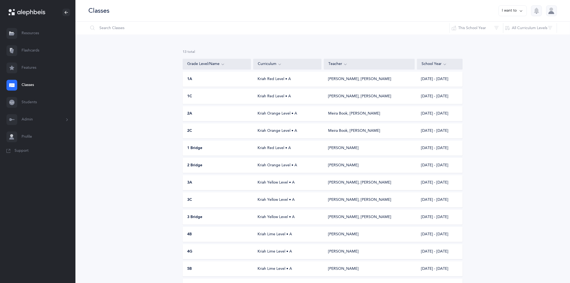
click at [31, 85] on link "Classes" at bounding box center [37, 84] width 75 height 17
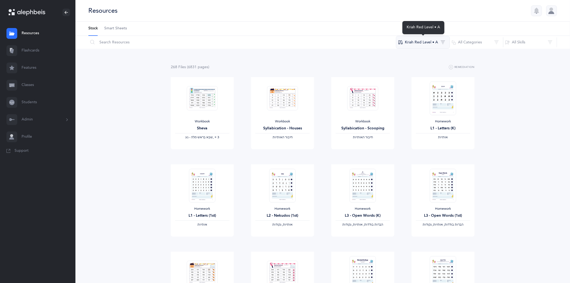
click at [444, 41] on button "Kriah Red Level • A" at bounding box center [423, 42] width 54 height 13
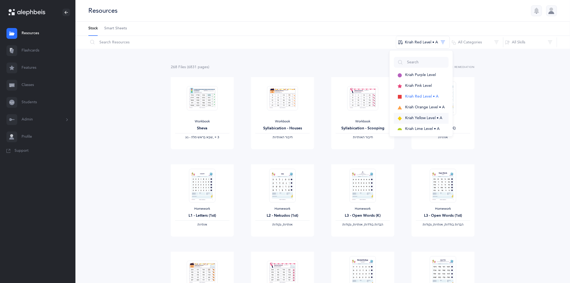
click at [411, 116] on span "Kriah Yellow Level • A" at bounding box center [423, 118] width 37 height 4
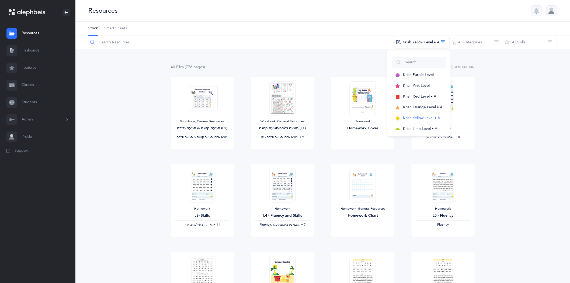
click at [113, 44] on input "text" at bounding box center [241, 42] width 306 height 13
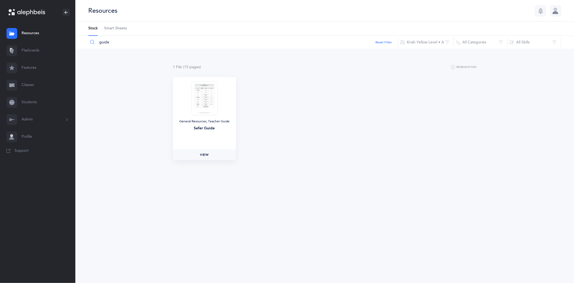
click at [206, 152] on link "View" at bounding box center [204, 154] width 63 height 11
click at [114, 43] on input "guide" at bounding box center [243, 42] width 310 height 13
type input "g"
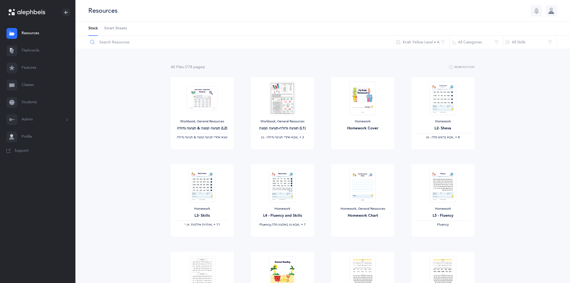
paste input "L2 Fluency Letters & Nekudos"
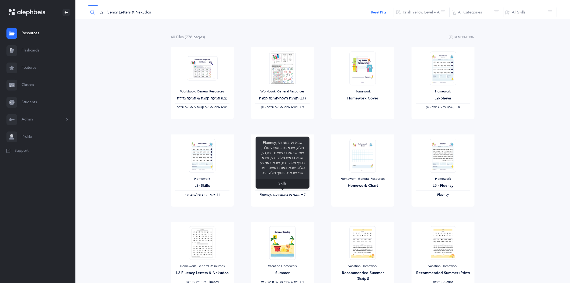
scroll to position [90, 0]
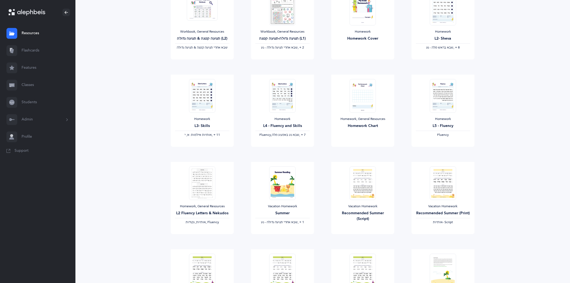
type input "L2 Fluency Letters & Nekudos"
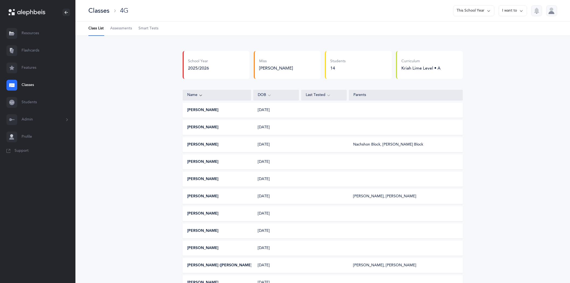
scroll to position [82, 0]
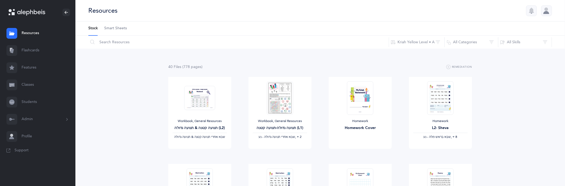
click at [30, 50] on link "Flashcards" at bounding box center [37, 50] width 75 height 17
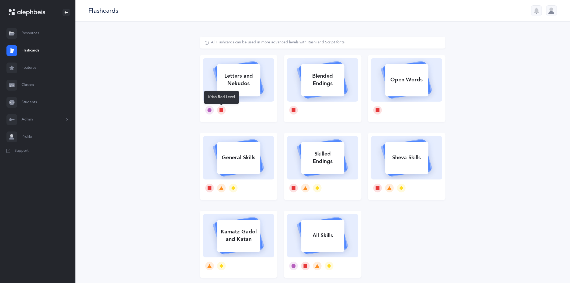
click at [219, 108] on div at bounding box center [221, 110] width 9 height 9
select select
select select "single"
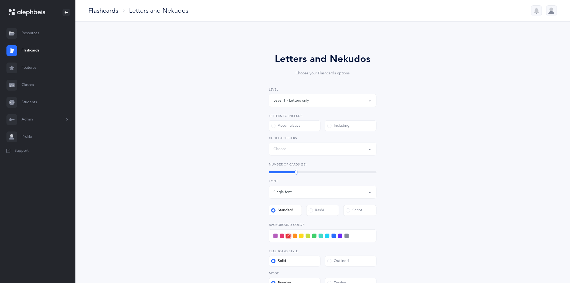
select select "27"
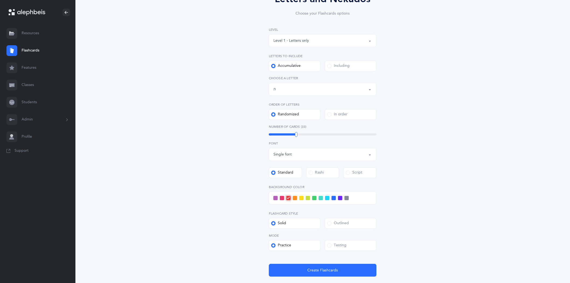
scroll to position [96, 0]
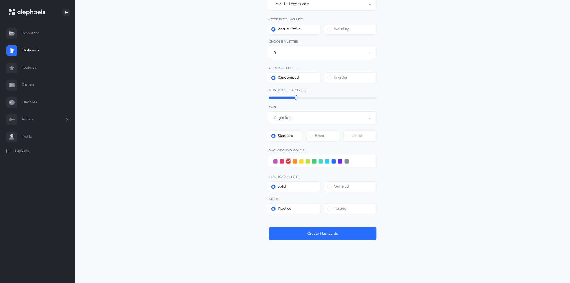
click at [328, 186] on span at bounding box center [329, 208] width 4 height 4
click at [0, 0] on input "Testing" at bounding box center [0, 0] width 0 height 0
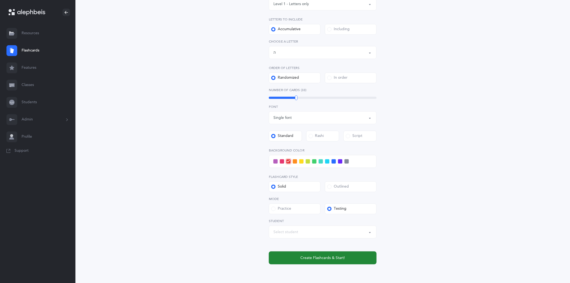
click at [320, 186] on span "Create Flashcards & Start!" at bounding box center [322, 258] width 44 height 6
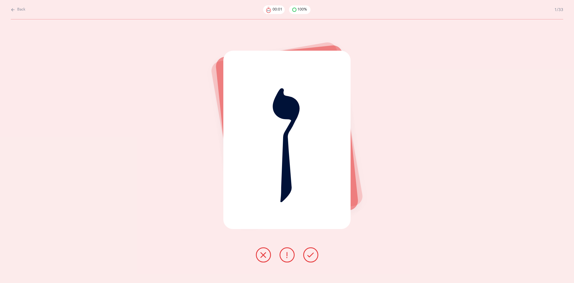
click at [11, 8] on icon at bounding box center [13, 10] width 4 height 6
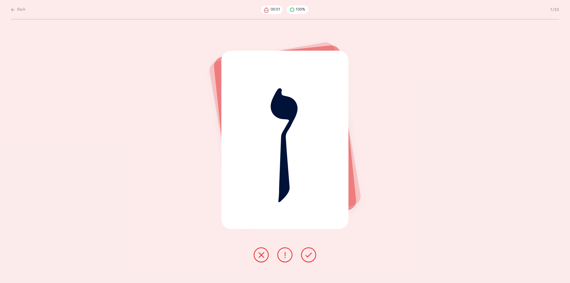
select select "27"
select select "single"
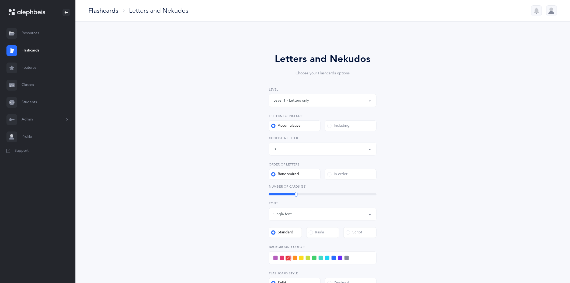
scroll to position [60, 0]
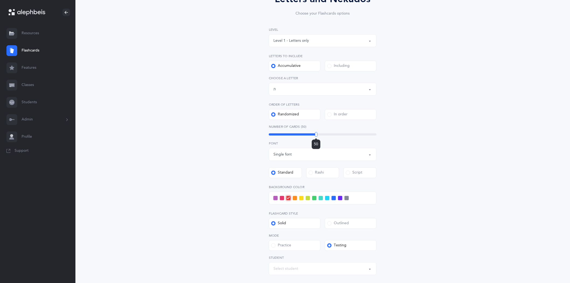
drag, startPoint x: 296, startPoint y: 136, endPoint x: 316, endPoint y: 136, distance: 19.9
click at [316, 136] on div at bounding box center [316, 134] width 2 height 5
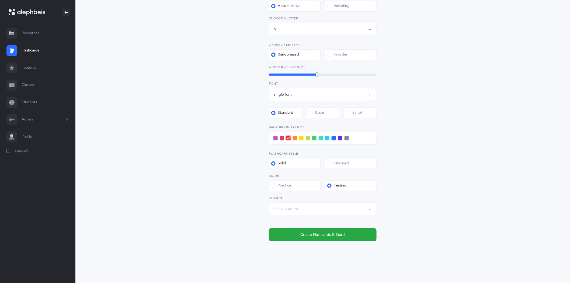
scroll to position [121, 0]
click at [276, 135] on span at bounding box center [275, 137] width 4 height 4
click at [0, 0] on input "checkbox" at bounding box center [0, 0] width 0 height 0
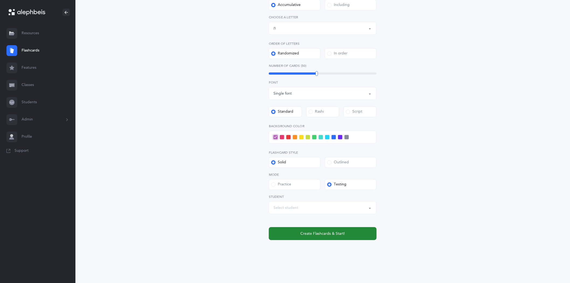
click at [300, 186] on button "Create Flashcards & Start!" at bounding box center [323, 233] width 108 height 13
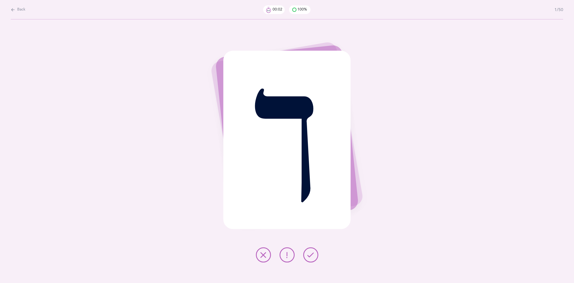
click at [311, 186] on icon at bounding box center [311, 254] width 6 height 6
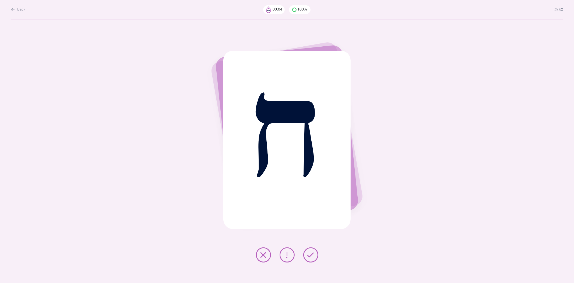
click at [311, 186] on icon at bounding box center [311, 254] width 6 height 6
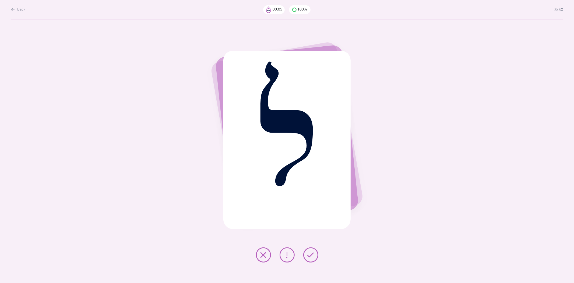
click at [311, 186] on icon at bounding box center [311, 254] width 6 height 6
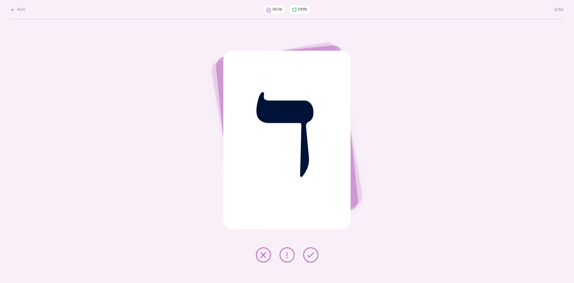
click at [311, 186] on icon at bounding box center [311, 254] width 6 height 6
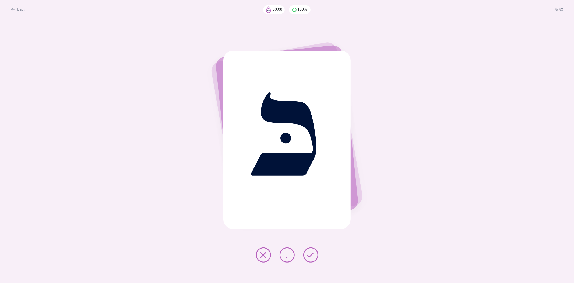
click at [311, 186] on icon at bounding box center [311, 254] width 6 height 6
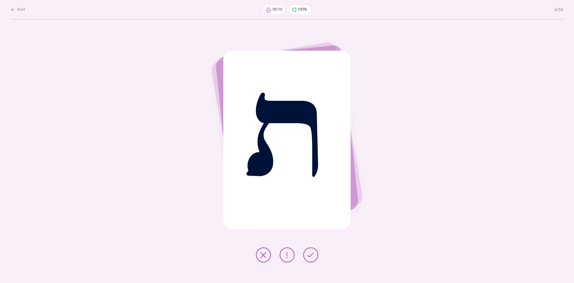
click at [311, 186] on icon at bounding box center [311, 254] width 6 height 6
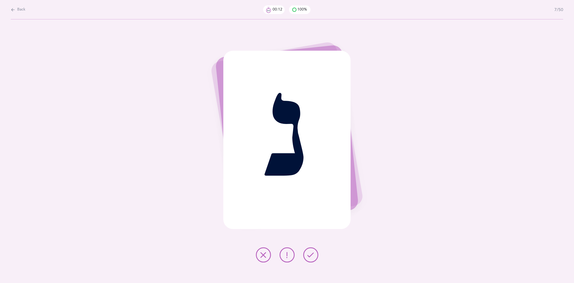
click at [311, 186] on icon at bounding box center [311, 254] width 6 height 6
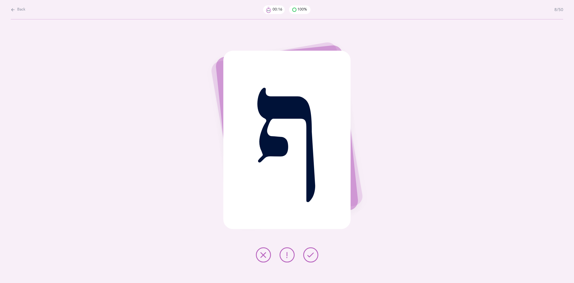
click at [311, 186] on icon at bounding box center [311, 254] width 6 height 6
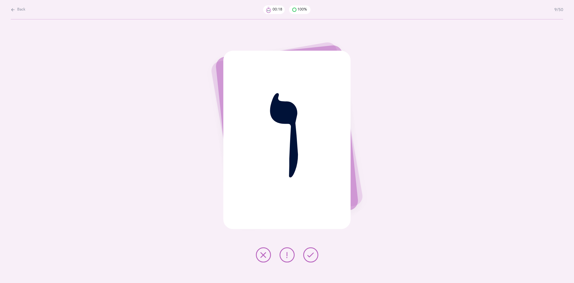
click at [311, 186] on icon at bounding box center [311, 254] width 6 height 6
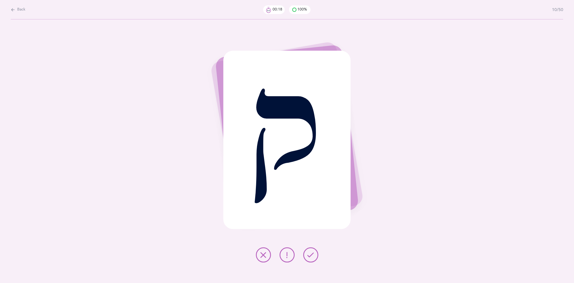
click at [311, 186] on icon at bounding box center [311, 254] width 6 height 6
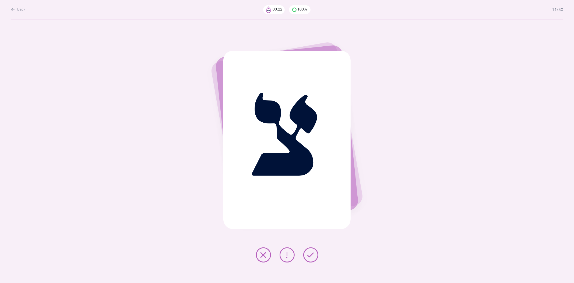
click at [11, 10] on icon at bounding box center [13, 10] width 4 height 6
select select "27"
select select "single"
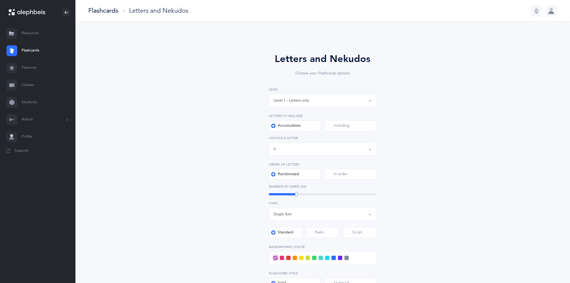
scroll to position [30, 0]
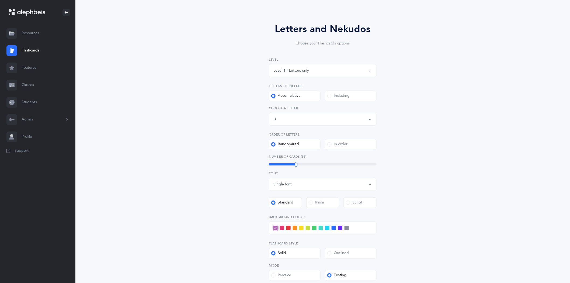
click at [334, 186] on span at bounding box center [333, 228] width 4 height 4
click at [0, 0] on input "checkbox" at bounding box center [0, 0] width 0 height 0
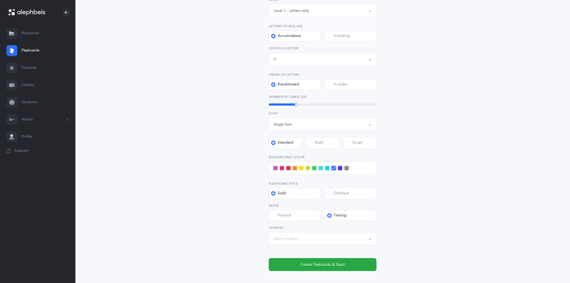
scroll to position [120, 0]
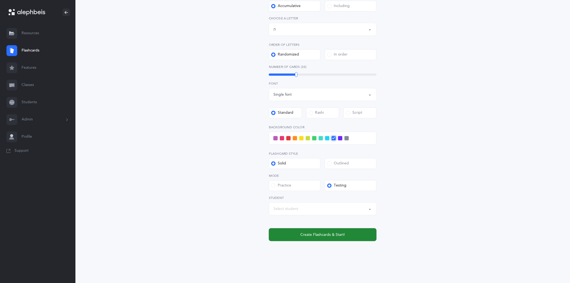
click at [318, 186] on span "Create Flashcards & Start!" at bounding box center [322, 235] width 44 height 6
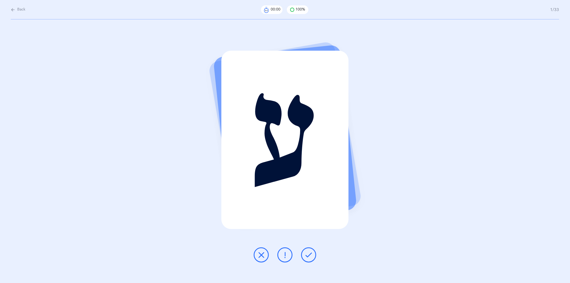
scroll to position [0, 0]
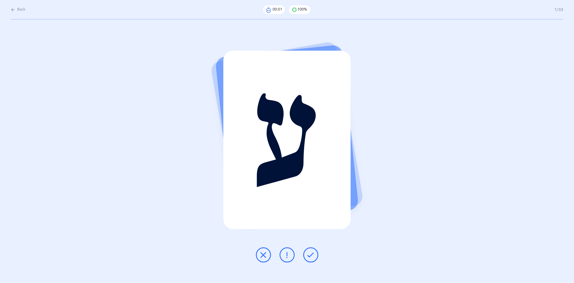
click at [312, 186] on icon at bounding box center [311, 254] width 6 height 6
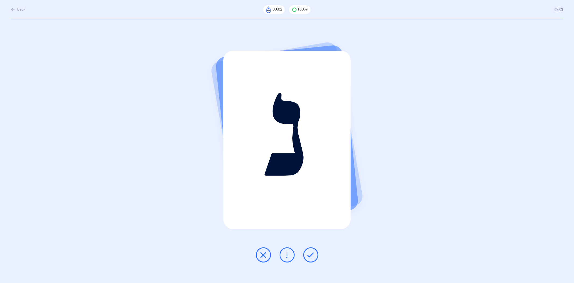
click at [312, 186] on icon at bounding box center [311, 254] width 6 height 6
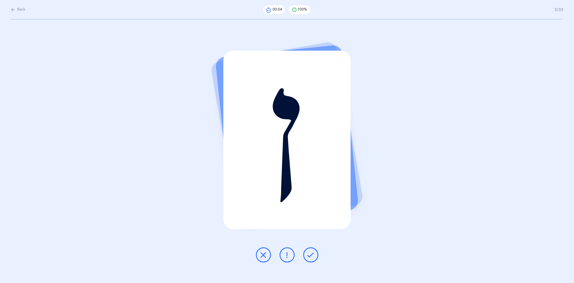
click at [312, 186] on icon at bounding box center [311, 254] width 6 height 6
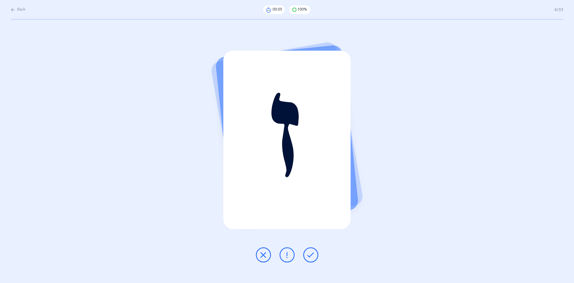
click at [312, 186] on icon at bounding box center [311, 254] width 6 height 6
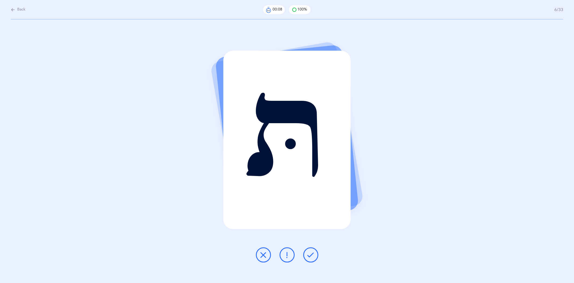
click at [312, 186] on icon at bounding box center [311, 254] width 6 height 6
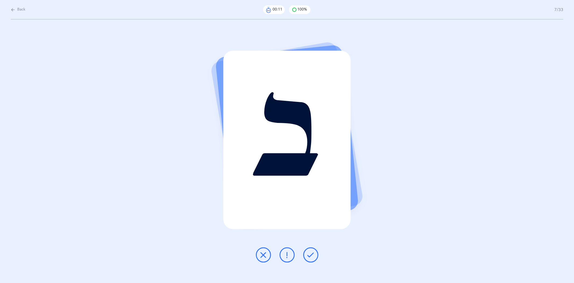
click at [312, 186] on icon at bounding box center [311, 254] width 6 height 6
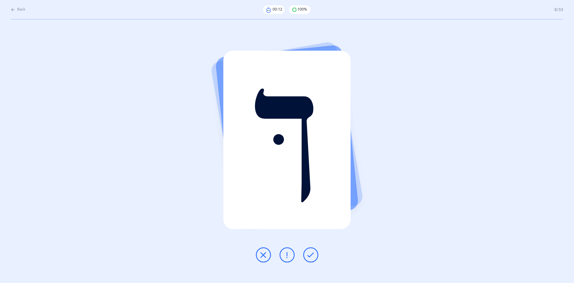
click at [312, 186] on icon at bounding box center [311, 254] width 6 height 6
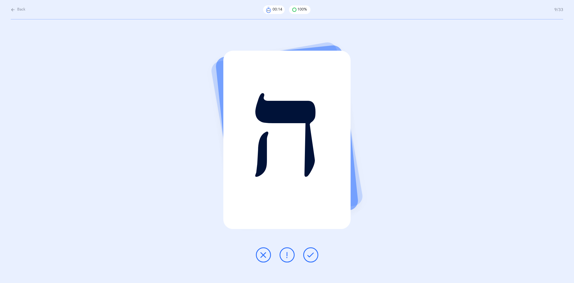
click at [312, 186] on icon at bounding box center [311, 254] width 6 height 6
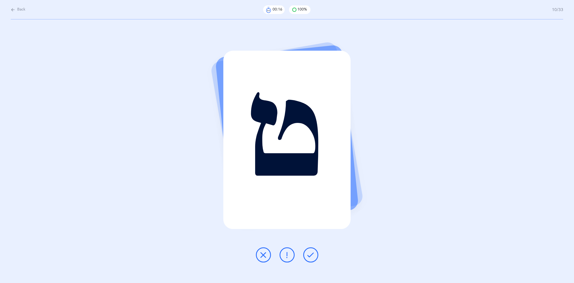
click at [312, 186] on icon at bounding box center [311, 254] width 6 height 6
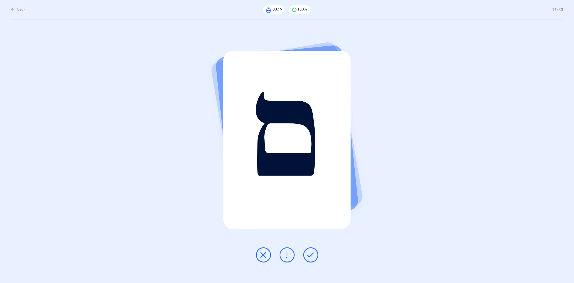
click at [312, 186] on icon at bounding box center [311, 254] width 6 height 6
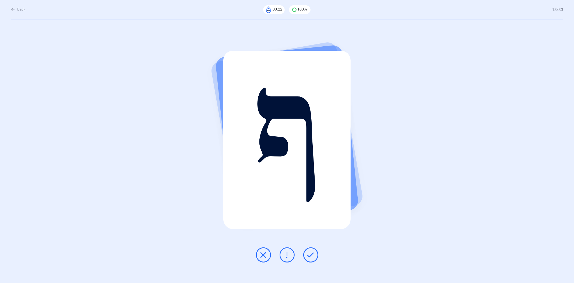
click at [312, 186] on icon at bounding box center [311, 254] width 6 height 6
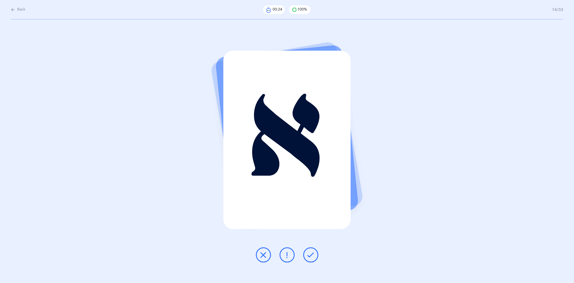
click at [312, 186] on icon at bounding box center [311, 254] width 6 height 6
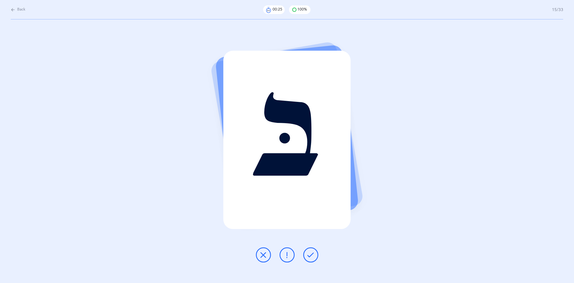
click at [312, 186] on icon at bounding box center [311, 254] width 6 height 6
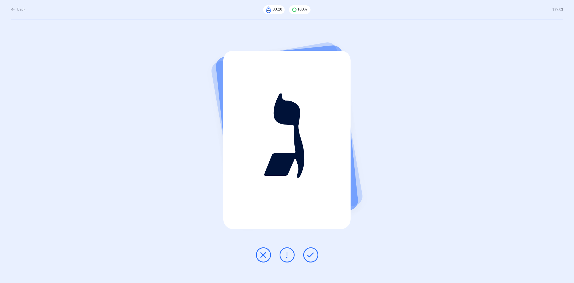
click at [312, 186] on icon at bounding box center [311, 254] width 6 height 6
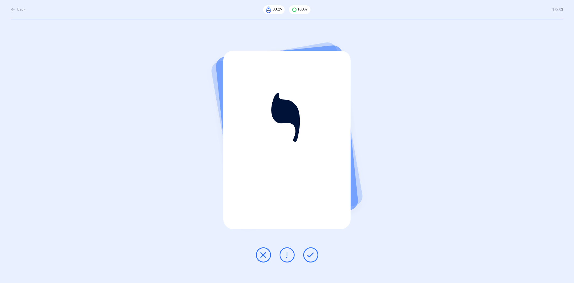
click at [312, 186] on icon at bounding box center [311, 254] width 6 height 6
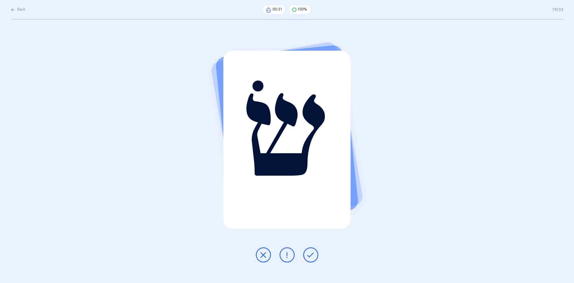
click at [312, 186] on icon at bounding box center [311, 254] width 6 height 6
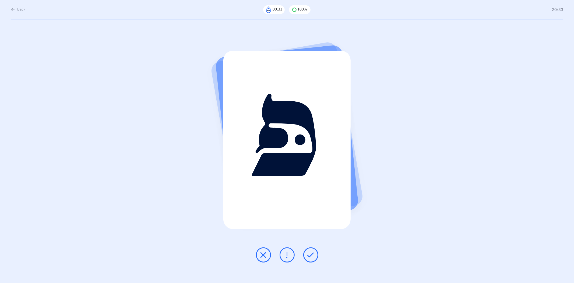
click at [312, 186] on icon at bounding box center [311, 254] width 6 height 6
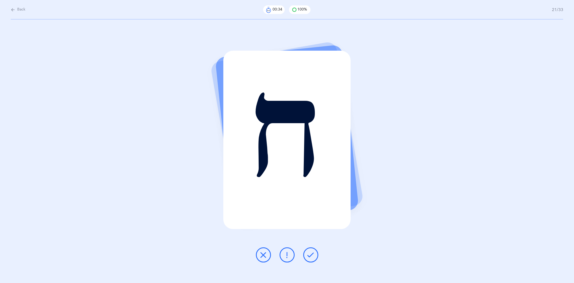
click at [312, 186] on icon at bounding box center [311, 254] width 6 height 6
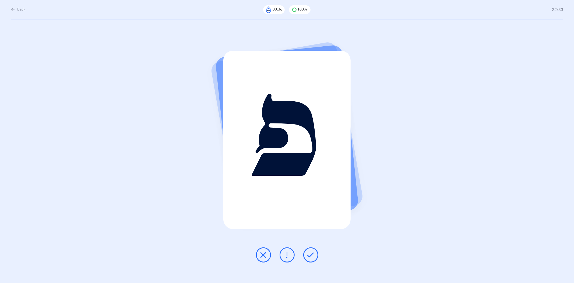
click at [312, 186] on icon at bounding box center [311, 254] width 6 height 6
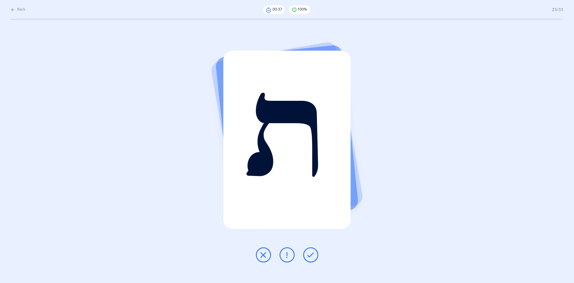
click at [312, 186] on icon at bounding box center [311, 254] width 6 height 6
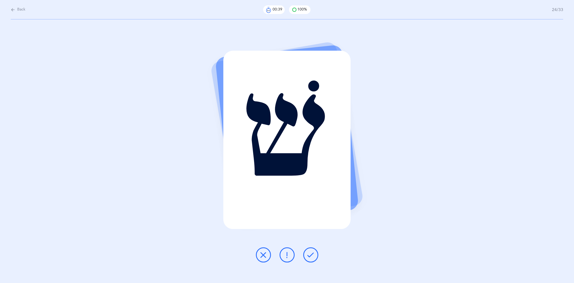
click at [312, 186] on icon at bounding box center [311, 254] width 6 height 6
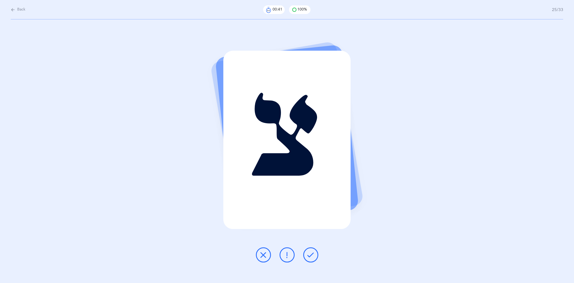
click at [312, 186] on icon at bounding box center [311, 254] width 6 height 6
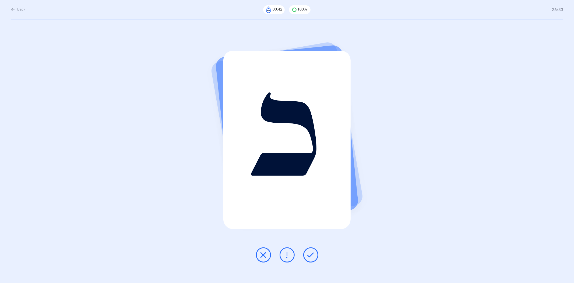
click at [312, 186] on icon at bounding box center [311, 254] width 6 height 6
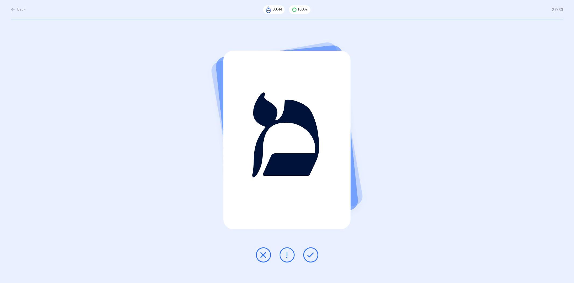
click at [312, 186] on icon at bounding box center [311, 254] width 6 height 6
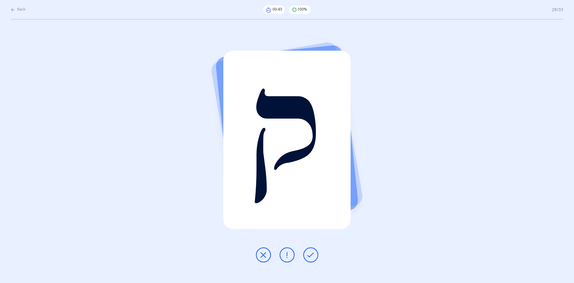
click at [312, 186] on icon at bounding box center [311, 254] width 6 height 6
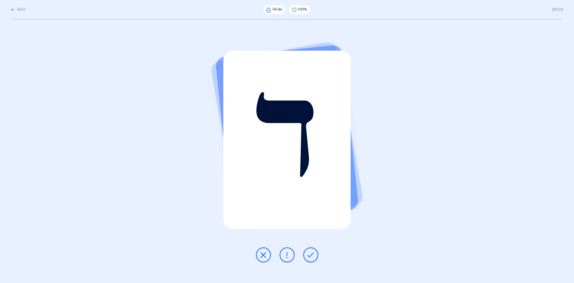
click at [312, 186] on icon at bounding box center [311, 254] width 6 height 6
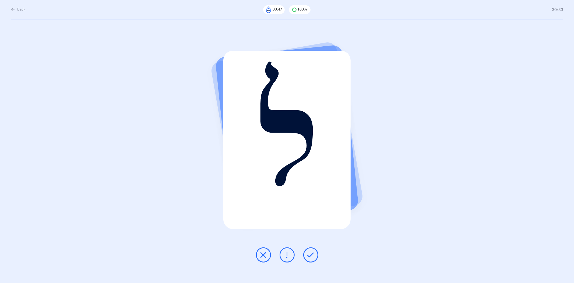
click at [312, 186] on icon at bounding box center [311, 254] width 6 height 6
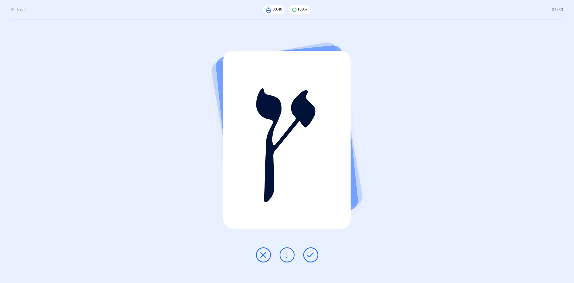
click at [312, 186] on icon at bounding box center [311, 254] width 6 height 6
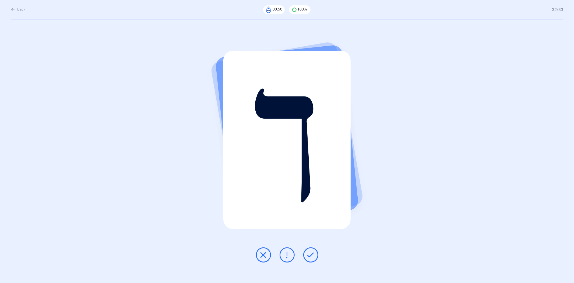
click at [312, 186] on icon at bounding box center [311, 254] width 6 height 6
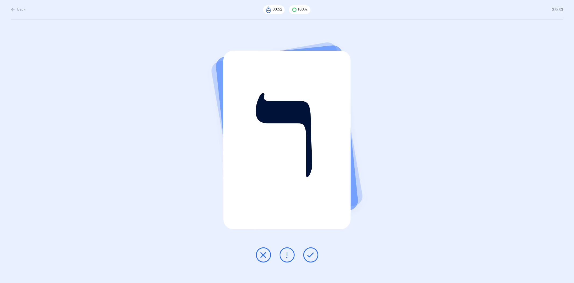
click at [312, 186] on icon at bounding box center [311, 254] width 6 height 6
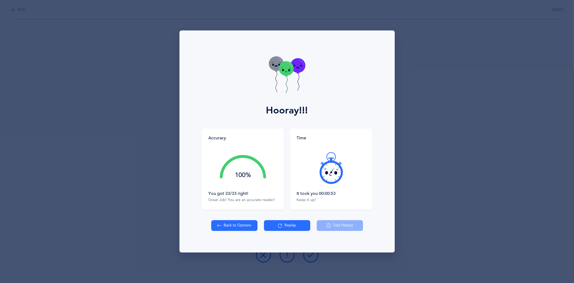
click at [244, 186] on button "Back to Options" at bounding box center [234, 225] width 46 height 11
select select "27"
select select "single"
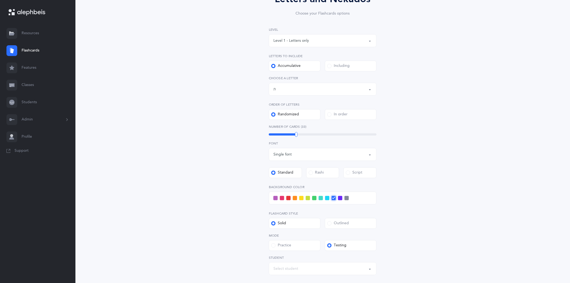
scroll to position [120, 0]
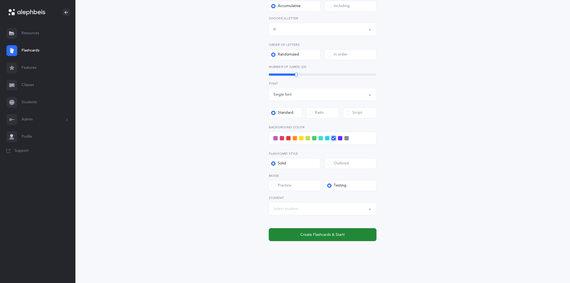
click at [316, 186] on span "Create Flashcards & Start!" at bounding box center [322, 235] width 44 height 6
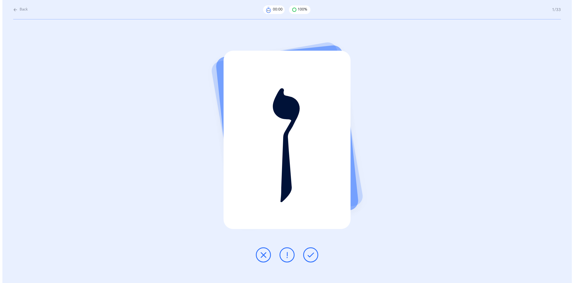
scroll to position [0, 0]
click at [313, 186] on icon at bounding box center [311, 254] width 6 height 6
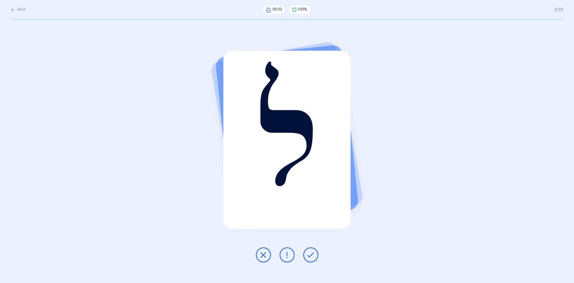
click at [313, 186] on icon at bounding box center [311, 254] width 6 height 6
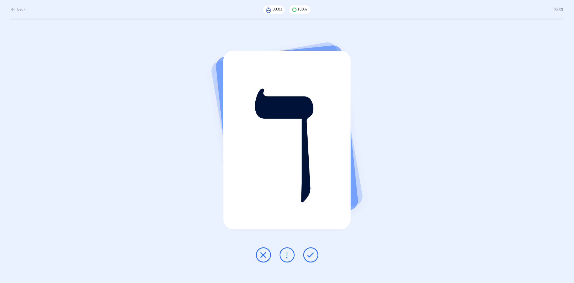
click at [313, 186] on icon at bounding box center [311, 254] width 6 height 6
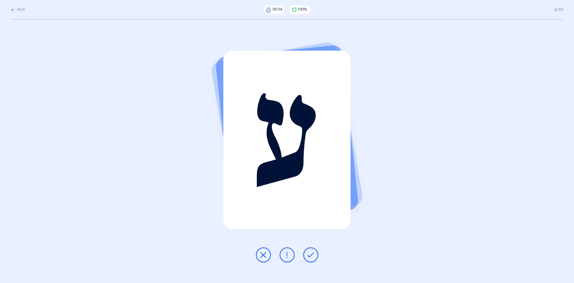
click at [313, 186] on icon at bounding box center [311, 254] width 6 height 6
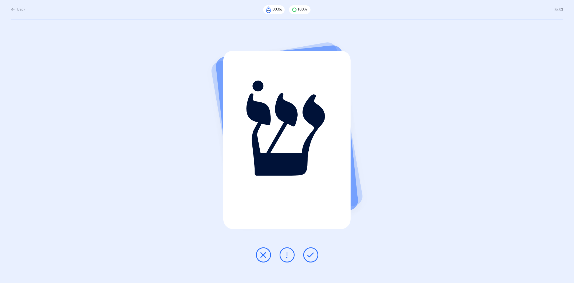
click at [313, 186] on button at bounding box center [310, 254] width 15 height 15
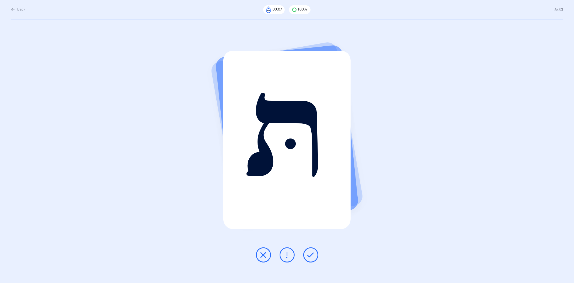
click at [310, 186] on icon at bounding box center [311, 254] width 6 height 6
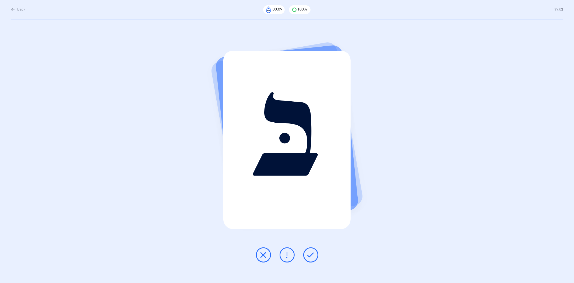
click at [310, 186] on icon at bounding box center [311, 254] width 6 height 6
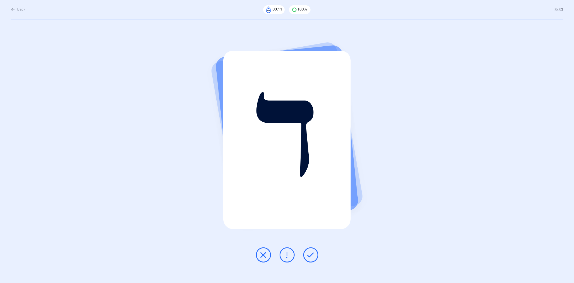
click at [310, 186] on icon at bounding box center [311, 254] width 6 height 6
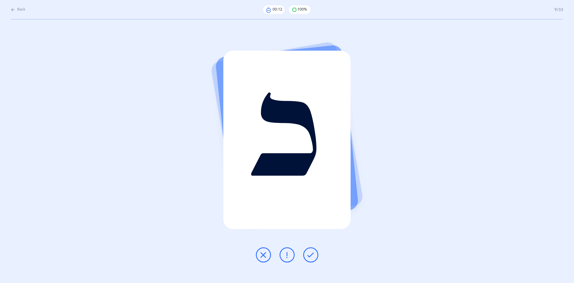
click at [308, 186] on button at bounding box center [310, 254] width 15 height 15
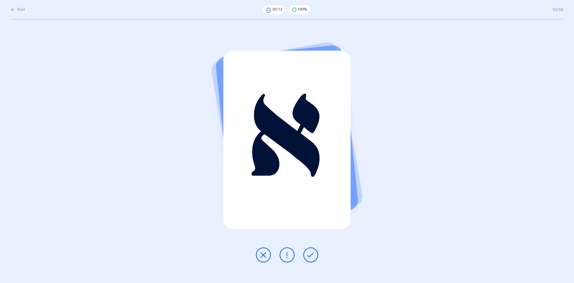
click at [308, 186] on button at bounding box center [310, 254] width 15 height 15
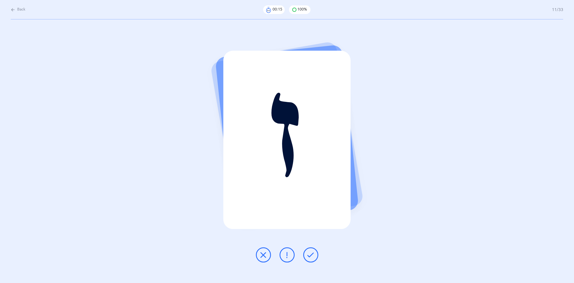
click at [311, 186] on icon at bounding box center [311, 254] width 6 height 6
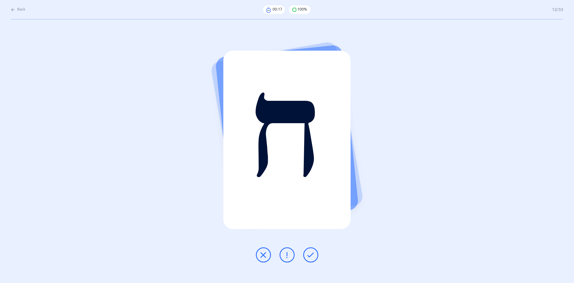
click at [311, 186] on icon at bounding box center [311, 254] width 6 height 6
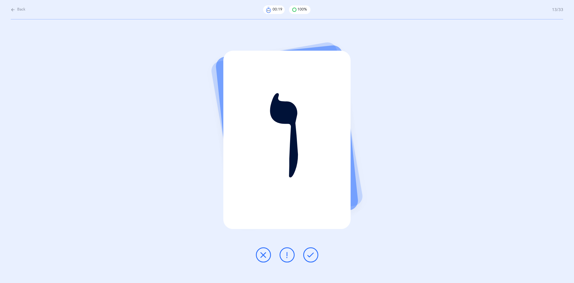
click at [311, 186] on icon at bounding box center [311, 254] width 6 height 6
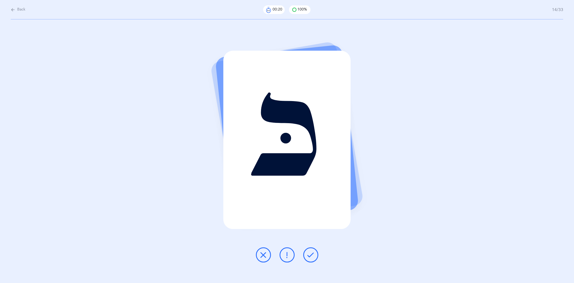
click at [311, 186] on icon at bounding box center [311, 254] width 6 height 6
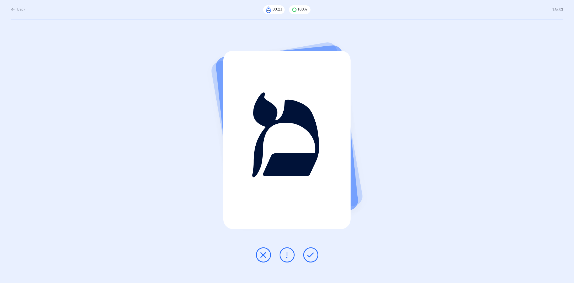
click at [311, 186] on icon at bounding box center [311, 254] width 6 height 6
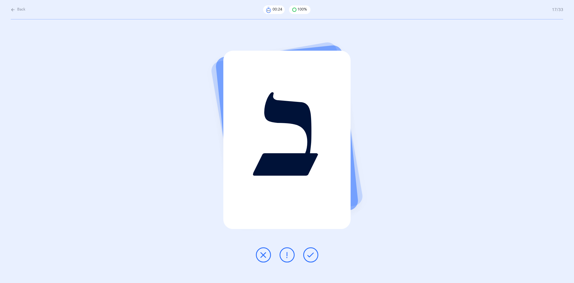
click at [311, 186] on icon at bounding box center [311, 254] width 6 height 6
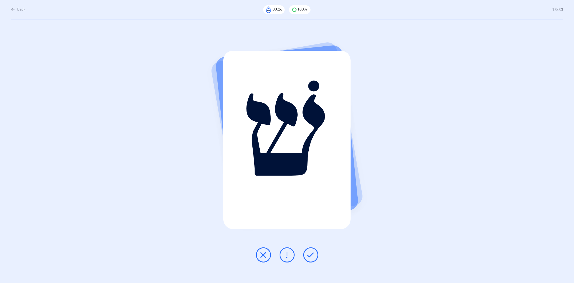
click at [311, 186] on icon at bounding box center [311, 254] width 6 height 6
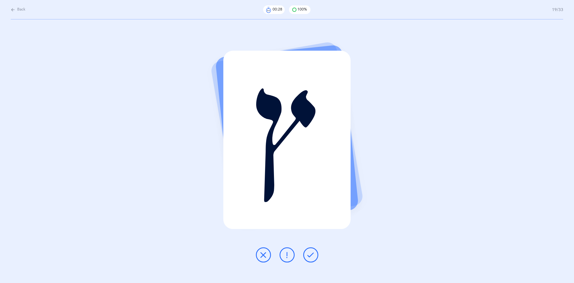
click at [311, 186] on icon at bounding box center [311, 254] width 6 height 6
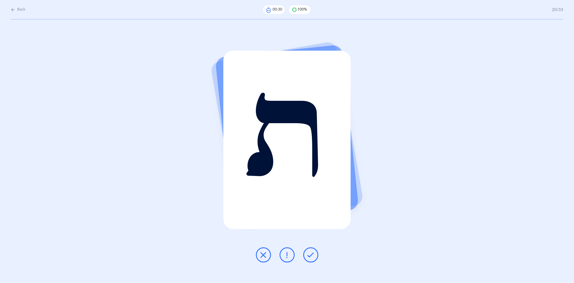
click at [311, 186] on icon at bounding box center [311, 254] width 6 height 6
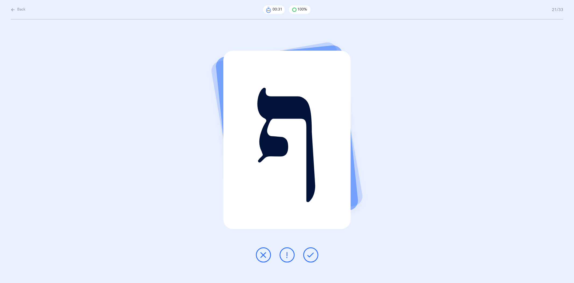
click at [311, 186] on icon at bounding box center [311, 254] width 6 height 6
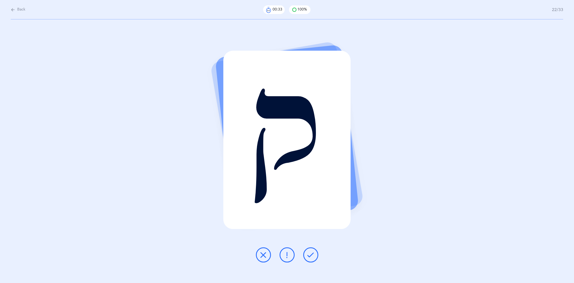
click at [311, 186] on icon at bounding box center [311, 254] width 6 height 6
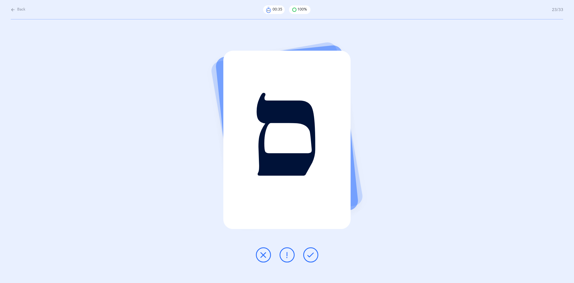
click at [311, 186] on icon at bounding box center [311, 254] width 6 height 6
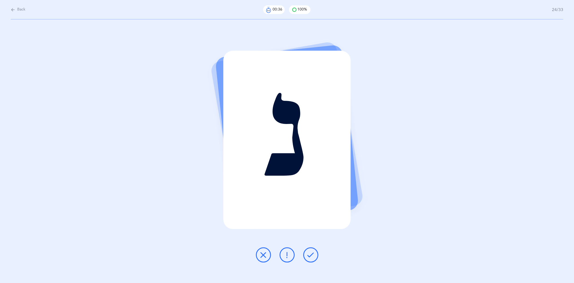
click at [311, 186] on icon at bounding box center [311, 254] width 6 height 6
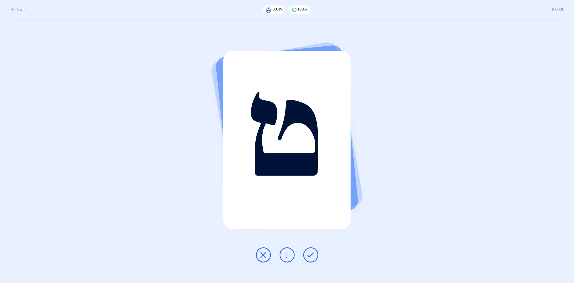
click at [311, 186] on icon at bounding box center [311, 254] width 6 height 6
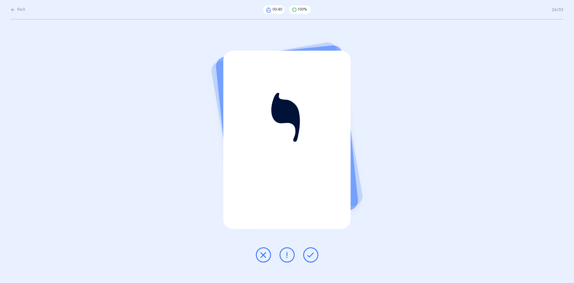
click at [311, 186] on icon at bounding box center [311, 254] width 6 height 6
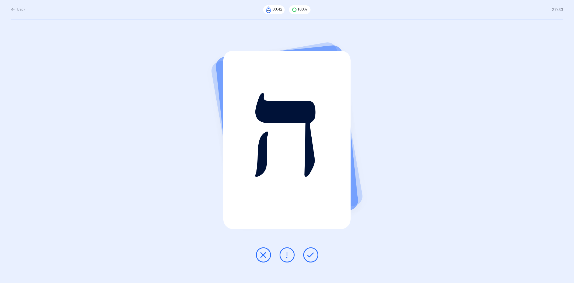
click at [311, 186] on icon at bounding box center [311, 254] width 6 height 6
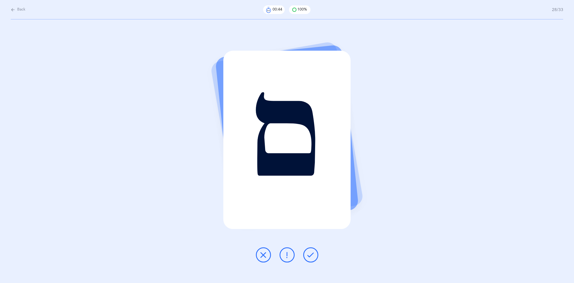
click at [311, 186] on icon at bounding box center [311, 254] width 6 height 6
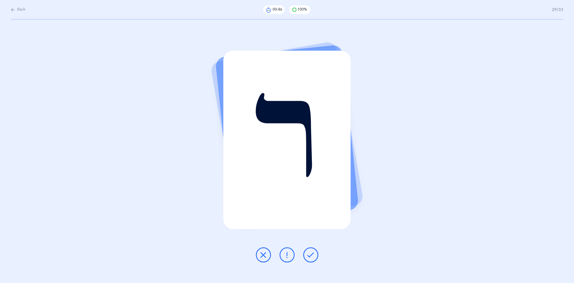
click at [311, 186] on icon at bounding box center [311, 254] width 6 height 6
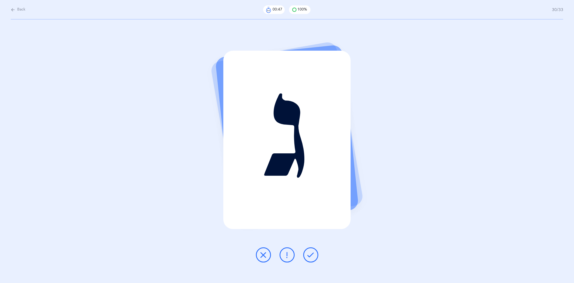
click at [311, 186] on icon at bounding box center [311, 254] width 6 height 6
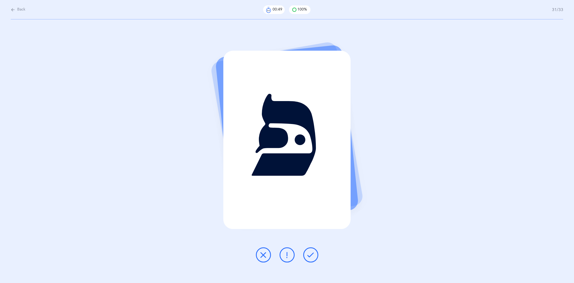
click at [312, 186] on icon at bounding box center [311, 254] width 6 height 6
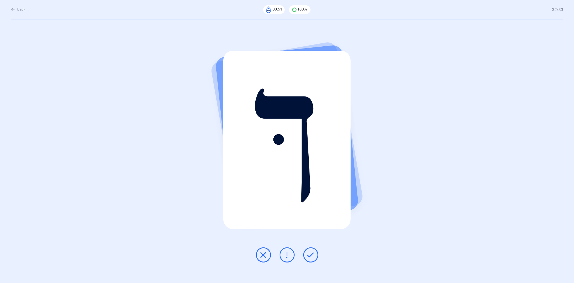
click at [313, 186] on icon at bounding box center [311, 254] width 6 height 6
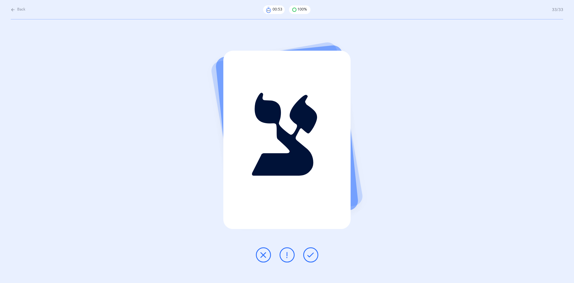
click at [313, 186] on icon at bounding box center [311, 254] width 6 height 6
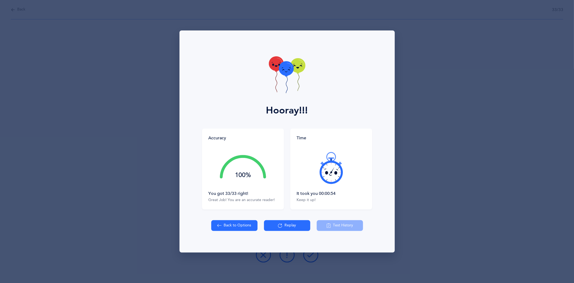
click at [450, 186] on div "Hooray!!! Accuracy 100% You got 33/33 right! Great Job! You are an accurate rea…" at bounding box center [287, 141] width 574 height 283
click at [284, 186] on button "Replay" at bounding box center [287, 225] width 46 height 11
